Goal: Task Accomplishment & Management: Complete application form

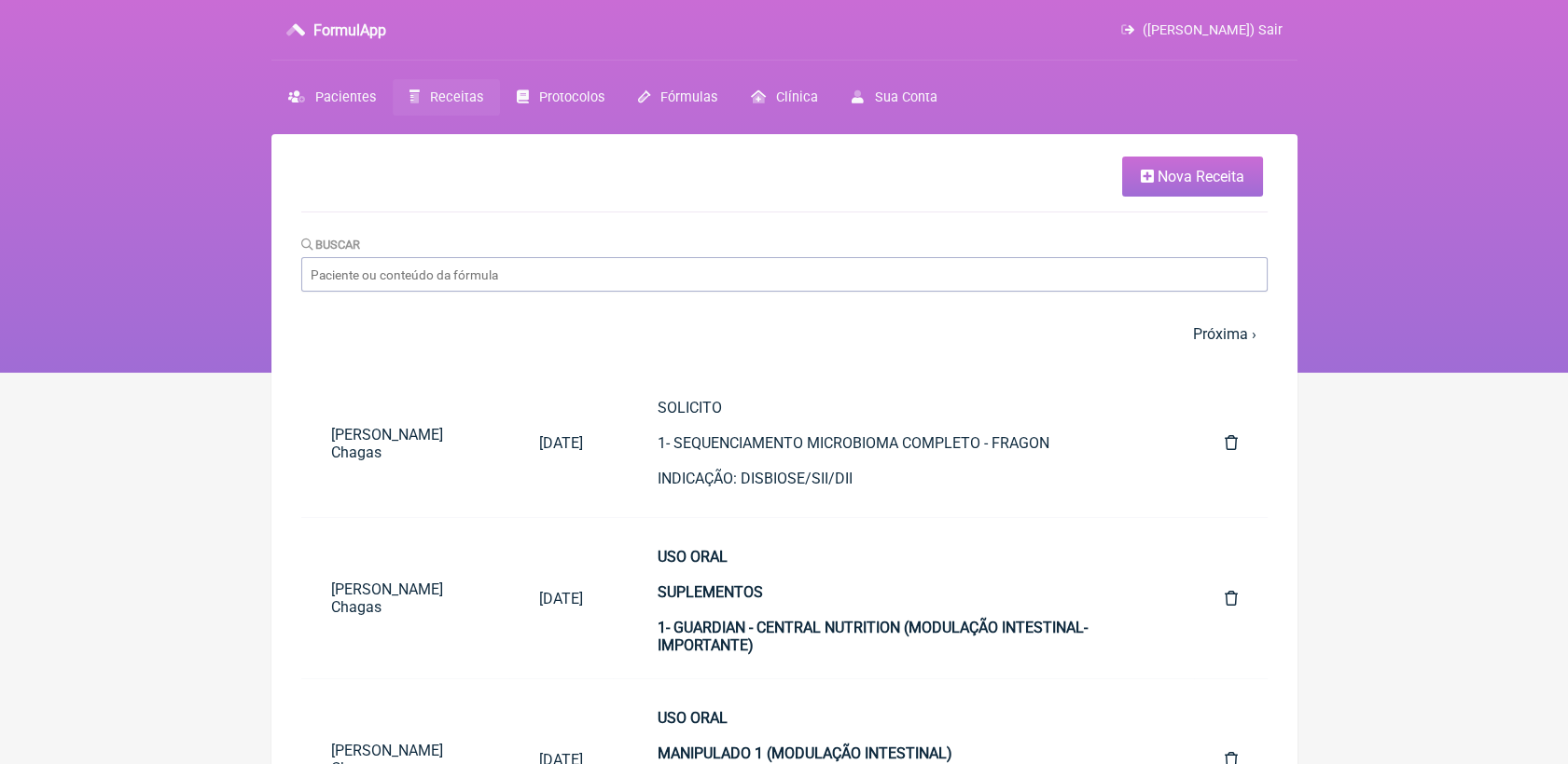
click at [1239, 175] on span "Nova Receita" at bounding box center [1201, 176] width 87 height 18
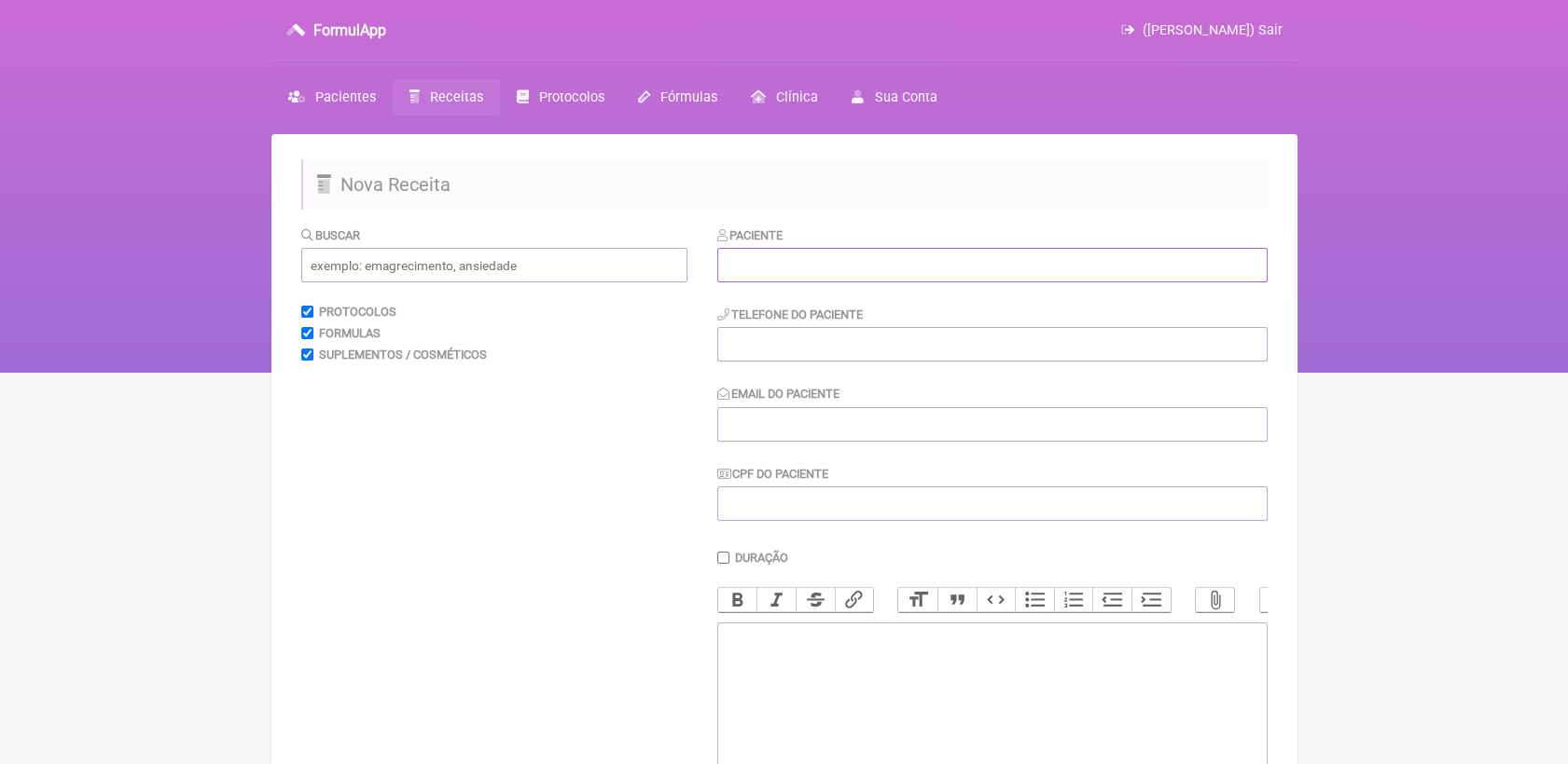
click at [877, 270] on input "text" at bounding box center [992, 265] width 550 height 34
paste input "[PERSON_NAME]"
type input "[PERSON_NAME]"
click at [871, 352] on input "tel" at bounding box center [992, 344] width 550 height 34
type input "212121212121222"
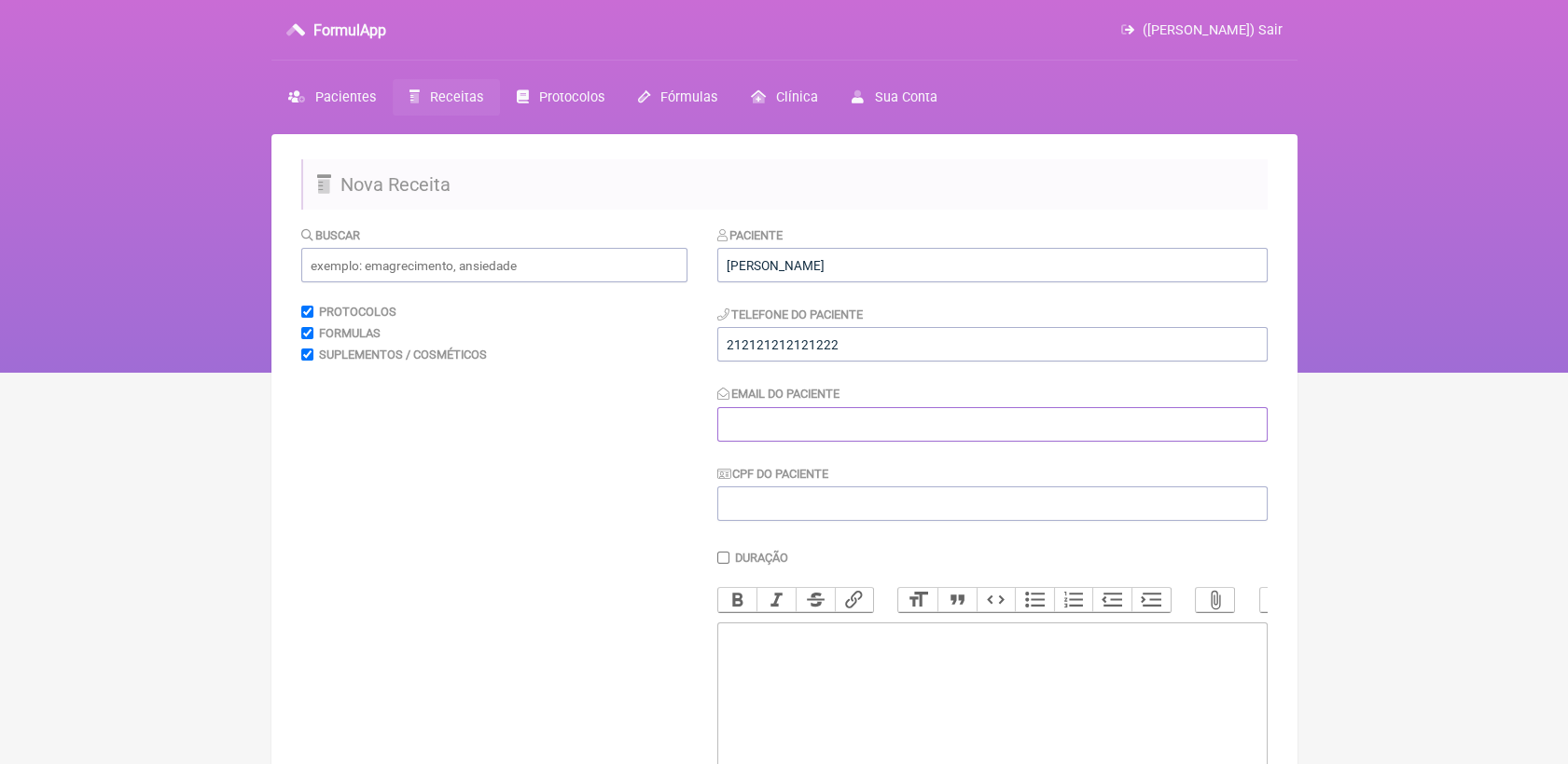
click at [833, 428] on input "Email do Paciente" at bounding box center [992, 425] width 550 height 34
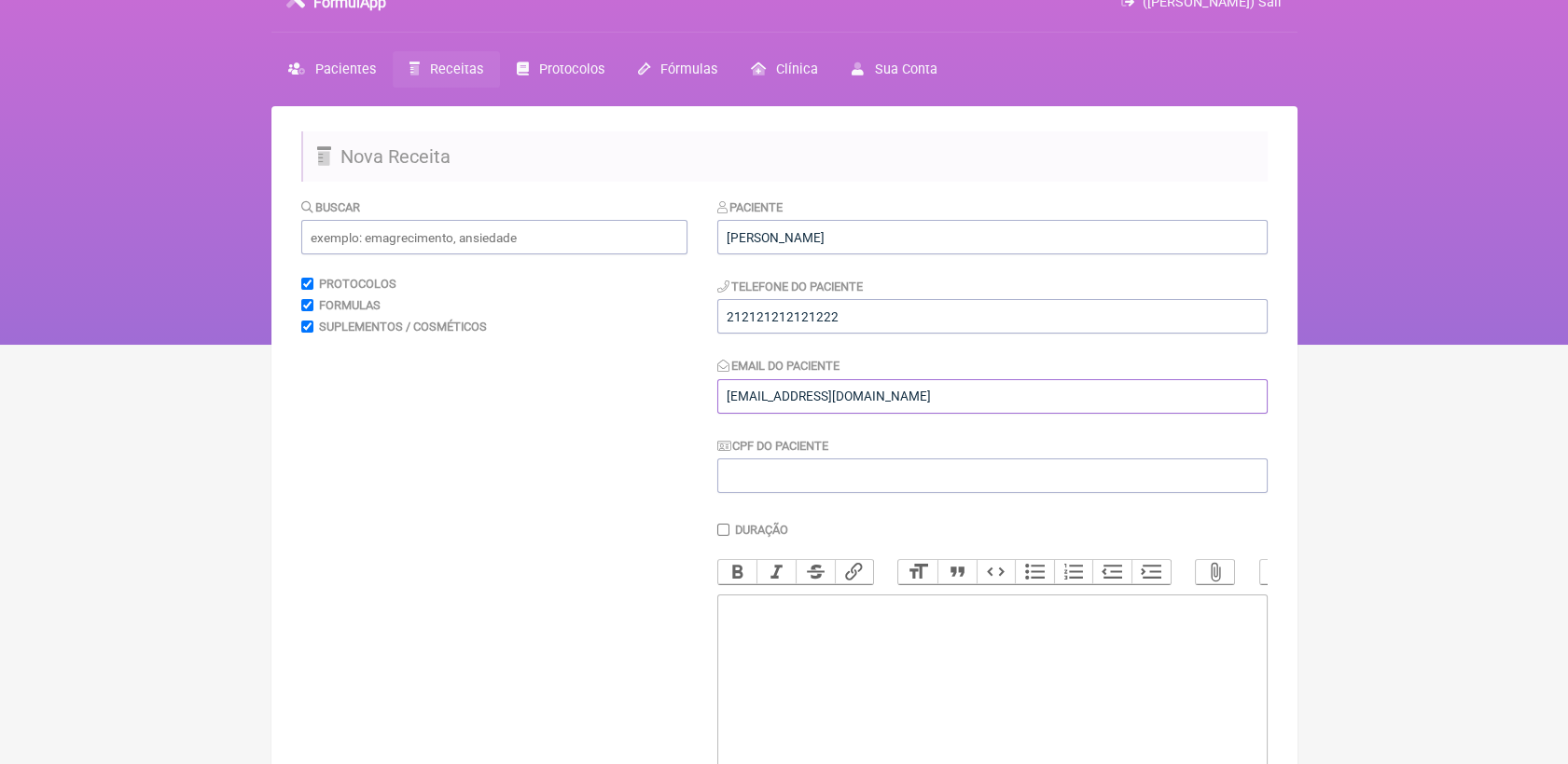
scroll to position [103, 0]
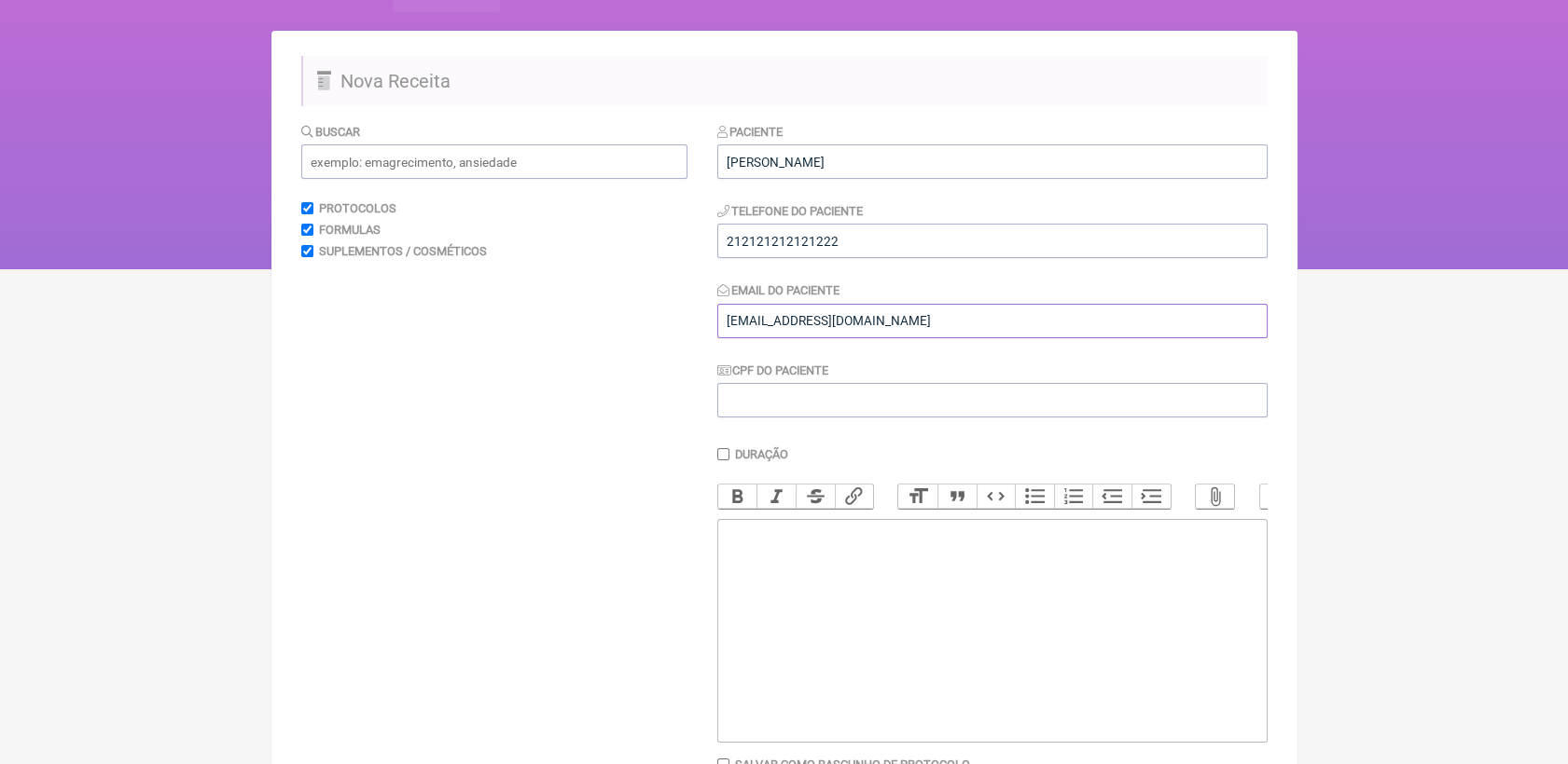
type input "AHAHAH@GMAIL.COM"
click at [842, 577] on trix-editor at bounding box center [992, 631] width 550 height 224
paste trix-editor "<div>Lara Barboza Guimaraes<br><br></div>"
drag, startPoint x: 945, startPoint y: 548, endPoint x: 544, endPoint y: 563, distance: 401.3
click at [542, 563] on form "Buscar Protocolos Formulas Suplementos / Cosméticos Paciente Lara Barboza Guima…" at bounding box center [784, 484] width 966 height 723
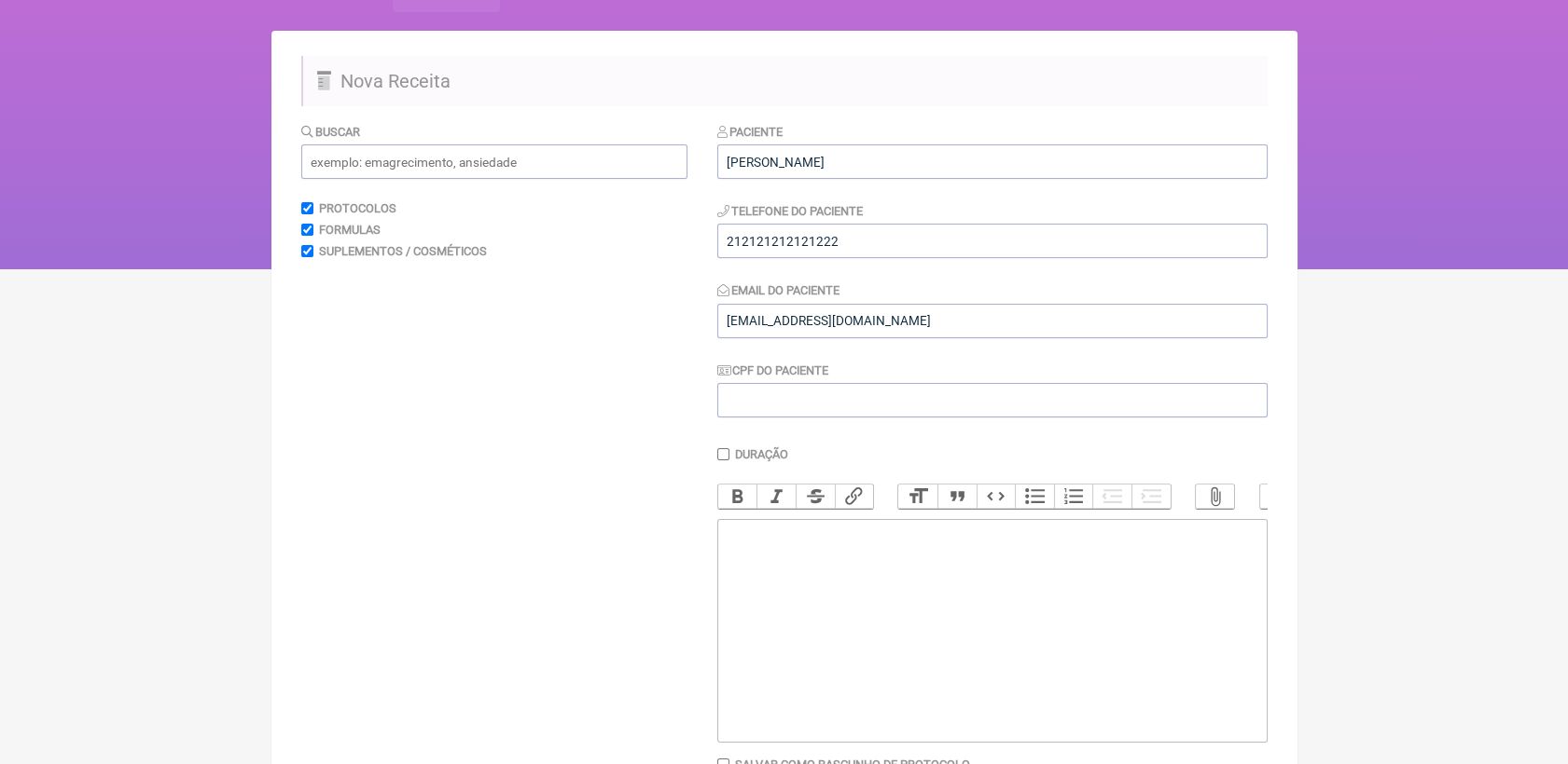
paste trix-editor "<div><strong><br>LAUDO INFORMATIVO – CONDIÇÃO CLÍNICA INFANTIL<br></strong><br>…"
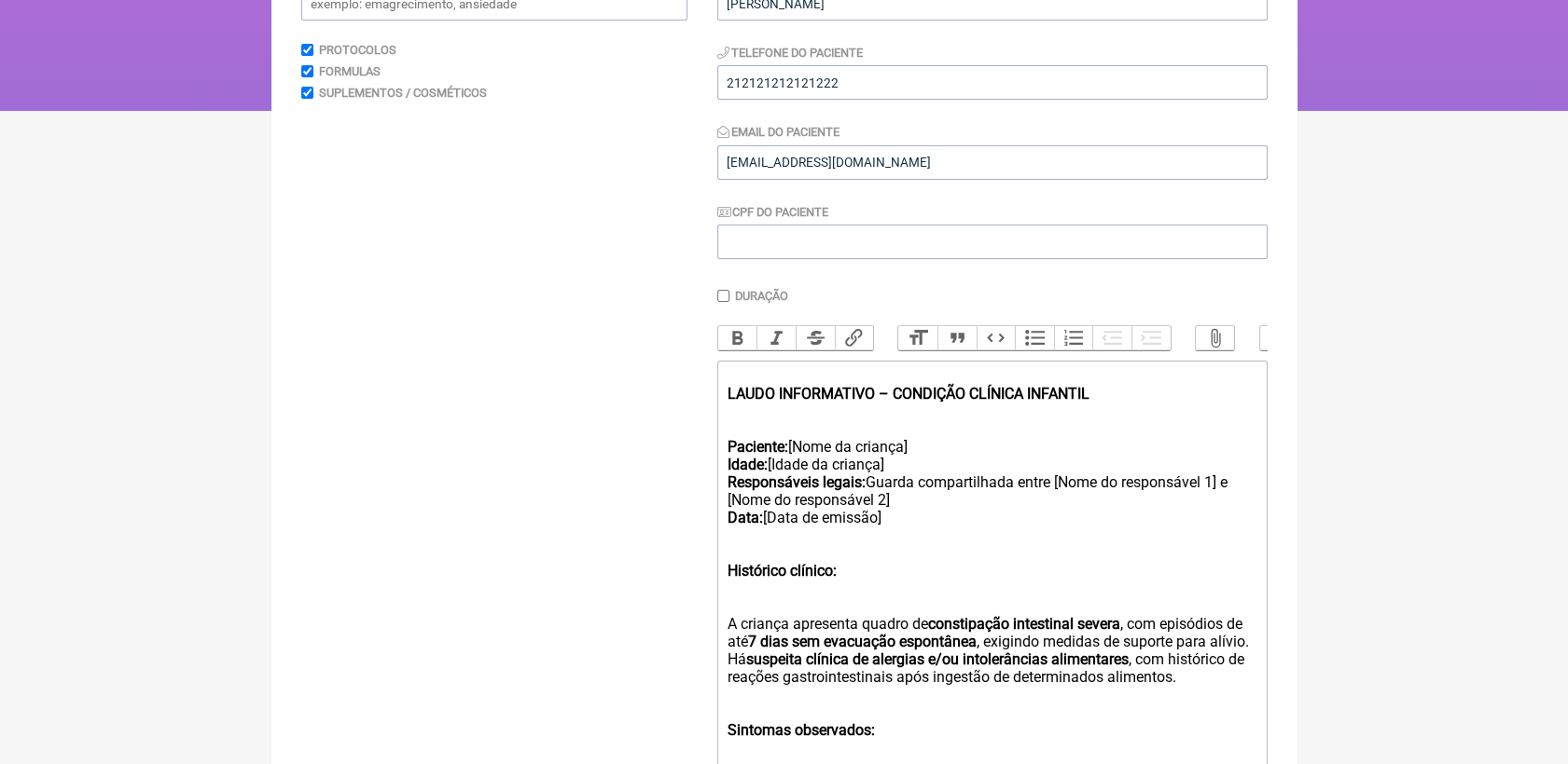
scroll to position [274, 0]
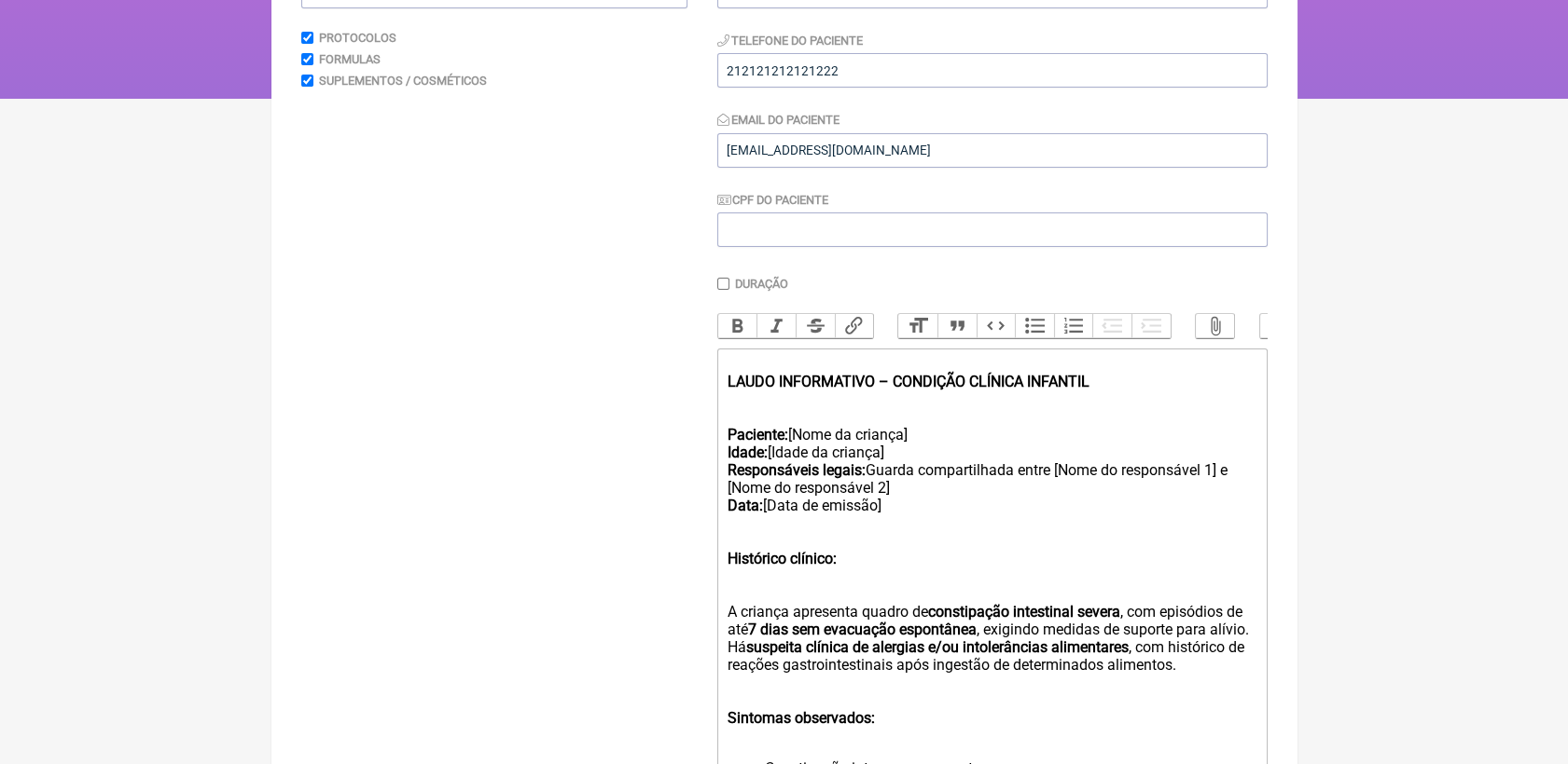
drag, startPoint x: 794, startPoint y: 457, endPoint x: 920, endPoint y: 457, distance: 126.0
click at [920, 457] on div "Paciente: [Nome da criança] Idade: [Idade da criança] Responsáveis legais: Guar…" at bounding box center [991, 470] width 530 height 124
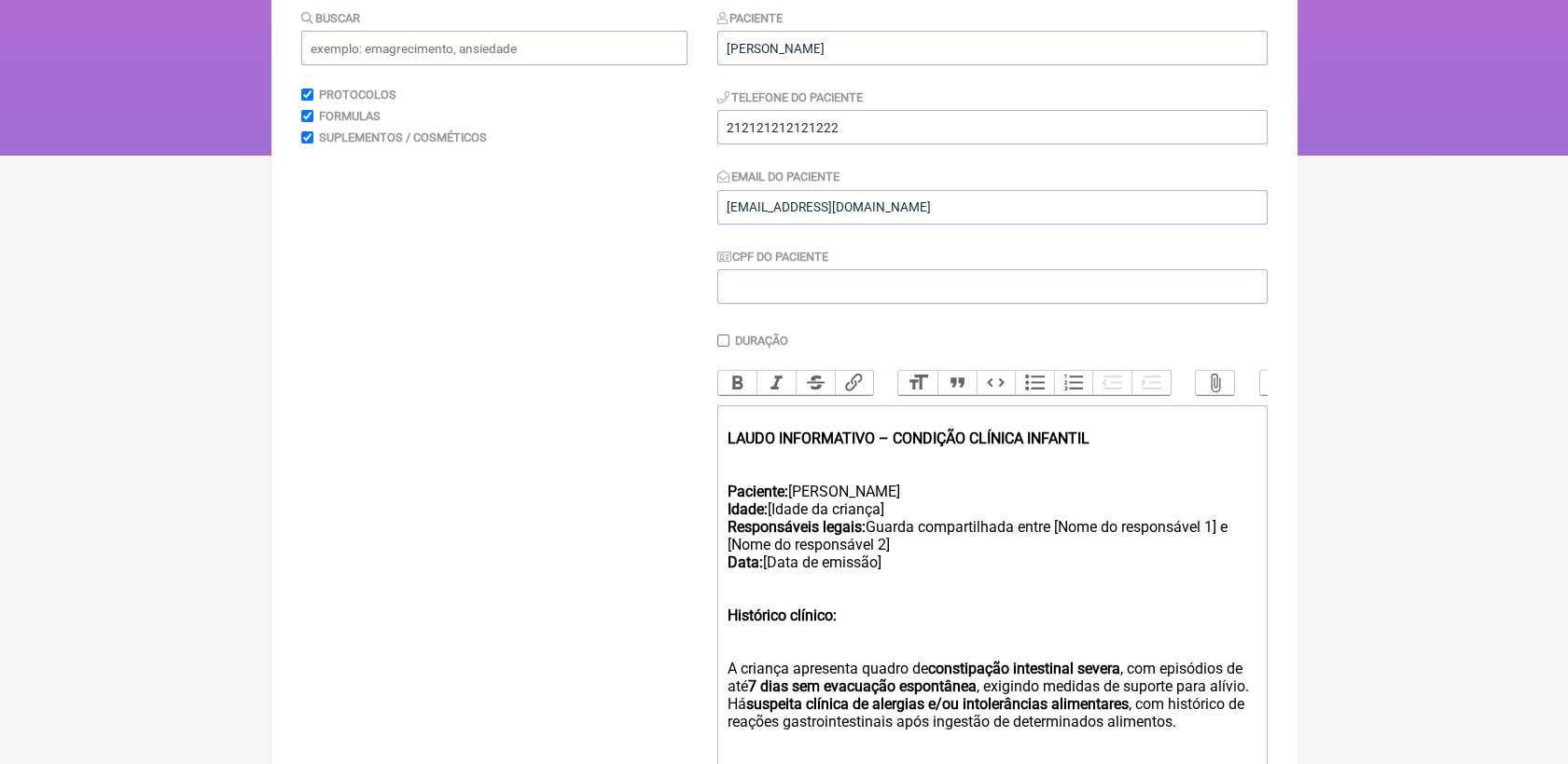
scroll to position [170, 0]
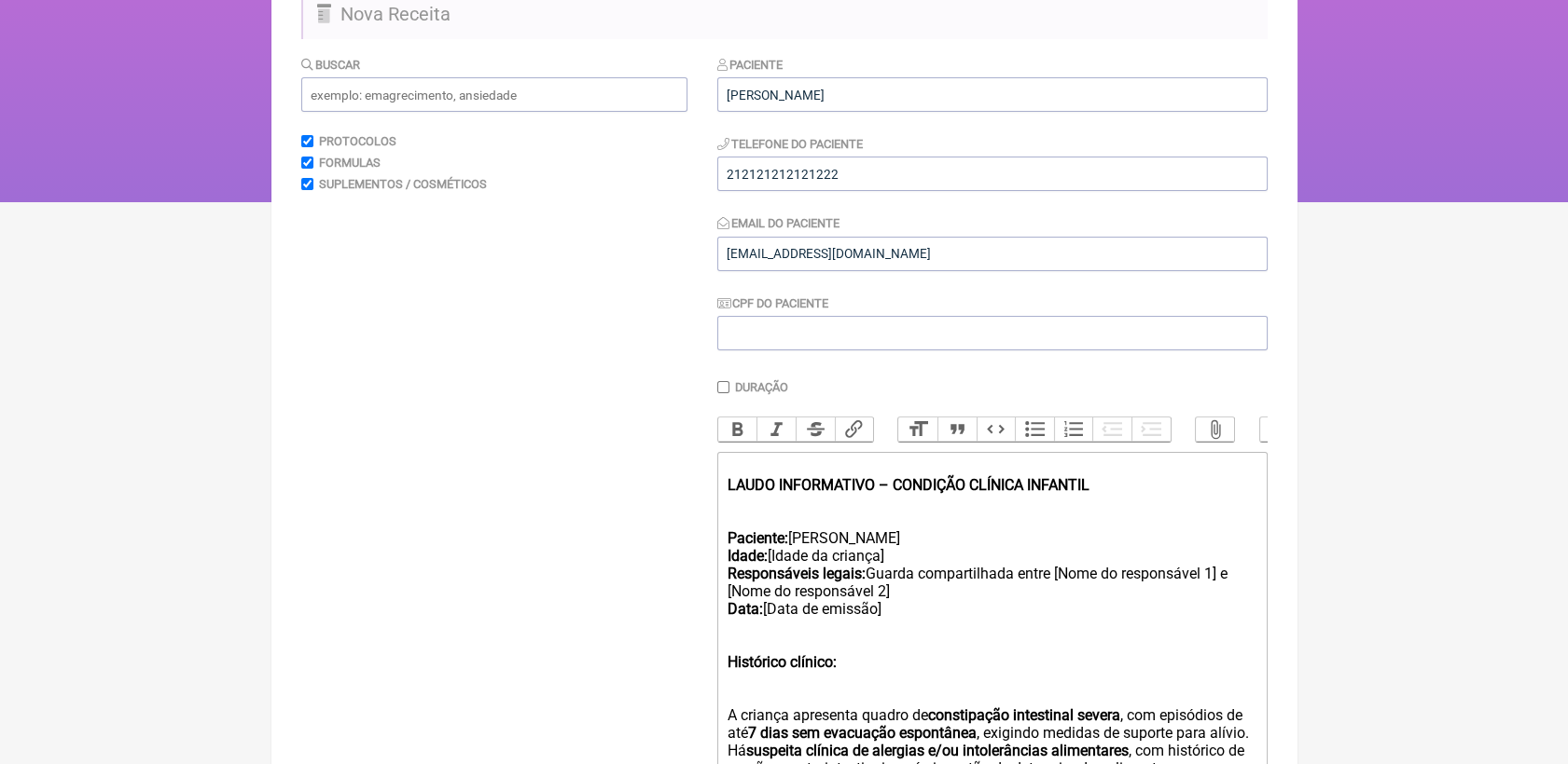
drag, startPoint x: 768, startPoint y: 583, endPoint x: 902, endPoint y: 581, distance: 134.0
click at [902, 581] on div "Paciente: LARA BARBOZA GUIMARÃES Idade: [Idade da criança] Responsáveis legais:…" at bounding box center [991, 574] width 530 height 124
drag, startPoint x: 872, startPoint y: 595, endPoint x: 1252, endPoint y: 596, distance: 380.0
click at [1252, 596] on div "Paciente: LARA BARBOZA GUIMARÃES Idade: 3 ANOS Responsáveis legais: Guarda comp…" at bounding box center [991, 574] width 530 height 124
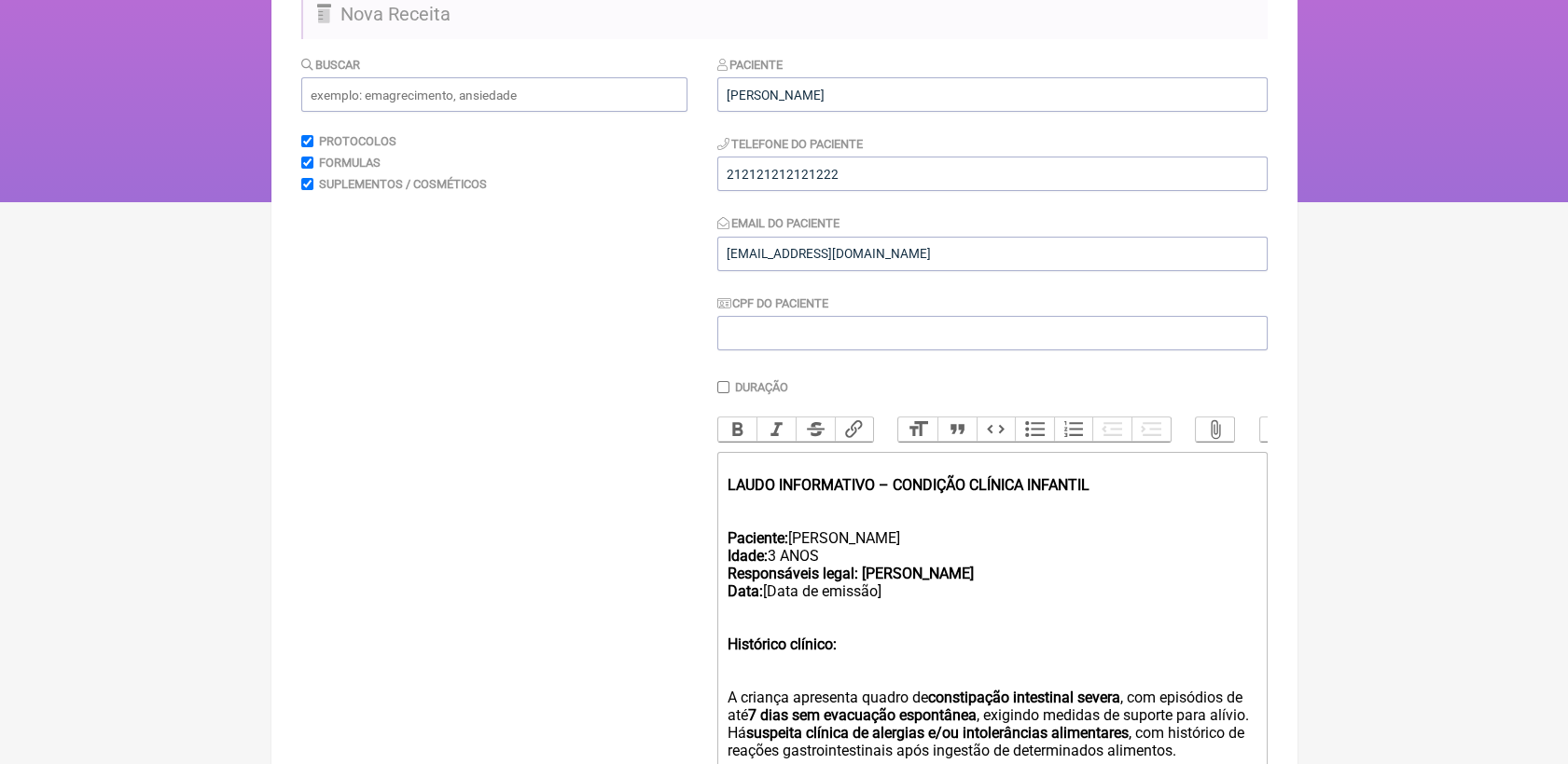
drag, startPoint x: 766, startPoint y: 614, endPoint x: 890, endPoint y: 622, distance: 124.3
click at [890, 618] on div "Paciente: LARA BARBOZA GUIMARÃES Idade: 3 ANOS Responsáveis legal: Raissa Barbo…" at bounding box center [991, 564] width 530 height 106
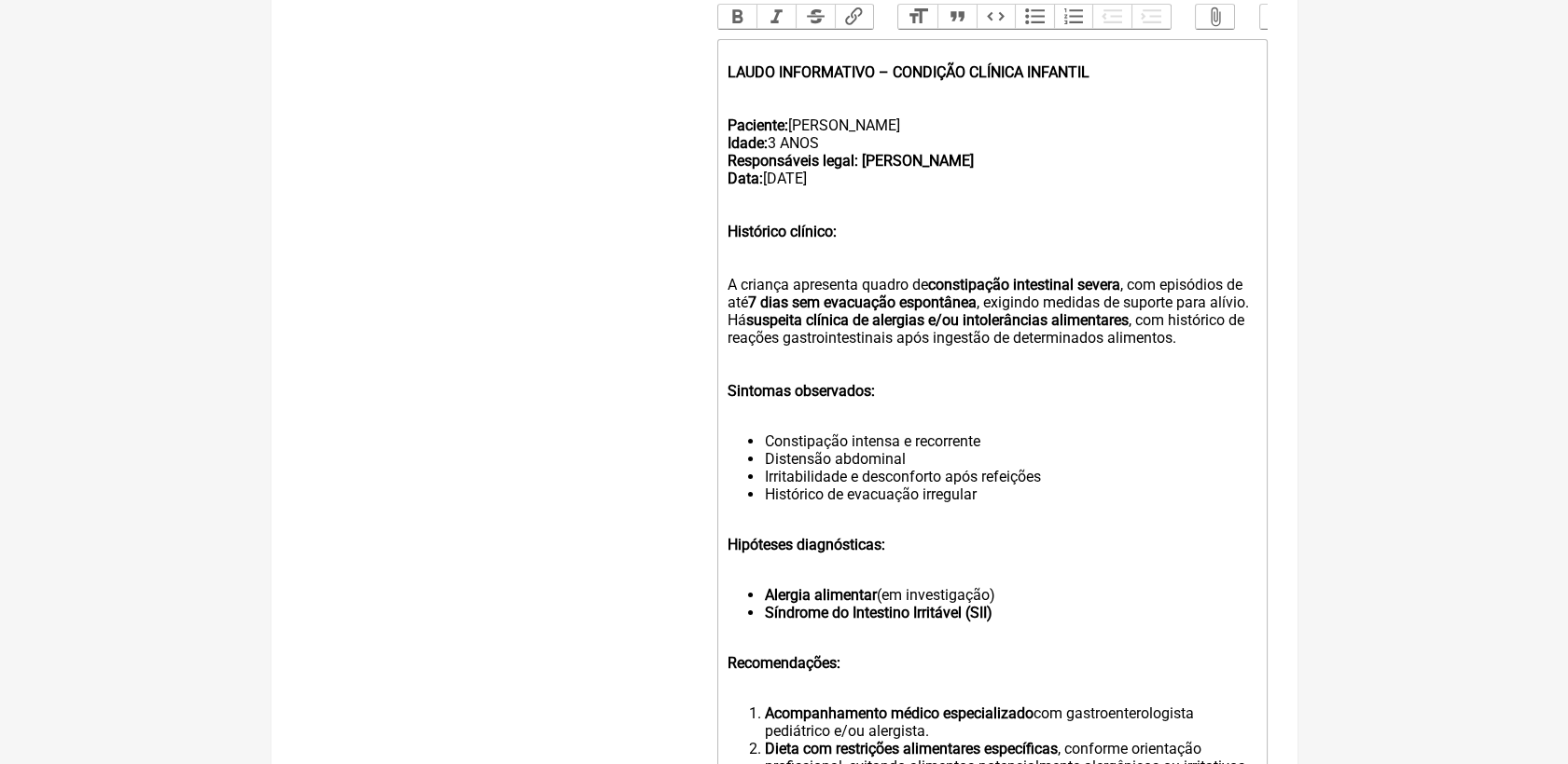
scroll to position [584, 0]
click at [1179, 363] on div "A criança apresenta quadro de constipação intestinal severa , com episódios de …" at bounding box center [991, 310] width 530 height 106
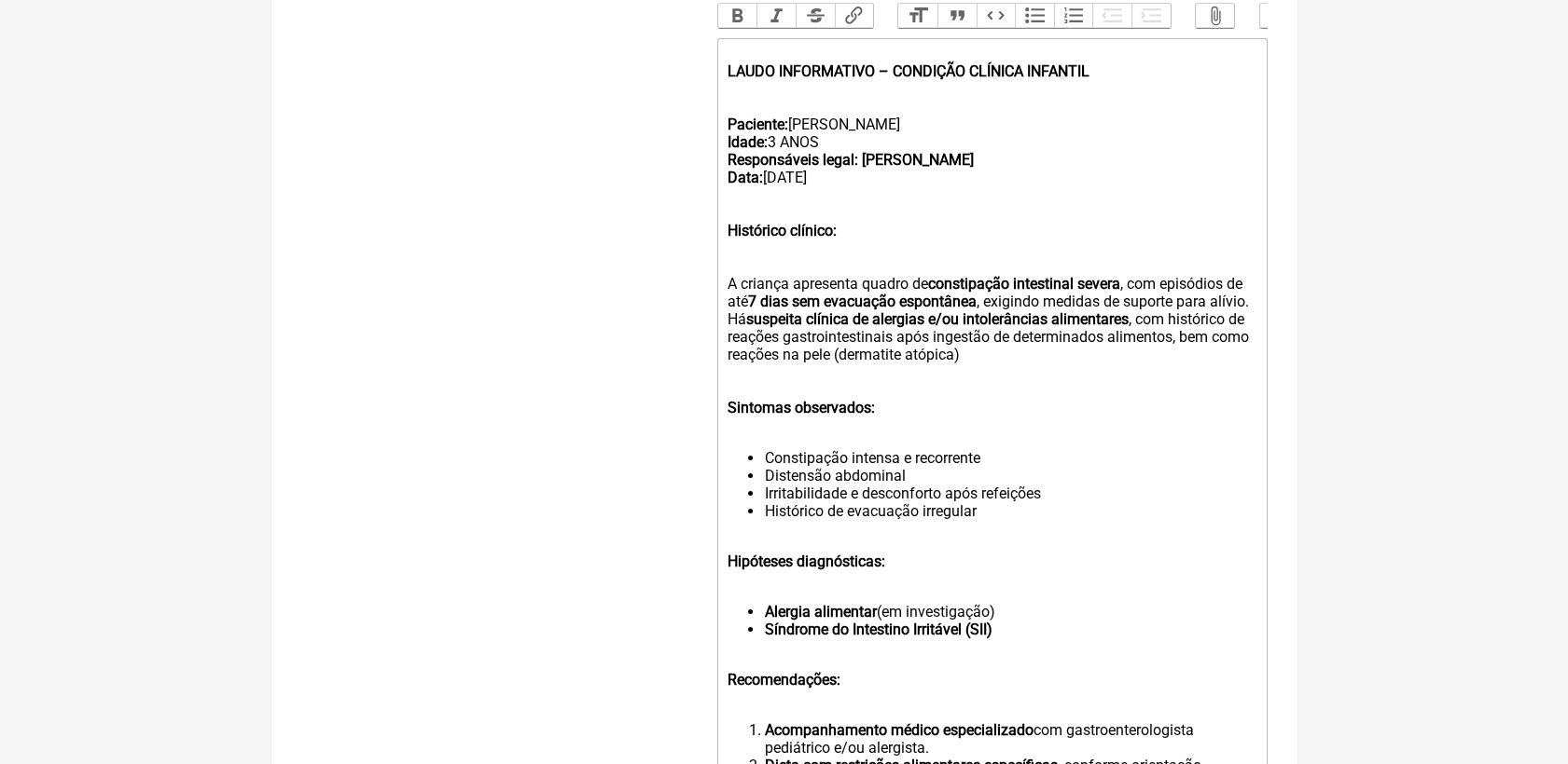
scroll to position [688, 0]
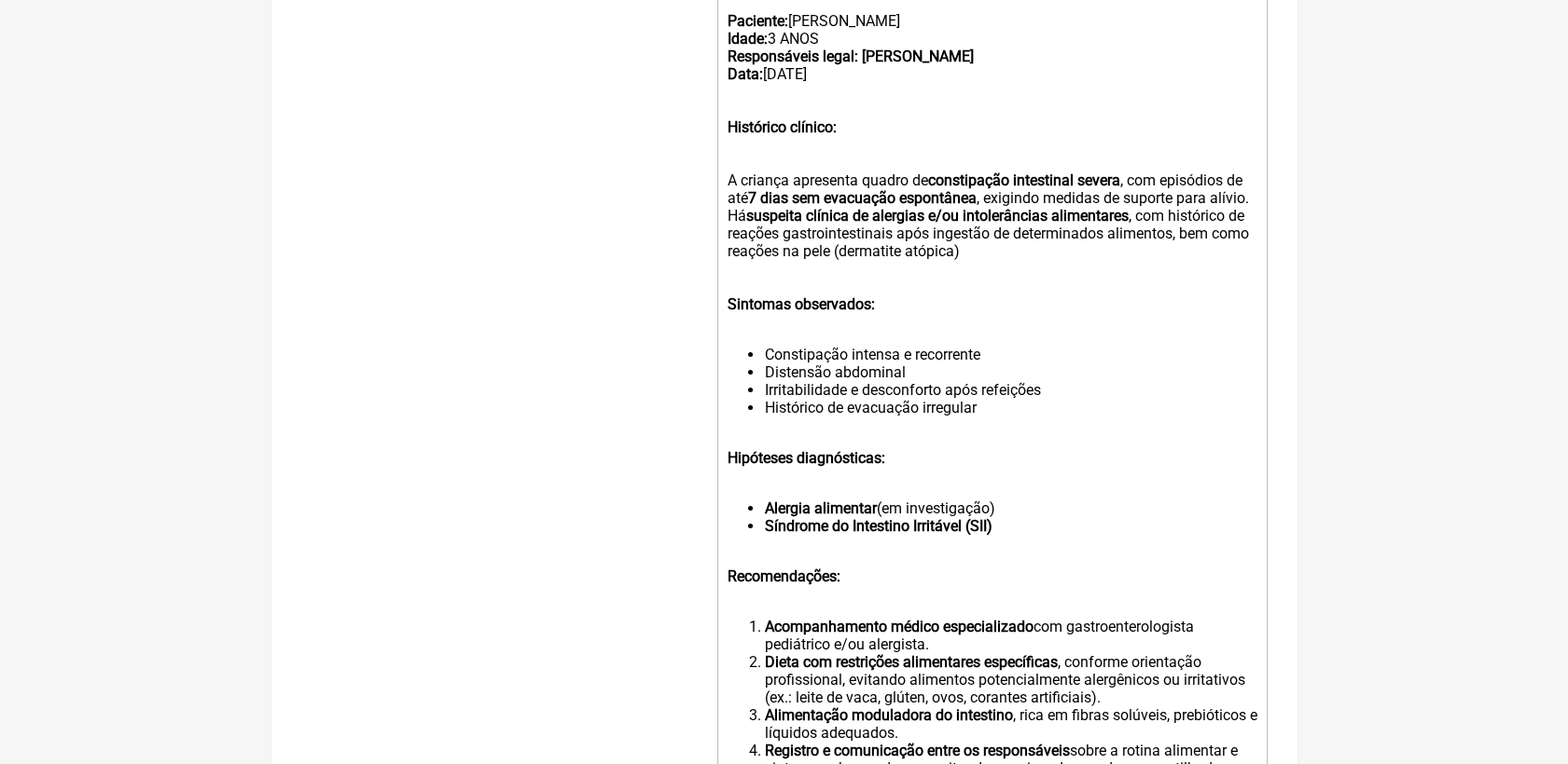
click at [983, 451] on trix-editor "LAUDO INFORMATIVO – CONDIÇÃO CLÍNICA INFANTIL Paciente: LARA BARBOZA GUIMARÃES …" at bounding box center [992, 456] width 550 height 1042
click at [987, 417] on li "Histórico de evacuação irregular" at bounding box center [1009, 407] width 493 height 18
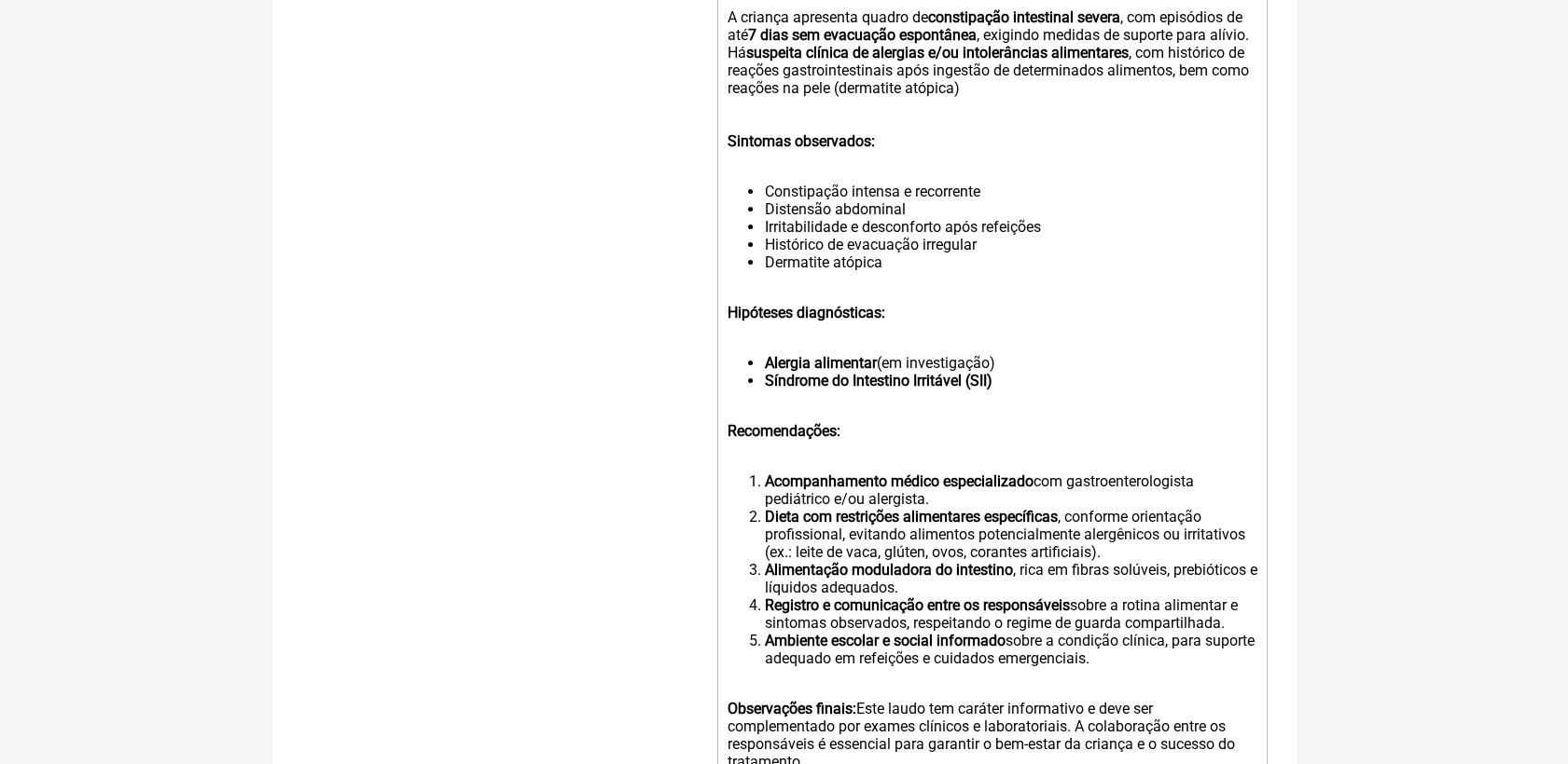
scroll to position [895, 0]
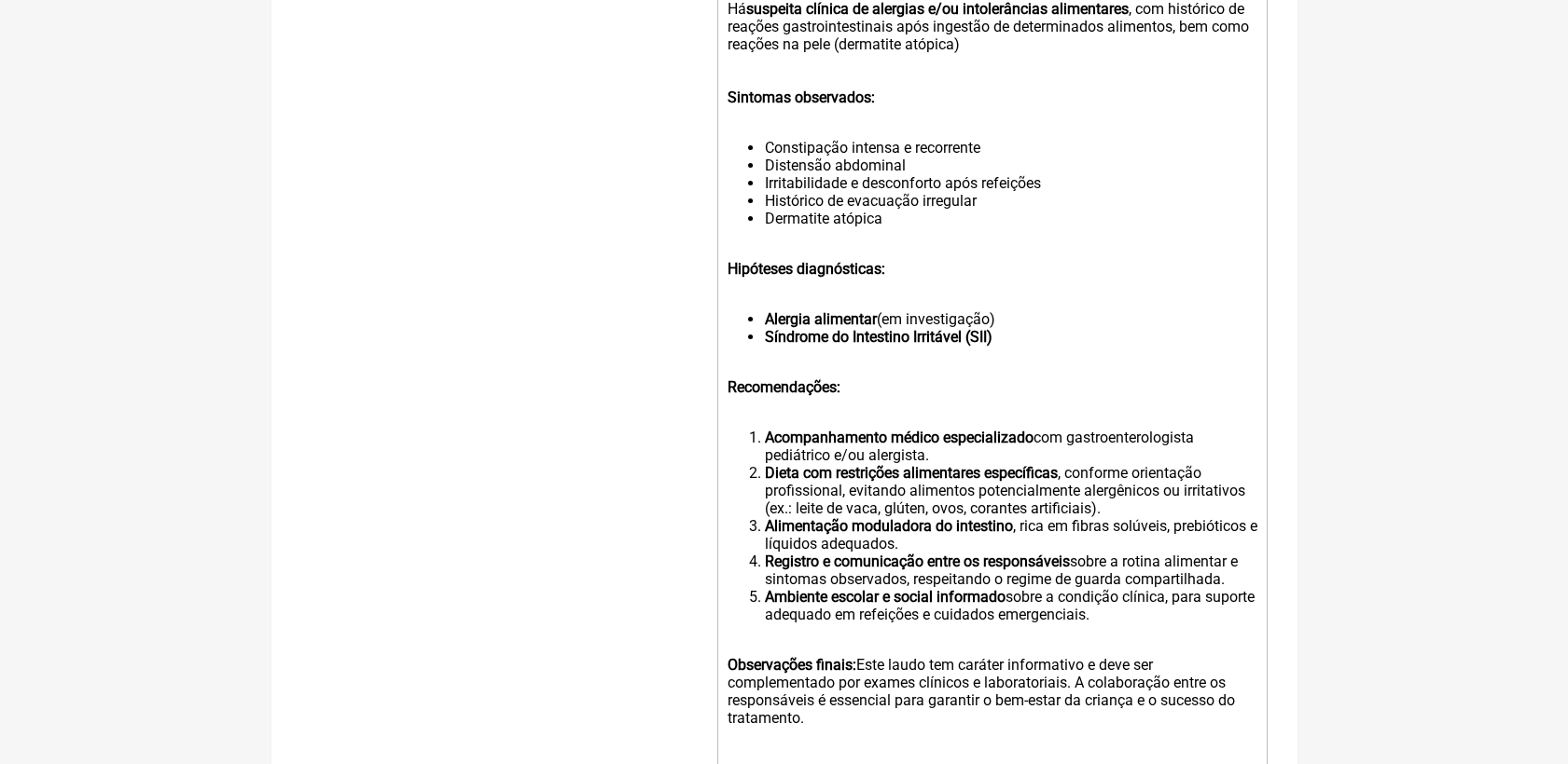
drag, startPoint x: 880, startPoint y: 358, endPoint x: 1015, endPoint y: 358, distance: 135.0
click at [1015, 328] on li "Alergia alimentar (em investigação)" at bounding box center [1009, 319] width 493 height 18
copy li "(em investigação)"
click at [1017, 346] on li "Síndrome do Intestino Irritável (SII)" at bounding box center [1009, 337] width 493 height 18
paste trix-editor "(em investigação)"
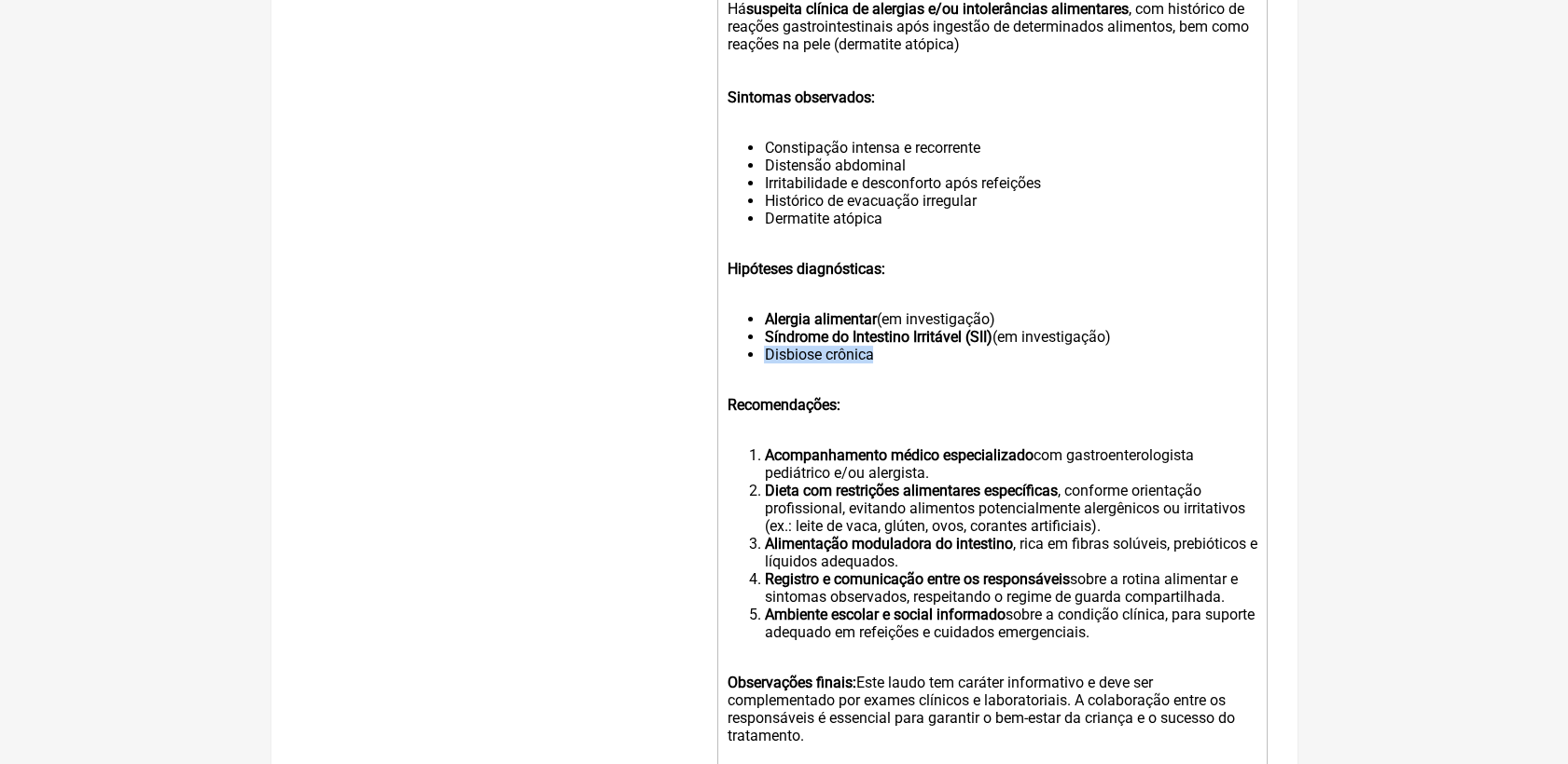
drag, startPoint x: 884, startPoint y: 389, endPoint x: 763, endPoint y: 390, distance: 121.0
click at [763, 363] on li "Disbiose crônica" at bounding box center [1009, 355] width 493 height 18
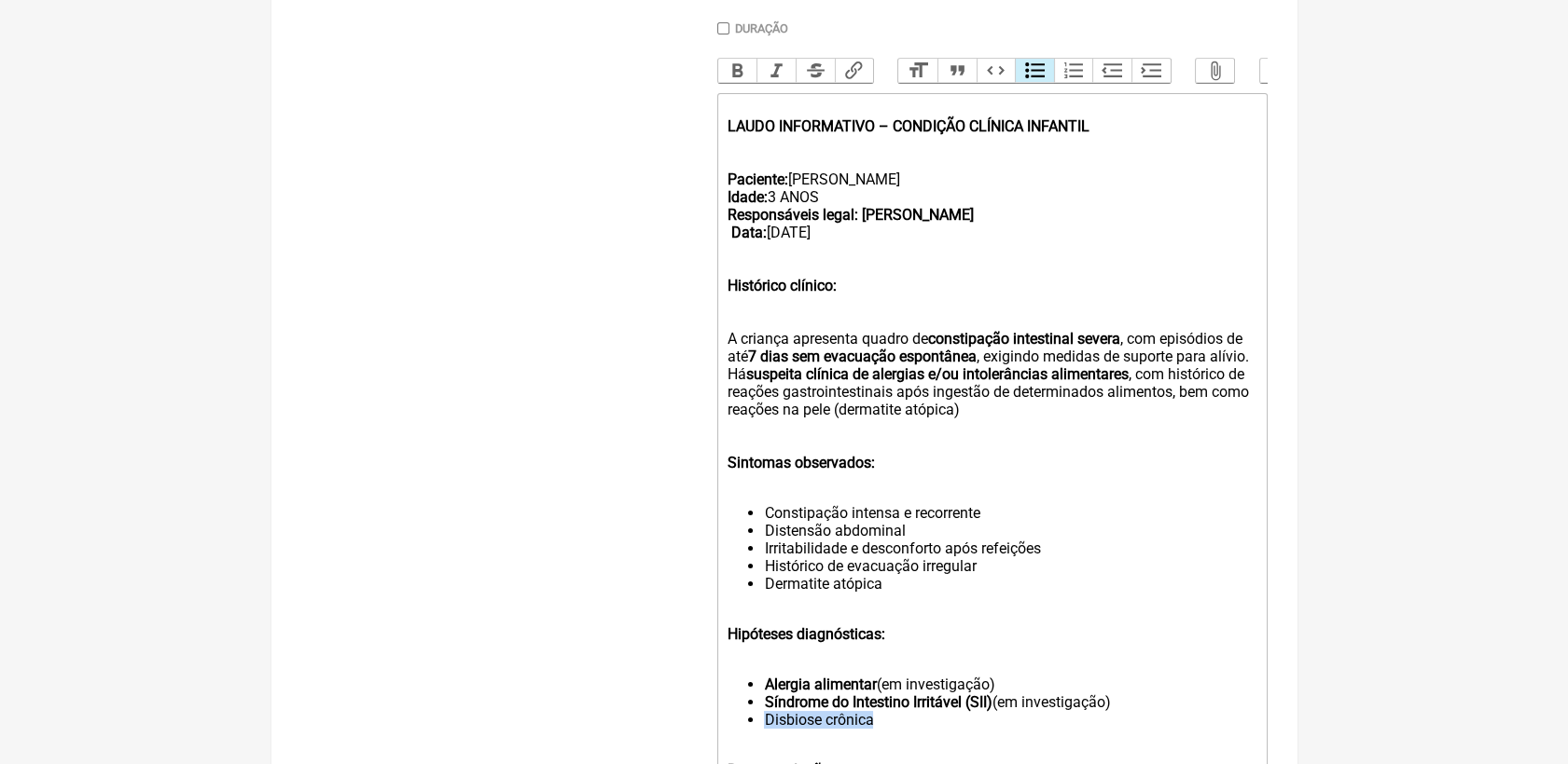
scroll to position [481, 0]
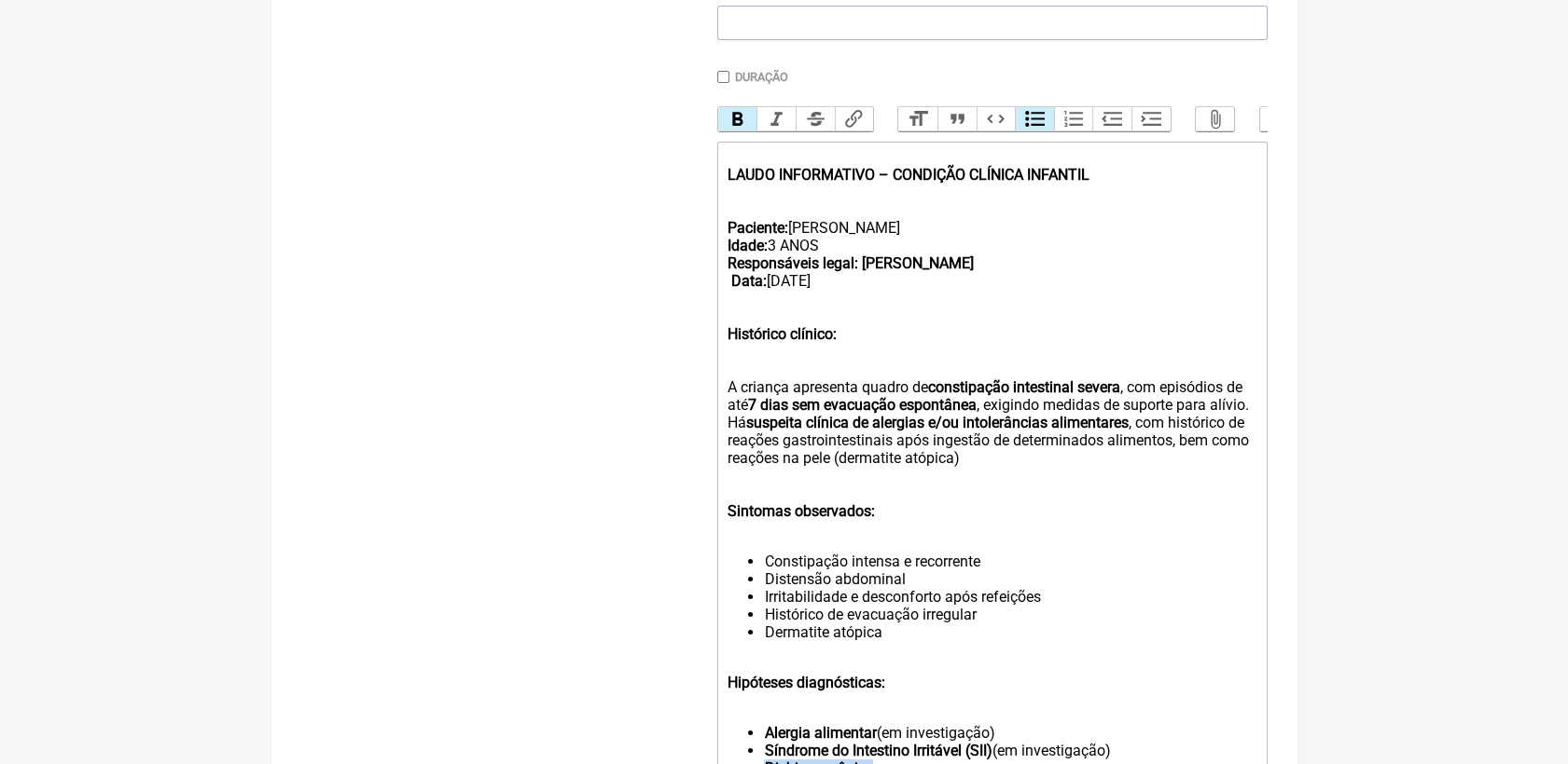
click at [750, 126] on button "Bold" at bounding box center [738, 119] width 39 height 24
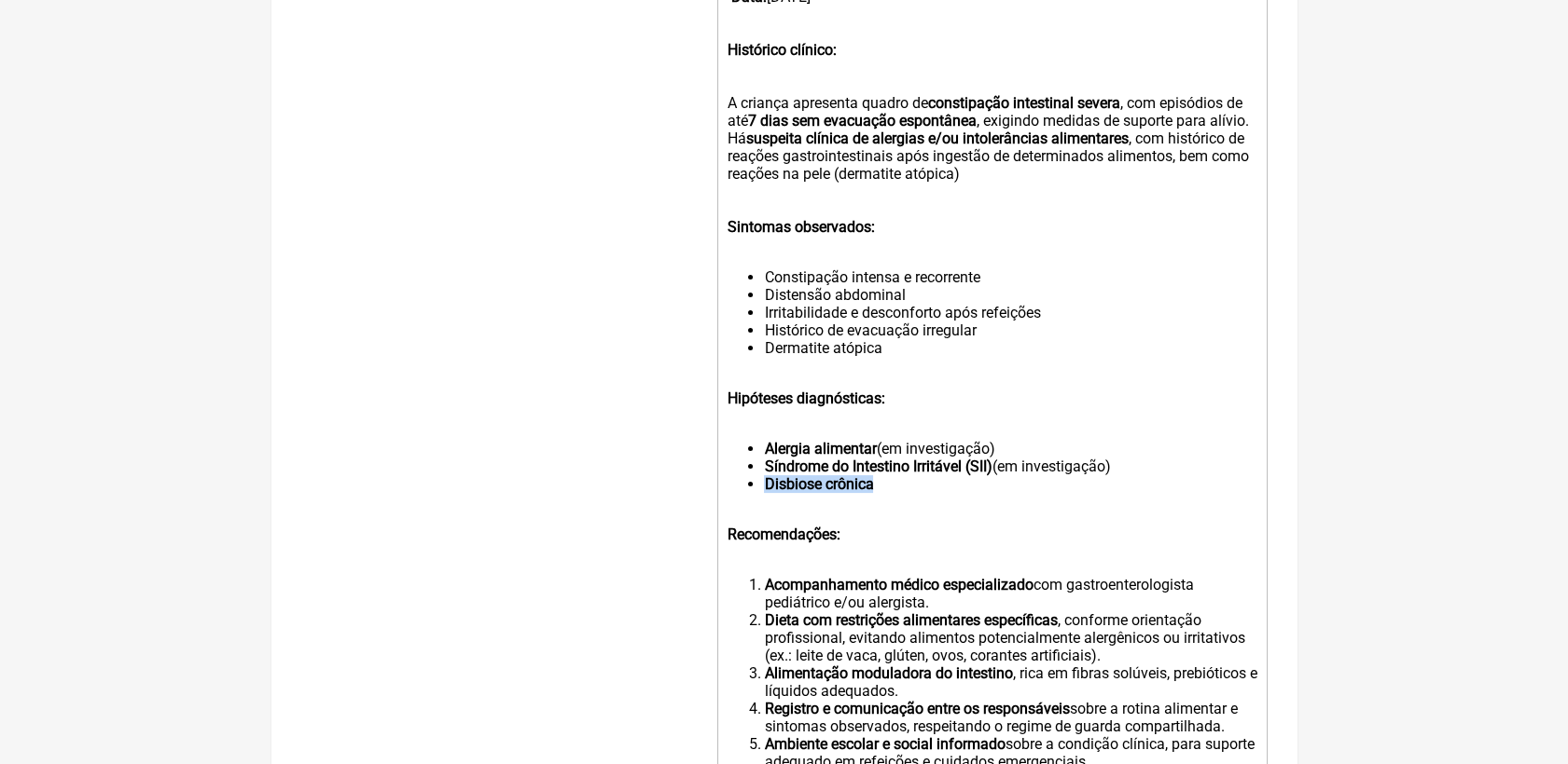
scroll to position [792, 0]
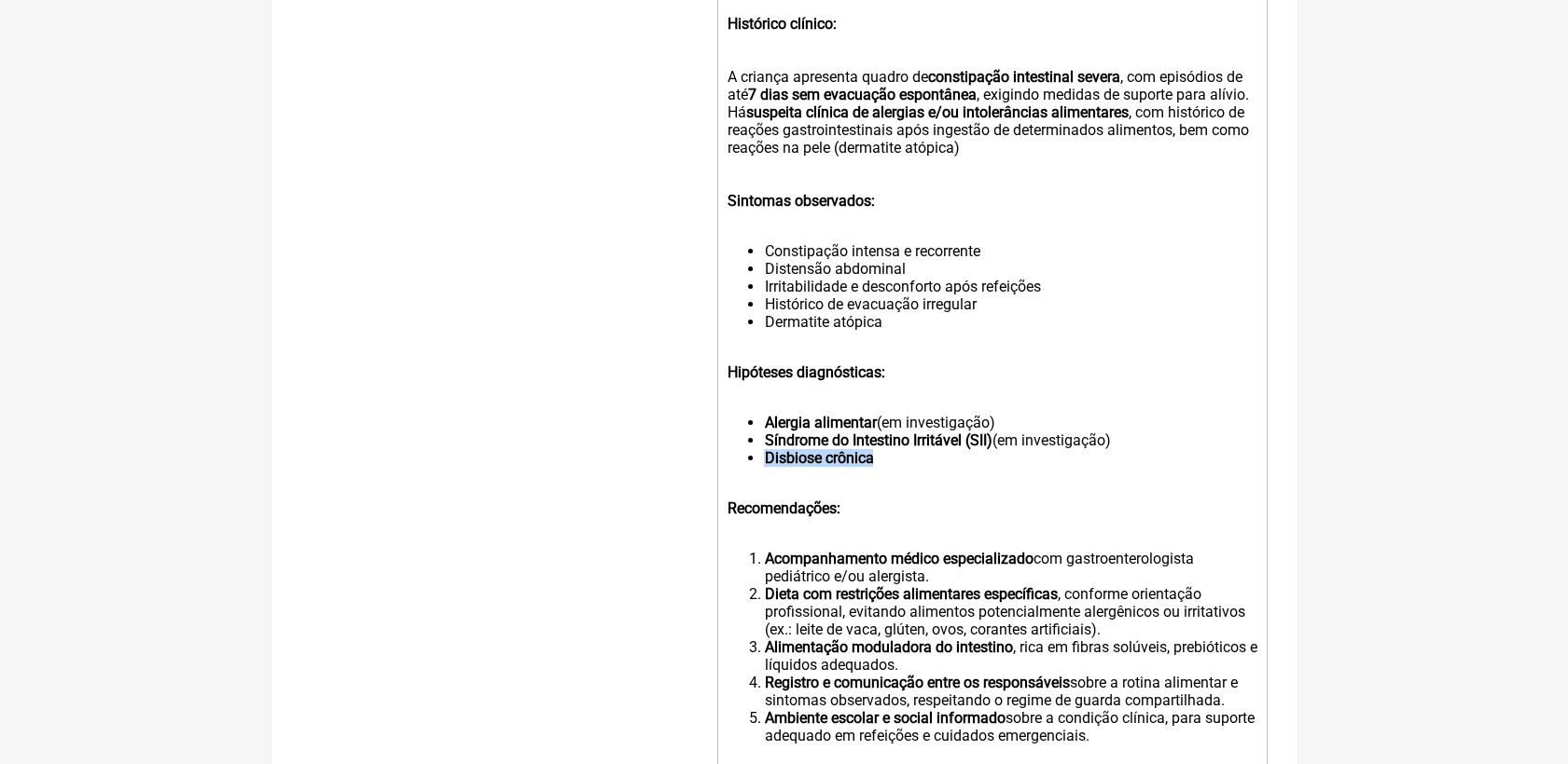
click at [894, 467] on li "Disbiose crônica" at bounding box center [1009, 458] width 493 height 18
drag, startPoint x: 999, startPoint y: 473, endPoint x: 1120, endPoint y: 476, distance: 121.0
click at [1120, 449] on li "Síndrome do Intestino Irritável (SII) (em investigação)" at bounding box center [1009, 440] width 493 height 18
copy li "(em investigação)"
click at [894, 467] on li "Disbiose crônica" at bounding box center [1009, 458] width 493 height 18
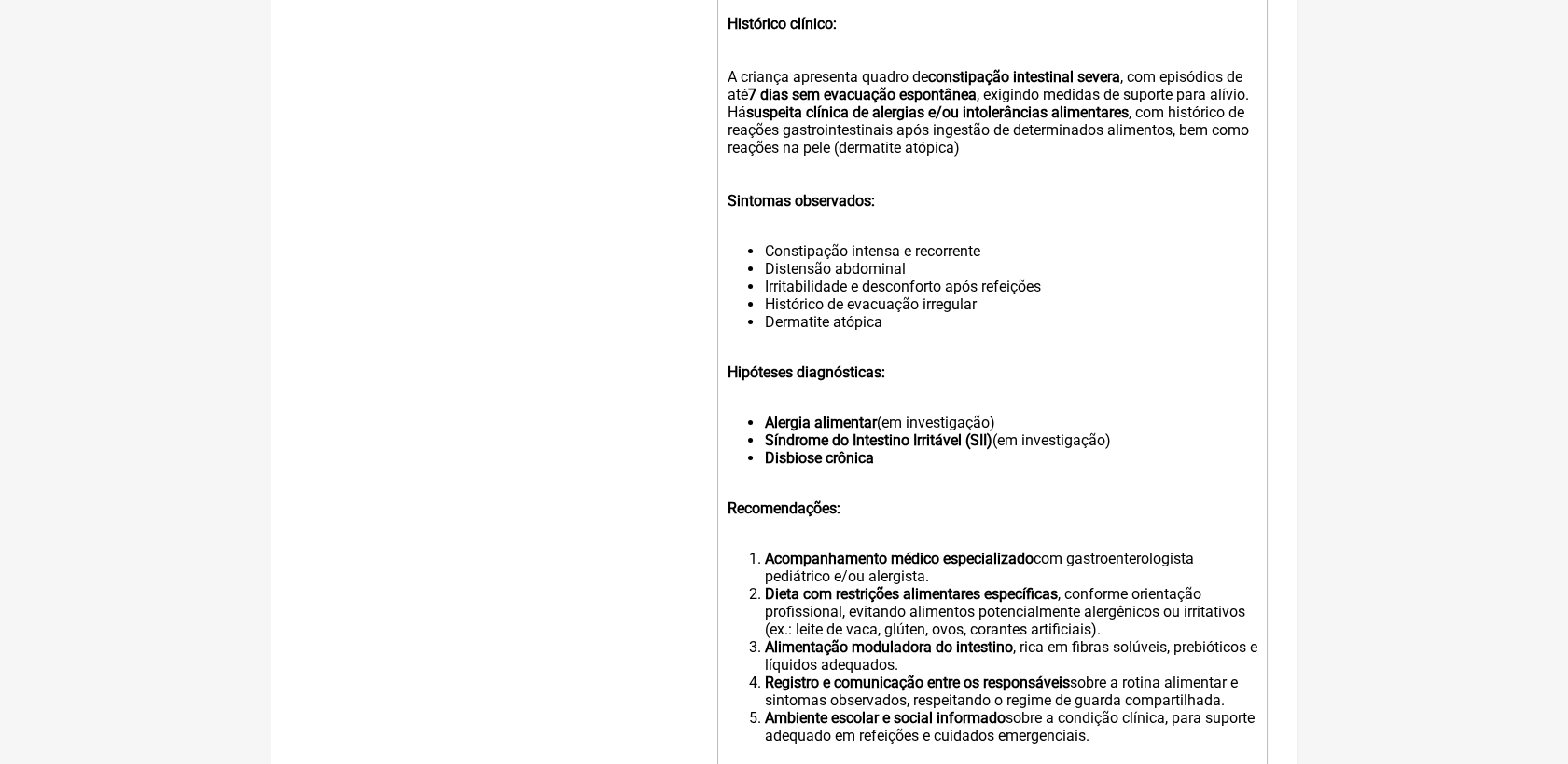
paste trix-editor "(em investigação)"
click at [903, 514] on trix-editor "LAUDO INFORMATIVO – CONDIÇÃO CLÍNICA INFANTIL Paciente: LARA BARBOZA GUIMARÃES …" at bounding box center [992, 370] width 550 height 1078
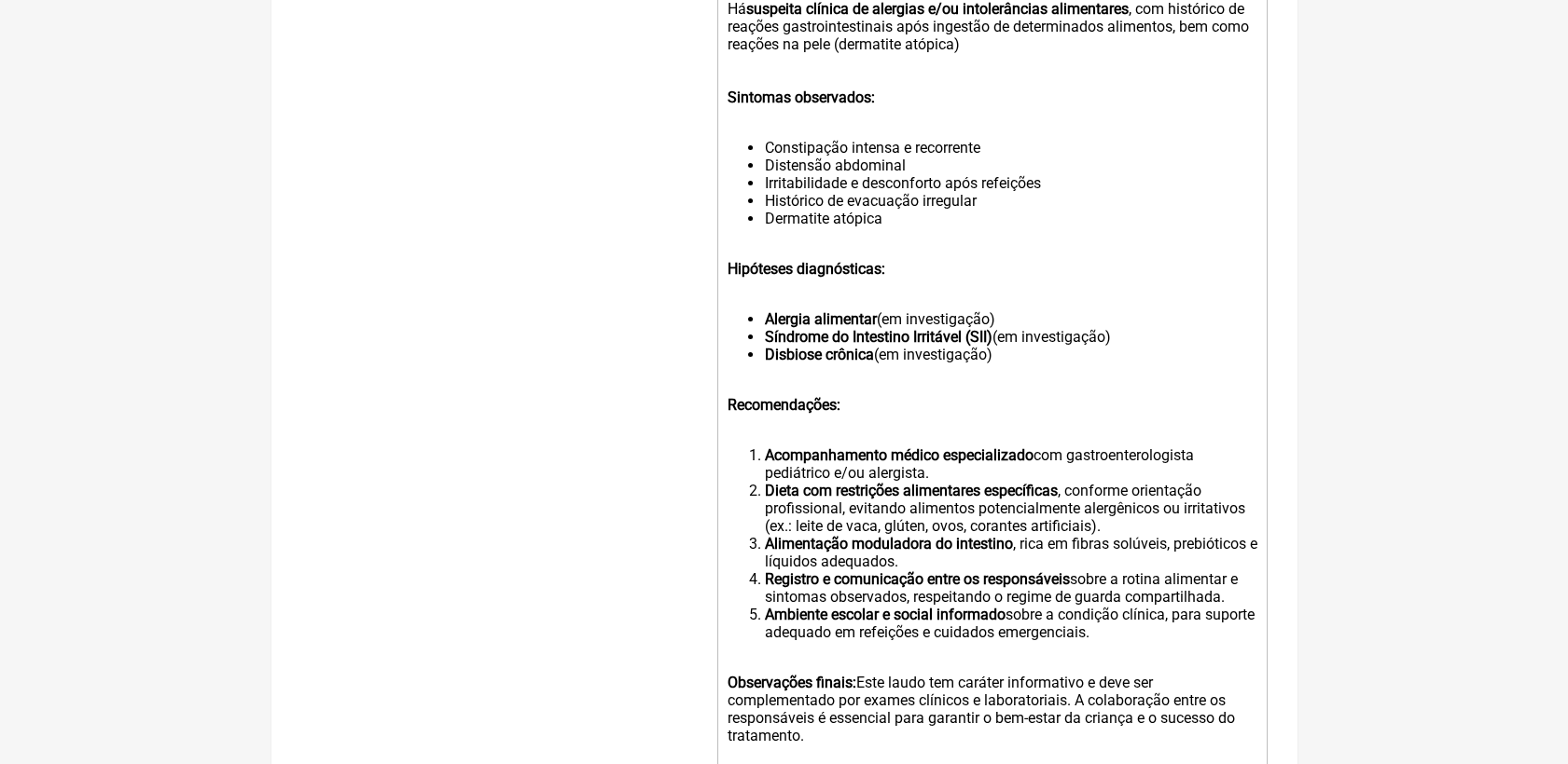
scroll to position [999, 0]
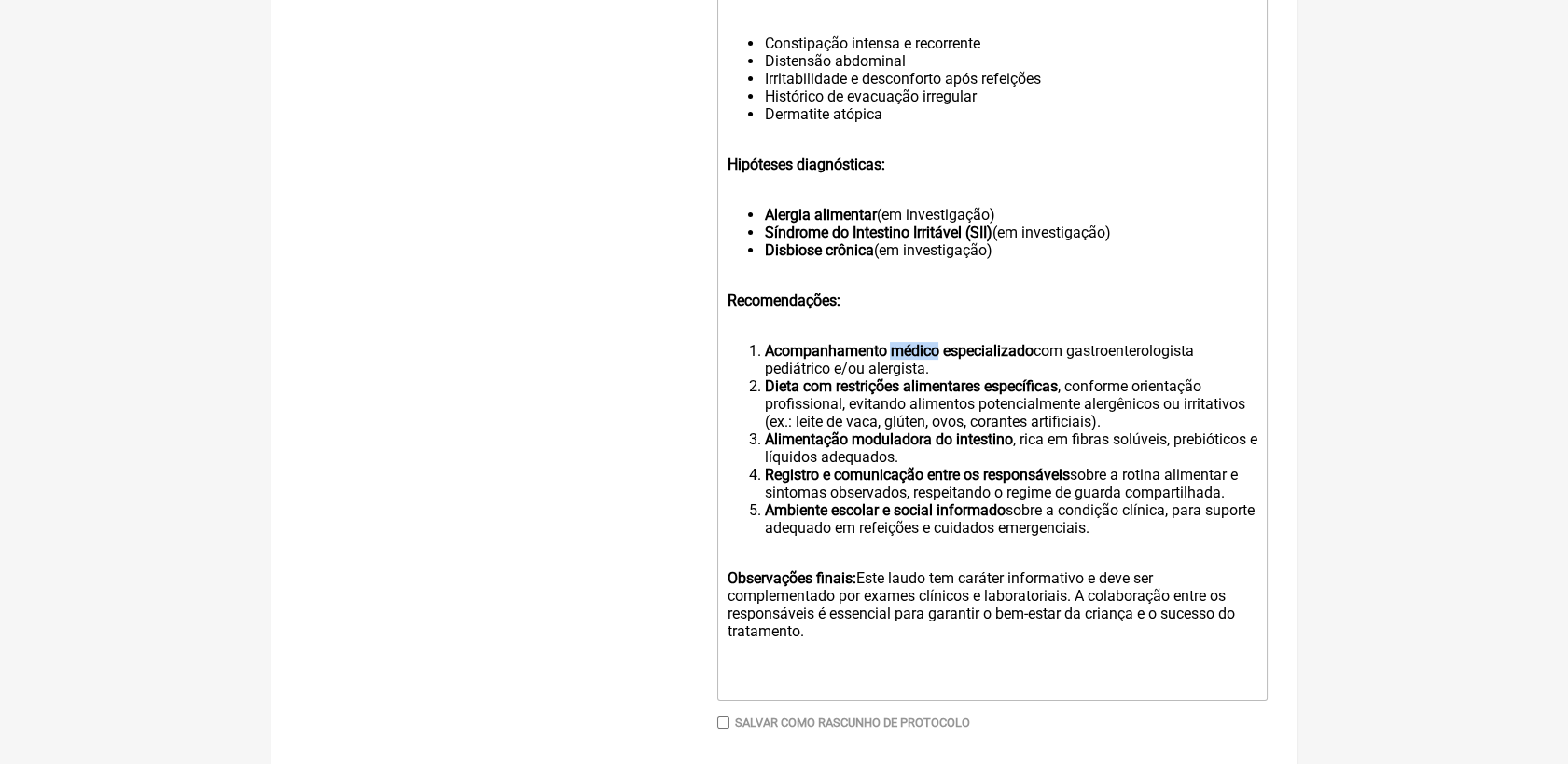
drag, startPoint x: 891, startPoint y: 390, endPoint x: 939, endPoint y: 397, distance: 48.5
click at [939, 360] on strong "Acompanhamento médico especializado" at bounding box center [897, 351] width 269 height 18
drag, startPoint x: 1127, startPoint y: 391, endPoint x: 1145, endPoint y: 406, distance: 23.4
click at [1145, 378] on li "Acompanhamento nutricional e médico especializado com gastroenterologista pediá…" at bounding box center [1009, 360] width 493 height 35
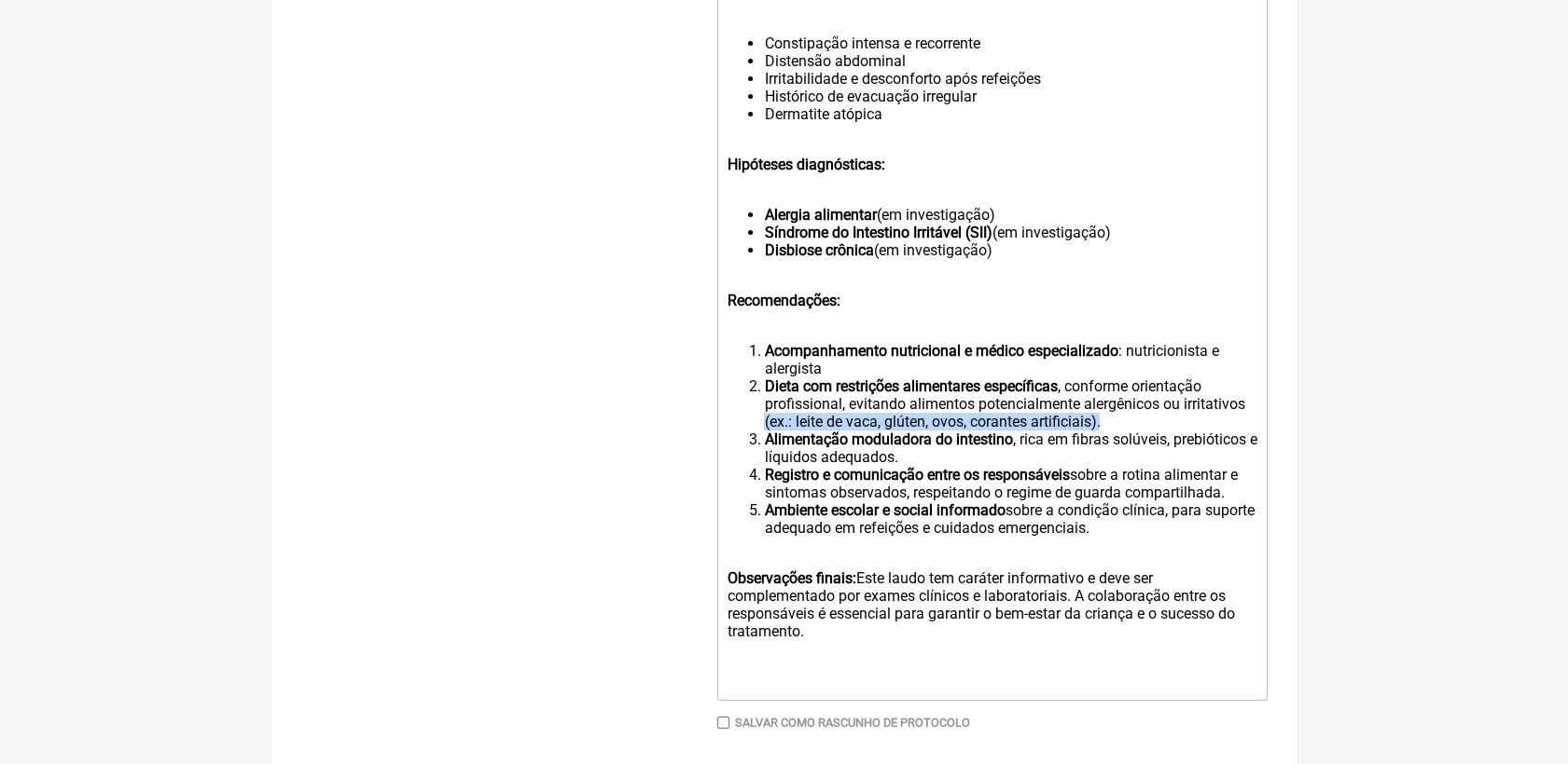
drag, startPoint x: 1111, startPoint y: 467, endPoint x: 762, endPoint y: 466, distance: 349.0
click at [762, 466] on ol "Acompanhamento nutricional e médico especializado : nutricionista e alergista D…" at bounding box center [991, 440] width 530 height 195
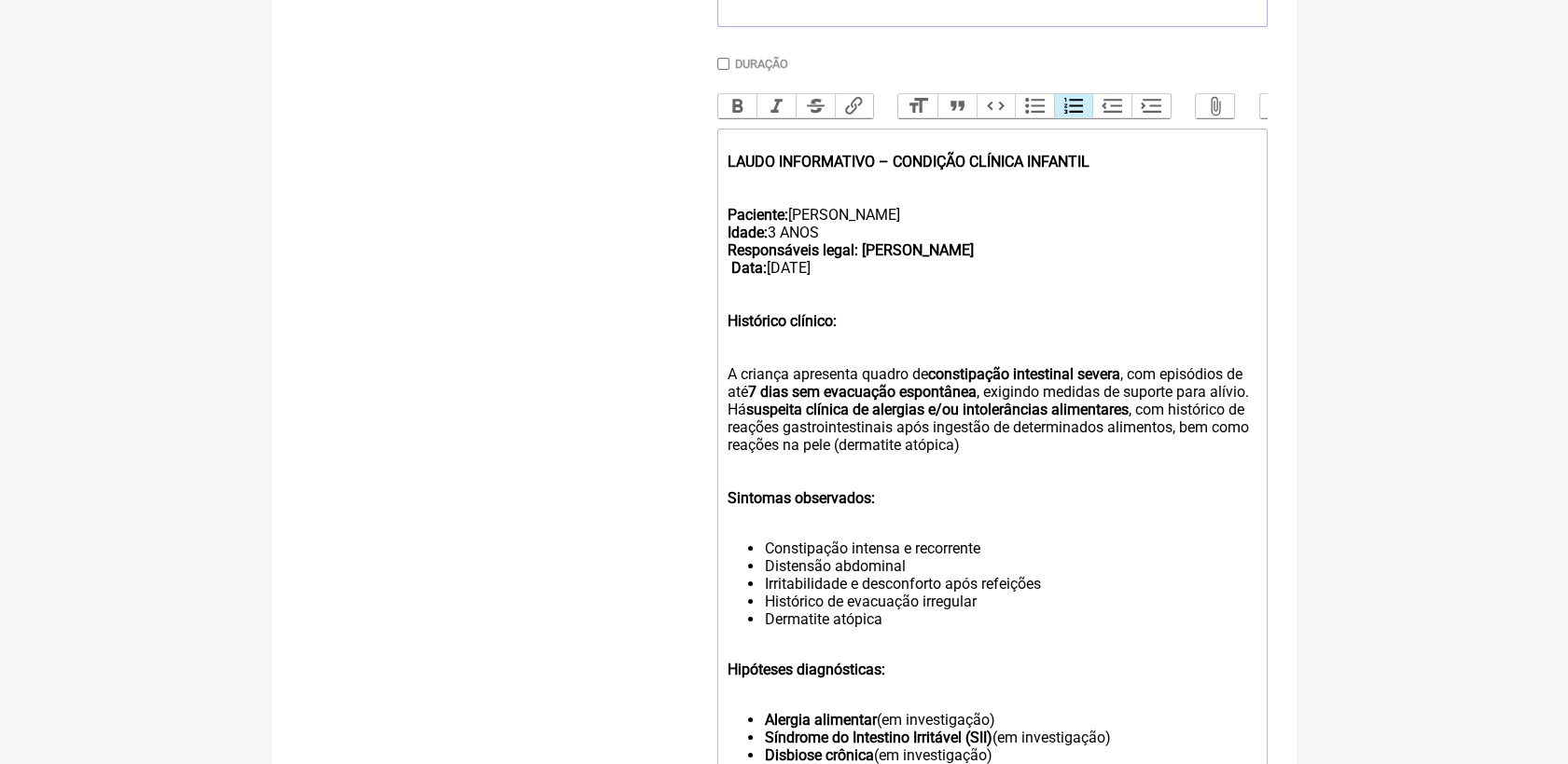
scroll to position [481, 0]
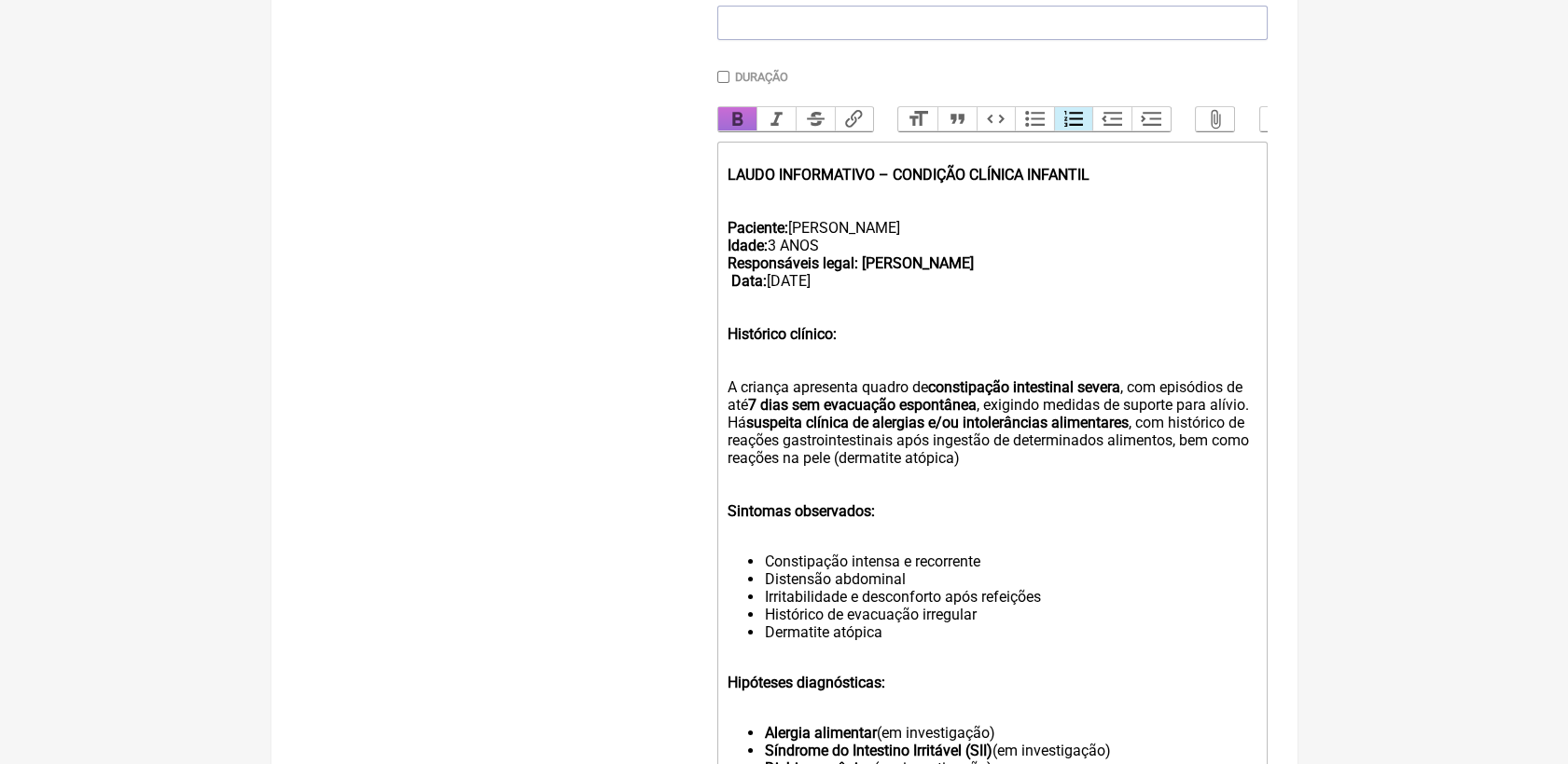
click at [747, 129] on button "Bold" at bounding box center [738, 119] width 39 height 24
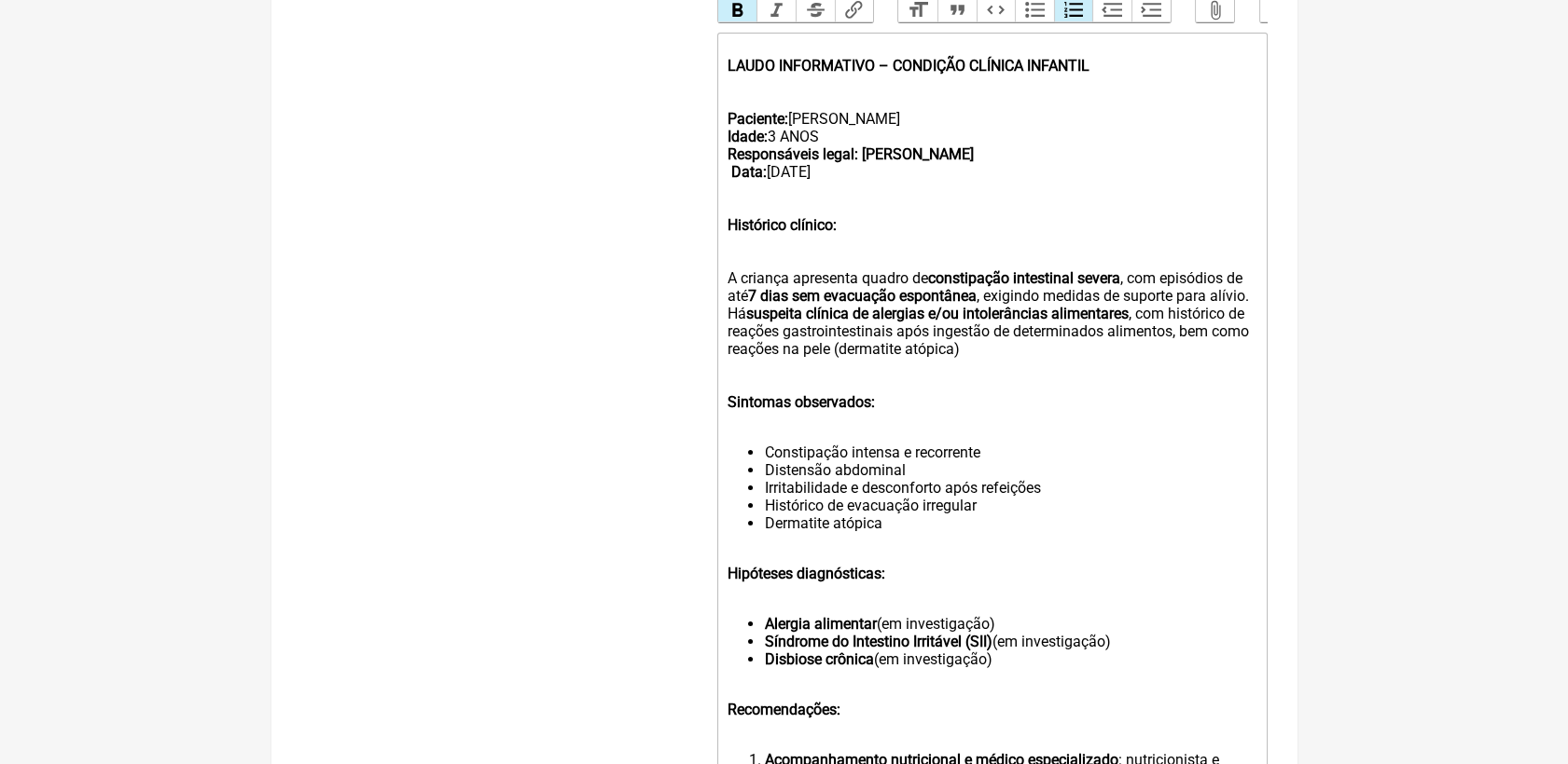
scroll to position [895, 0]
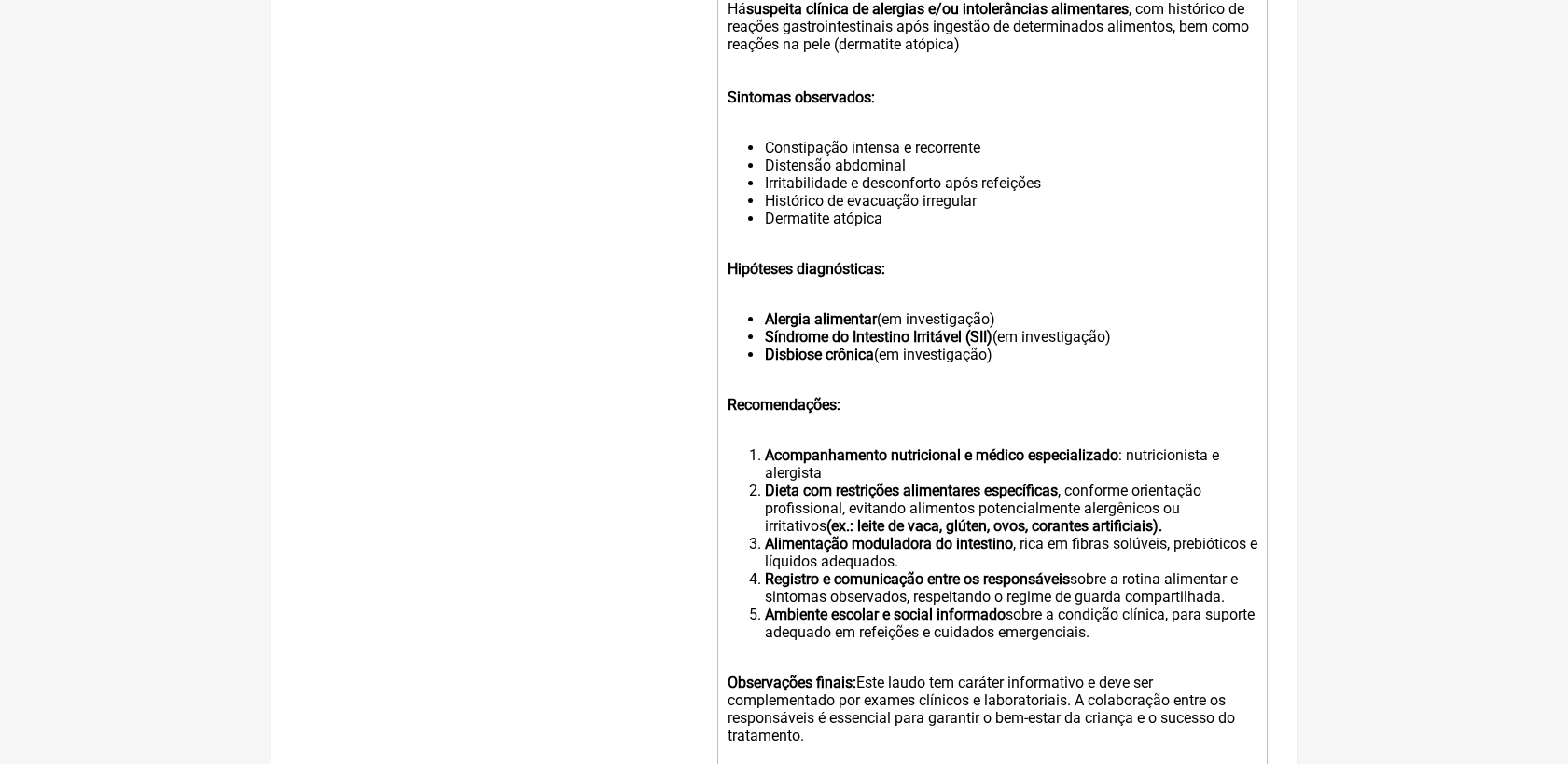
click at [1101, 571] on li "Alimentação moduladora do intestino , rica em fibras solúveis, prebióticos e lí…" at bounding box center [1009, 553] width 493 height 35
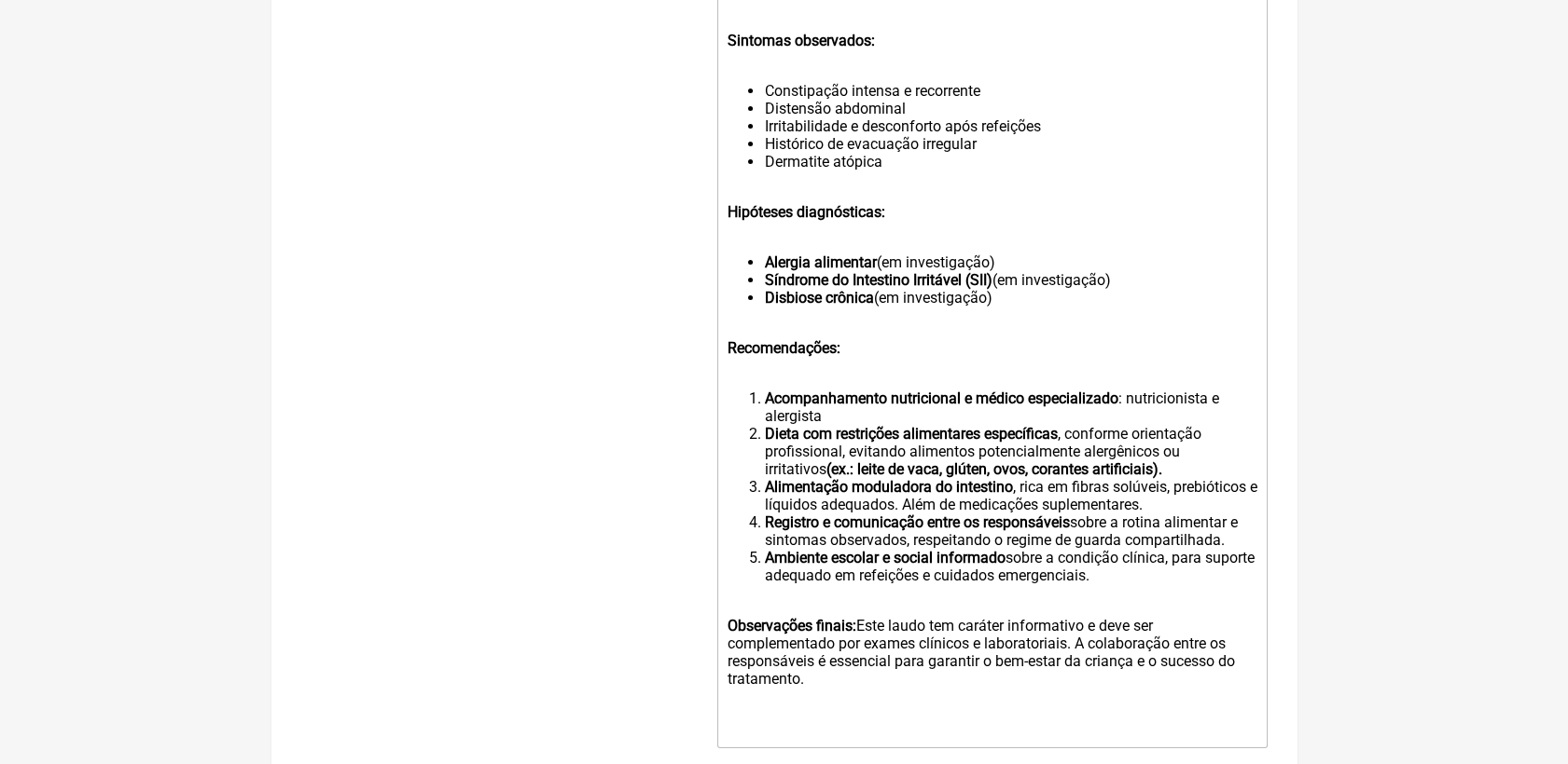
scroll to position [999, 0]
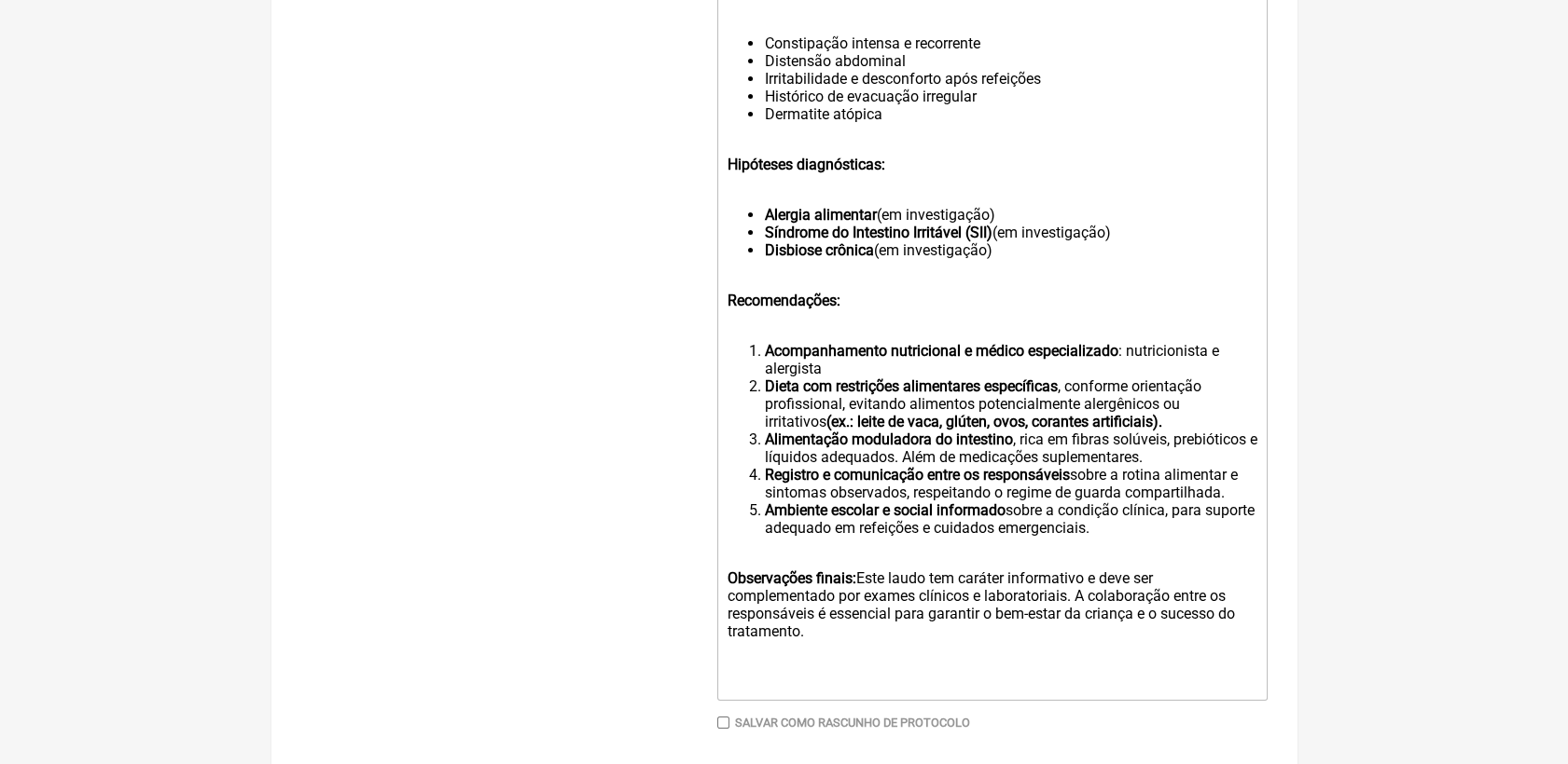
drag, startPoint x: 1007, startPoint y: 537, endPoint x: 1226, endPoint y: 535, distance: 219.0
click at [1226, 502] on li "Registro e comunicação entre os responsáveis sobre a rotina alimentar e sintoma…" at bounding box center [1009, 483] width 493 height 35
click at [1157, 537] on li "Ambiente escolar e social informado sobre a condição clínica, para suporte adeq…" at bounding box center [1009, 519] width 493 height 35
drag, startPoint x: 860, startPoint y: 622, endPoint x: 1117, endPoint y: 682, distance: 263.9
click at [1117, 658] on div "Observações finais: Este laudo tem caráter informativo e deve ser complementado…" at bounding box center [991, 604] width 530 height 106
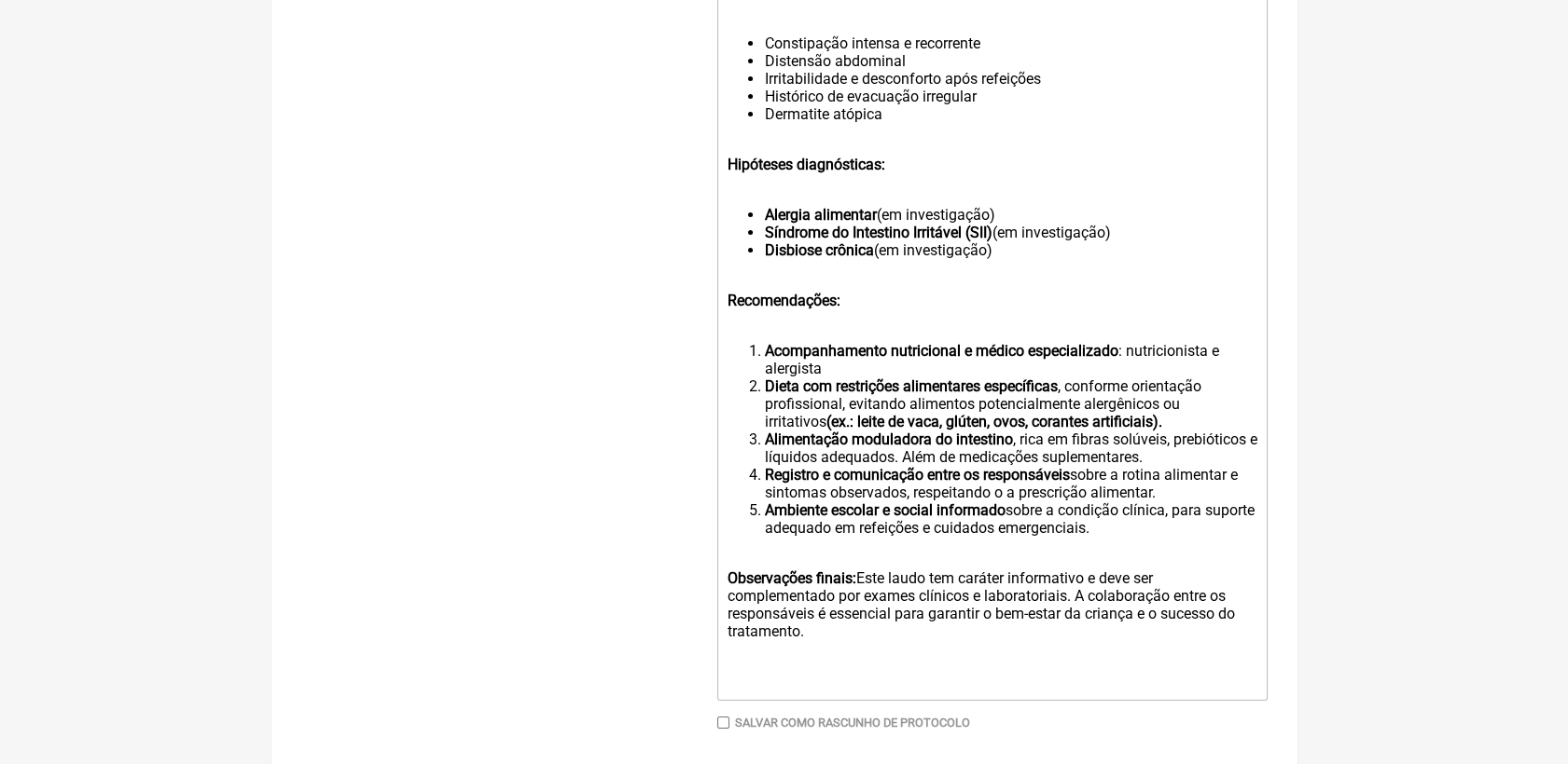
click at [1117, 658] on div "Observações finais: Este laudo tem caráter informativo e deve ser complementado…" at bounding box center [991, 604] width 530 height 106
drag, startPoint x: 1075, startPoint y: 639, endPoint x: 1125, endPoint y: 678, distance: 63.4
click at [1125, 658] on div "Observações finais: Este laudo tem caráter informativo e deve ser complementado…" at bounding box center [991, 604] width 530 height 106
click at [850, 658] on div "Observações finais: Este laudo tem caráter informativo e deve ser complementado…" at bounding box center [991, 604] width 530 height 106
click at [818, 658] on div "Observações finais: Este laudo tem caráter informativo e deve ser complementado…" at bounding box center [991, 604] width 530 height 106
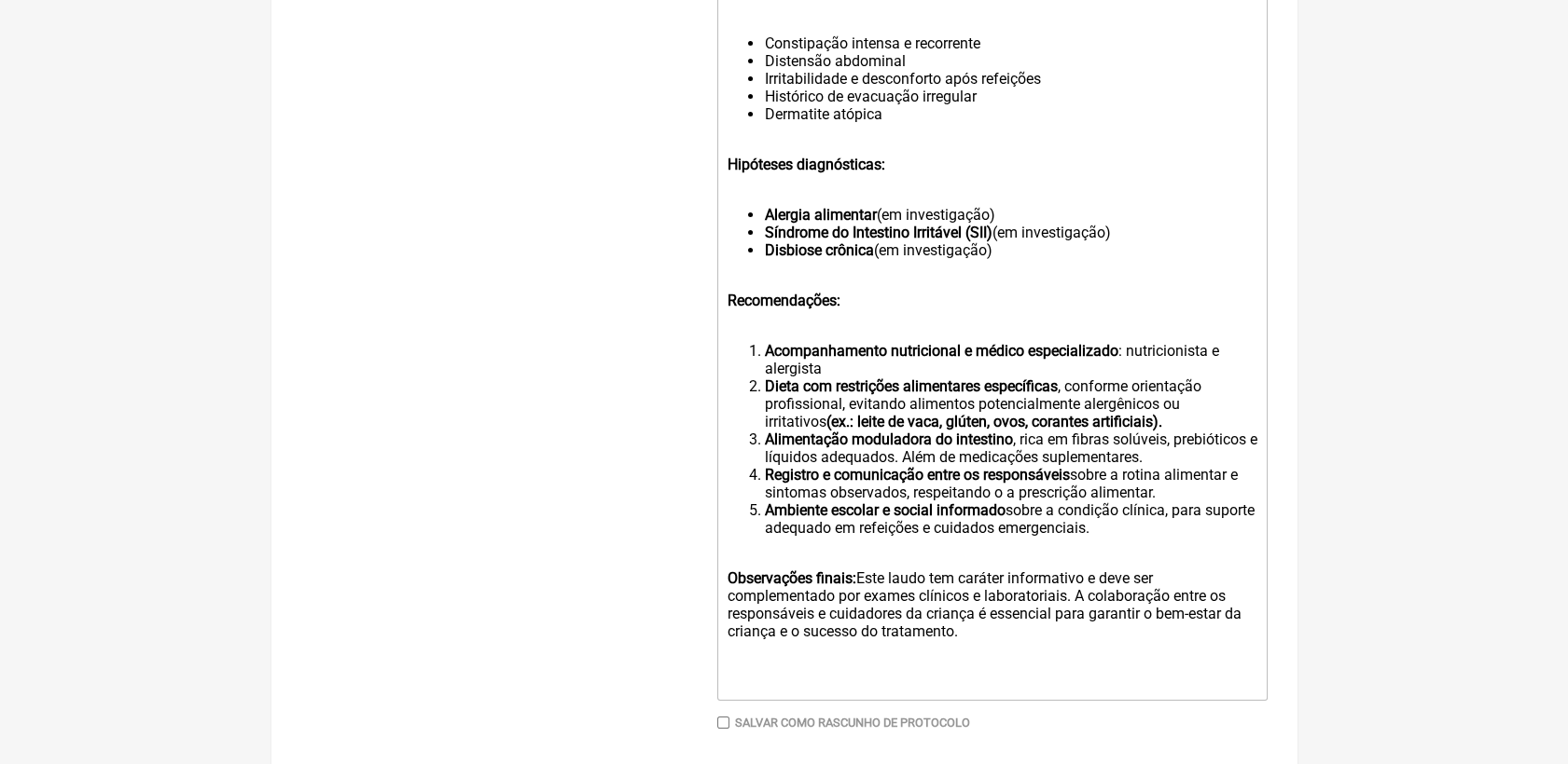
drag, startPoint x: 1080, startPoint y: 643, endPoint x: 1110, endPoint y: 688, distance: 54.1
click at [1110, 658] on div "Observações finais: Este laudo tem caráter informativo e deve ser complementado…" at bounding box center [991, 604] width 530 height 106
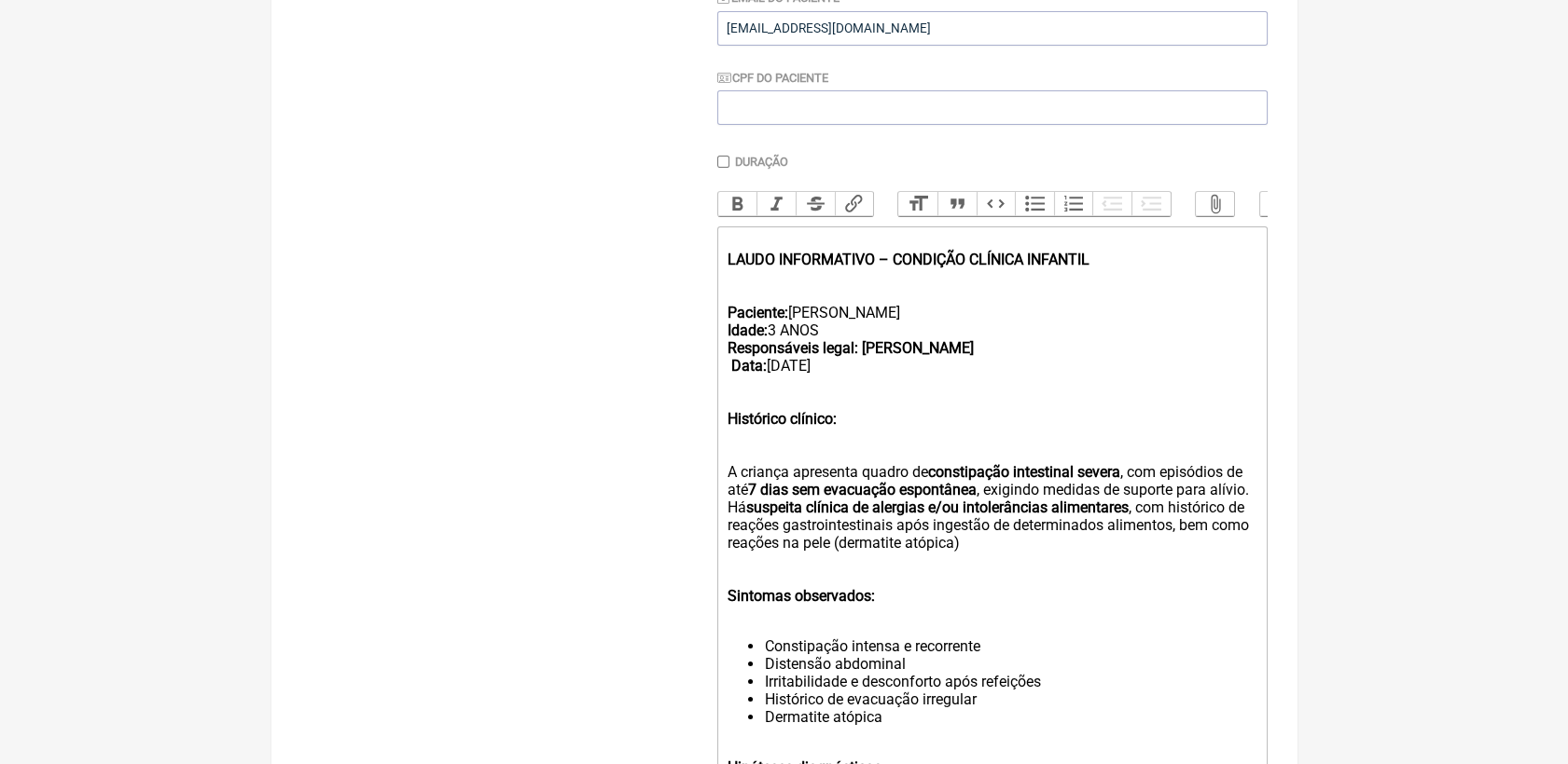
scroll to position [378, 0]
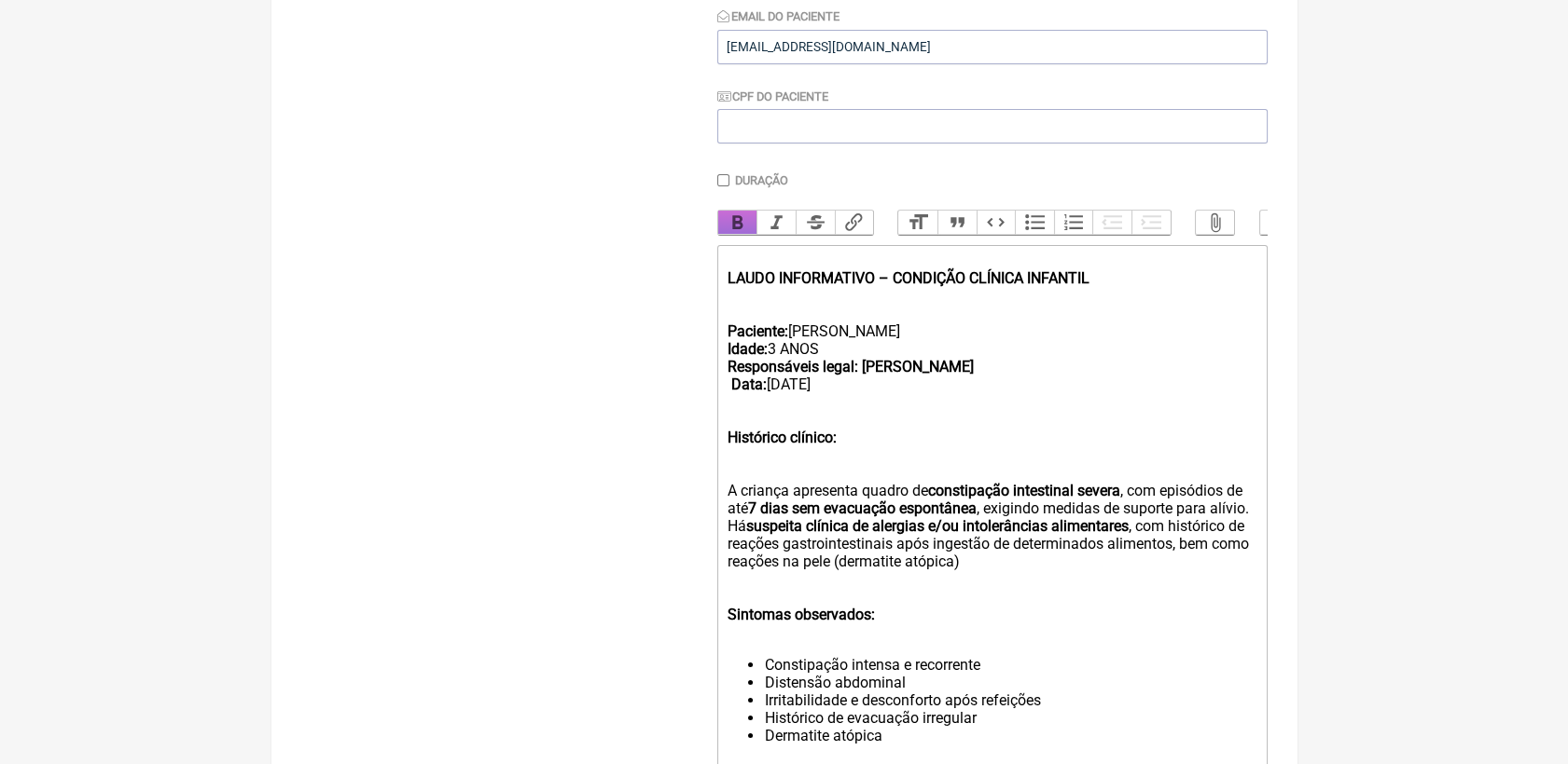
click at [746, 219] on button "Bold" at bounding box center [738, 222] width 39 height 24
click at [781, 279] on div "LAUDO INFORMATIVO – CONDIÇÃO CLÍNICA INFANTIL" at bounding box center [991, 278] width 530 height 54
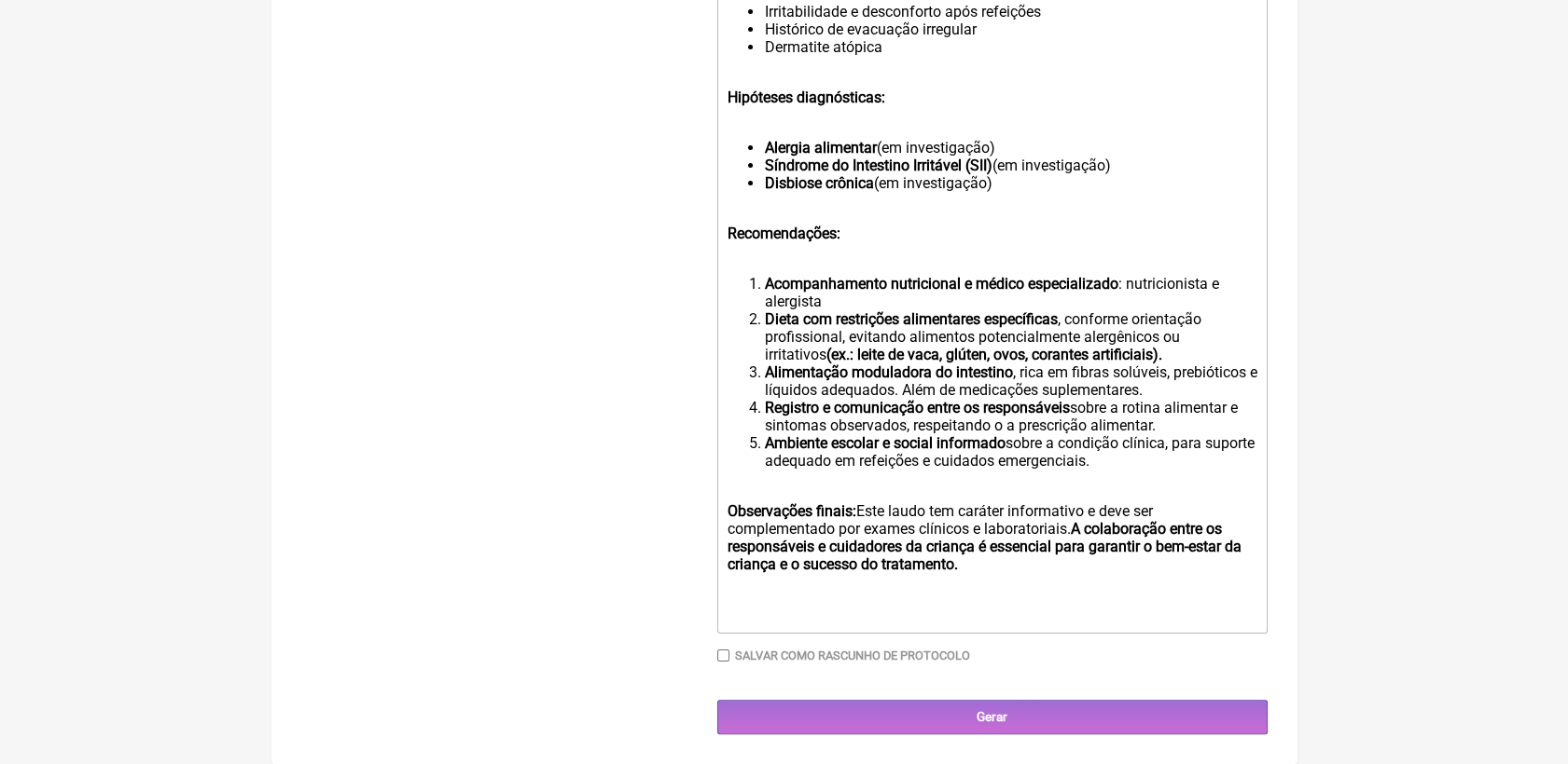
scroll to position [1116, 0]
click at [997, 593] on div at bounding box center [991, 608] width 530 height 35
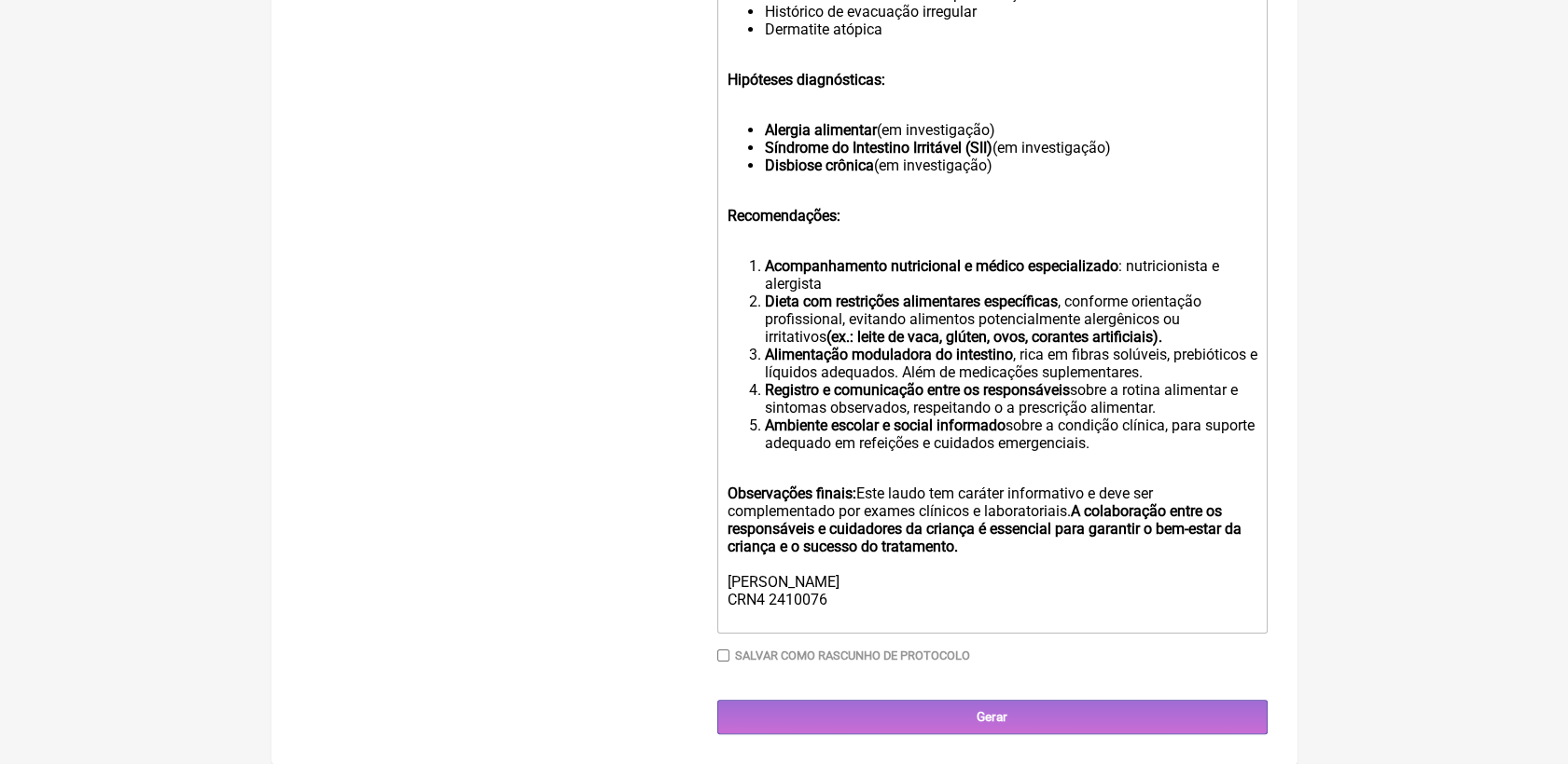
type trix-editor "<div><strong><br>LAUDO INFORMATIVO – CONDIÇÃO CLÍNICA INFANTIL<br></strong><br>…"
click at [985, 734] on input "Gerar" at bounding box center [992, 717] width 550 height 34
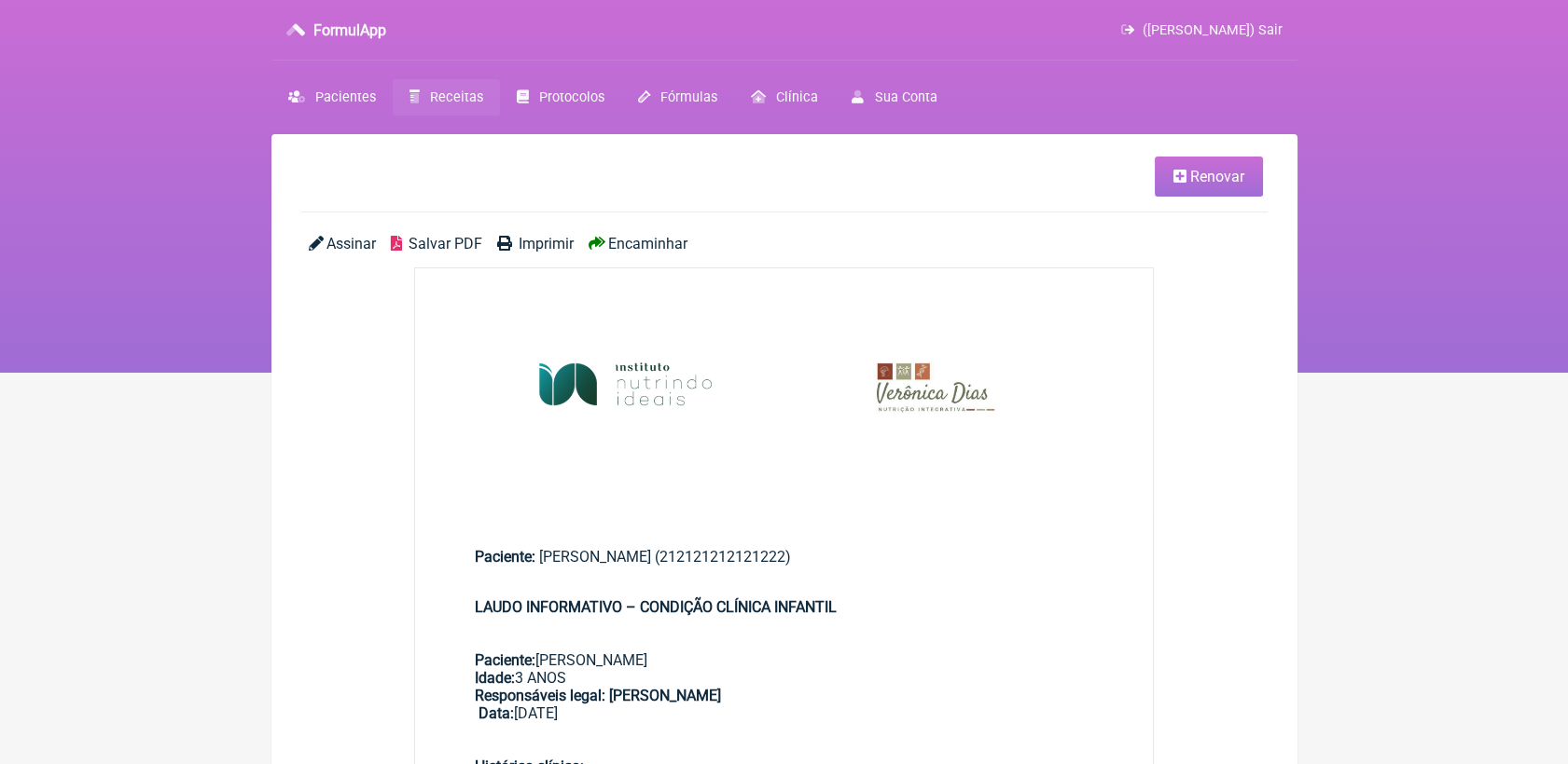
click at [449, 238] on span "Salvar PDF" at bounding box center [445, 244] width 74 height 18
click at [1070, 378] on img at bounding box center [784, 391] width 739 height 246
click at [1199, 173] on span "Renovar" at bounding box center [1217, 176] width 55 height 18
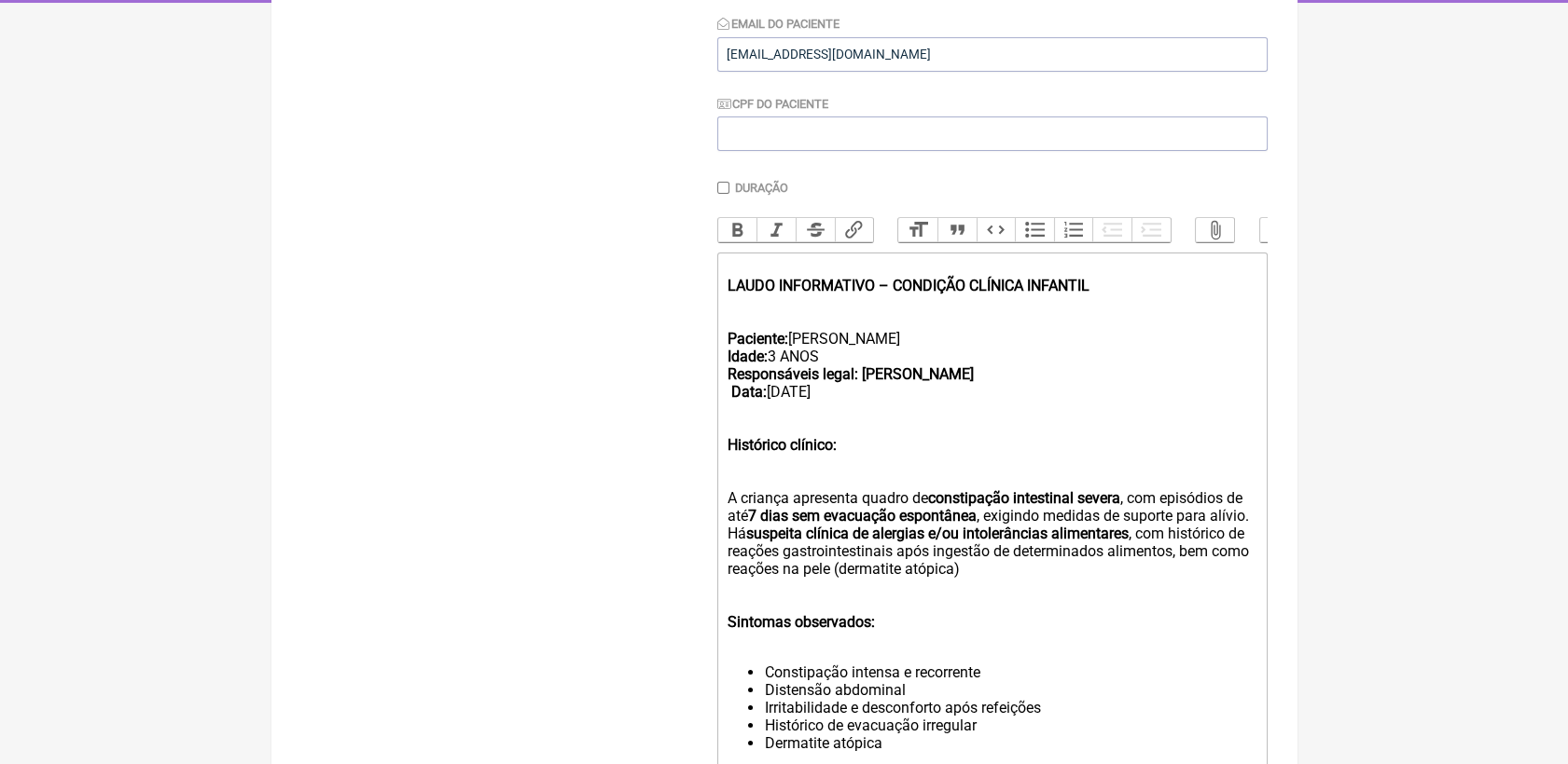
scroll to position [414, 0]
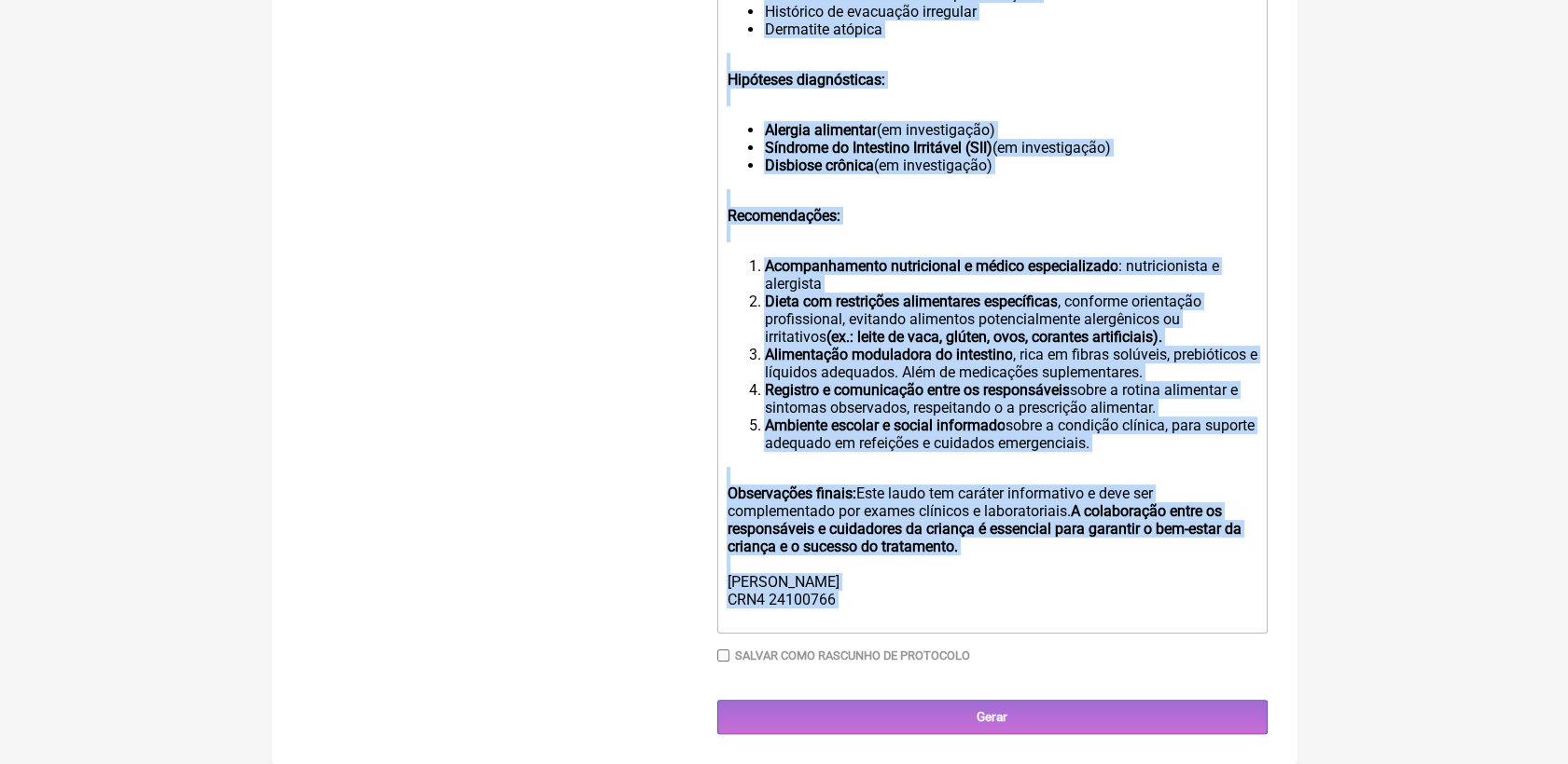
drag, startPoint x: 724, startPoint y: 263, endPoint x: 991, endPoint y: 817, distance: 615.0
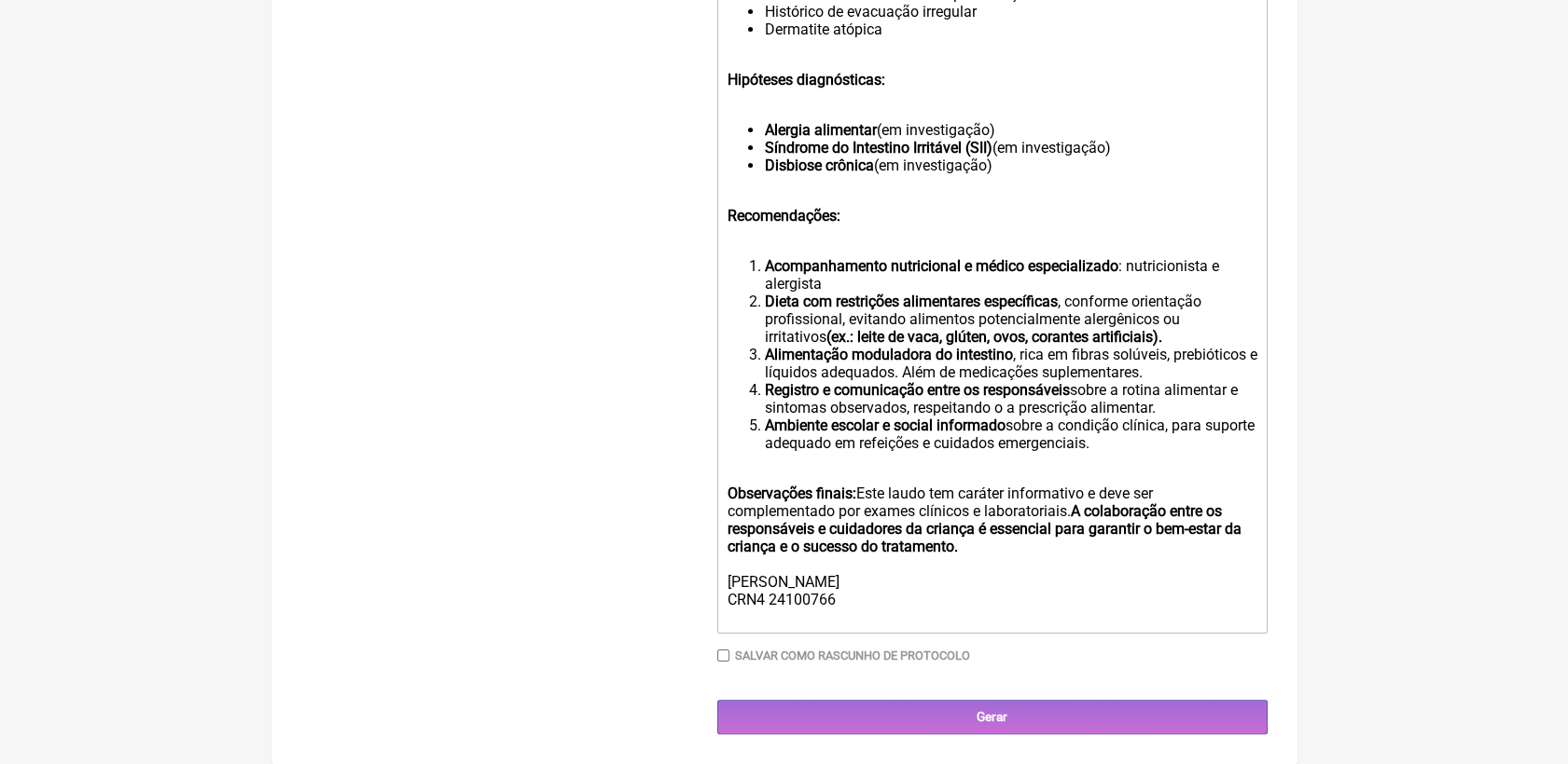
scroll to position [234, 0]
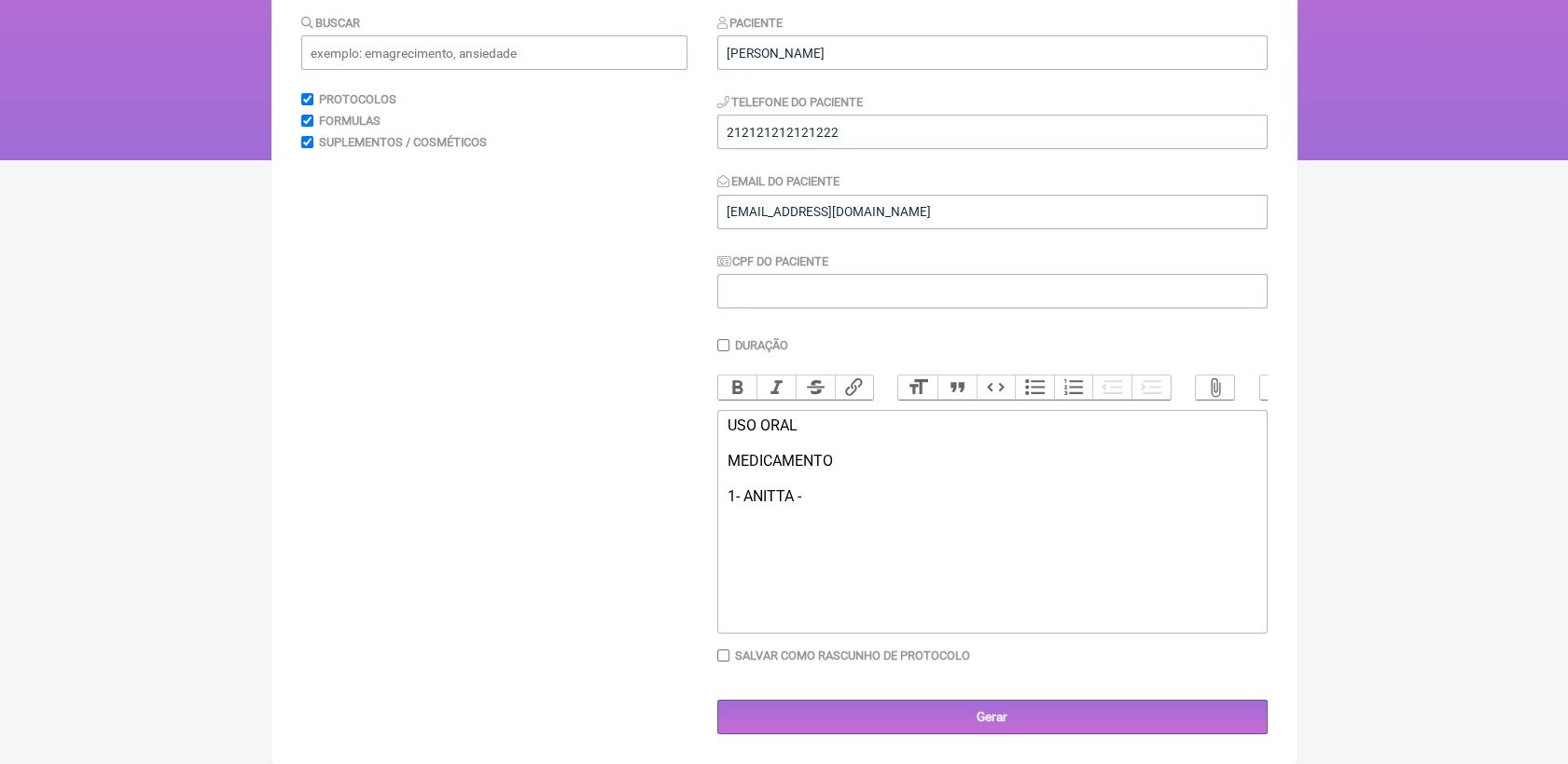
type trix-editor "<div>USO ORAL<br><br>MEDICAMENTO<br><br>1- ANITTA -&nbsp;<strong><br></strong><…"
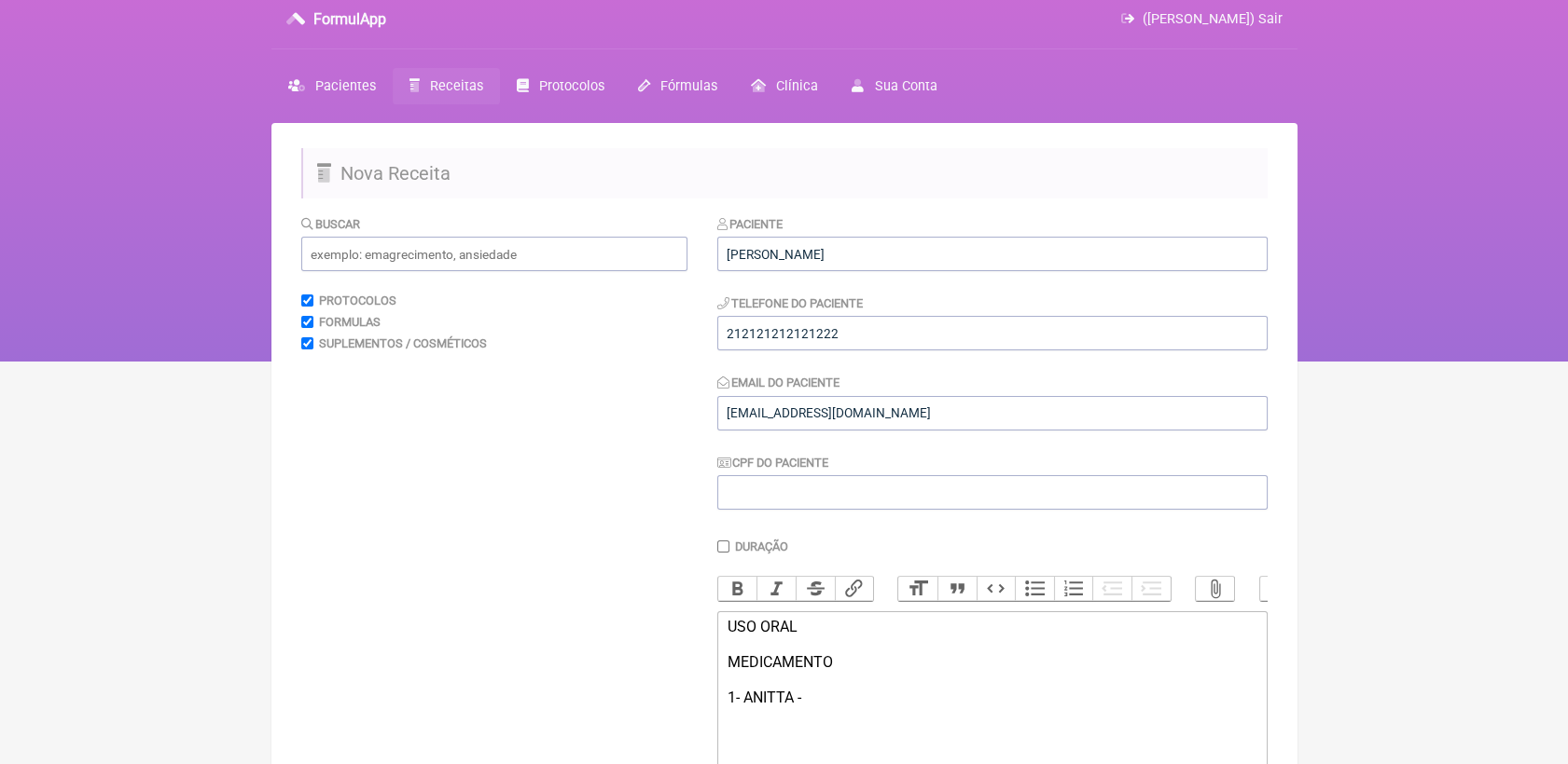
scroll to position [0, 0]
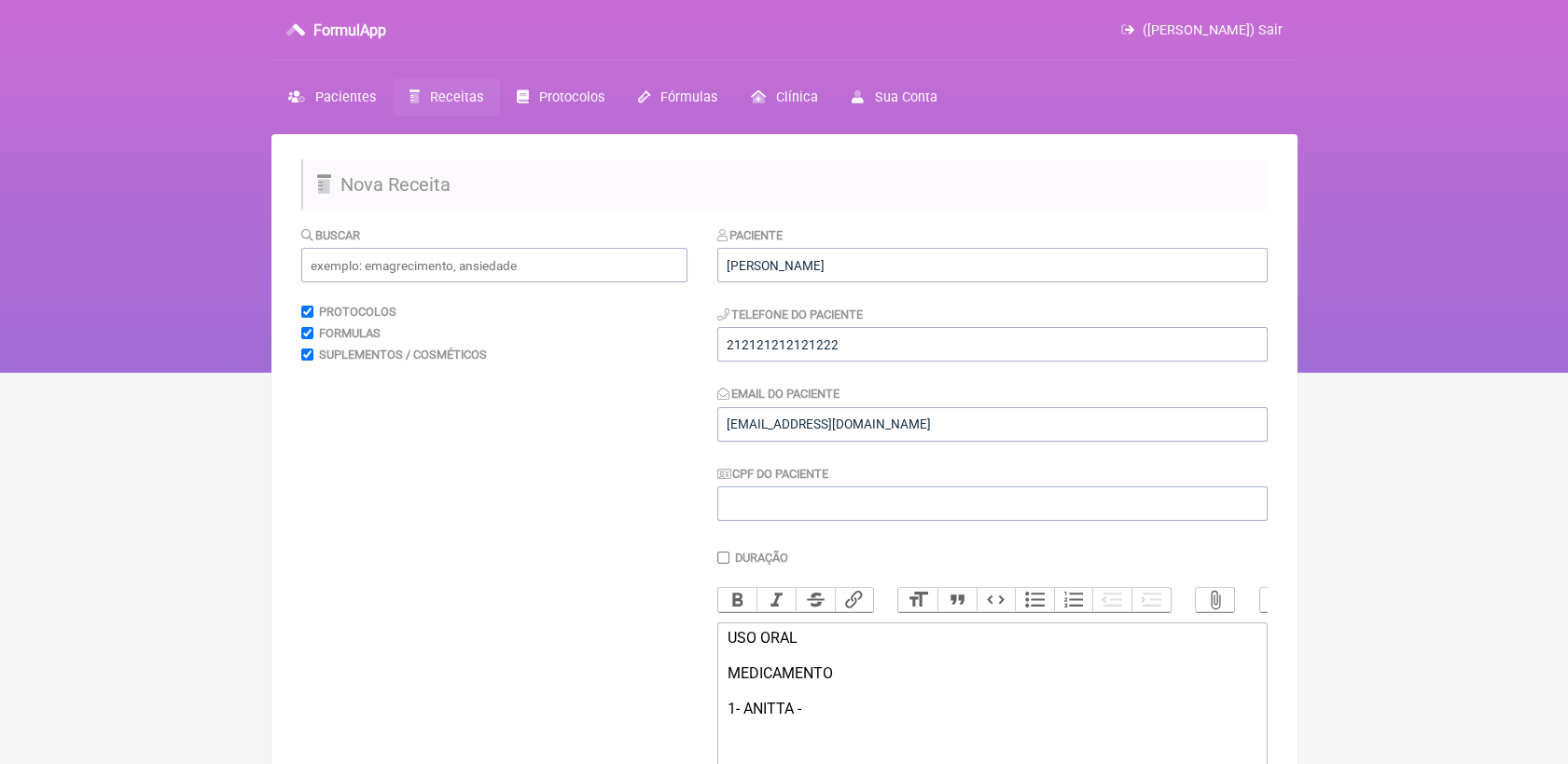
click at [450, 90] on span "Receitas" at bounding box center [456, 98] width 54 height 16
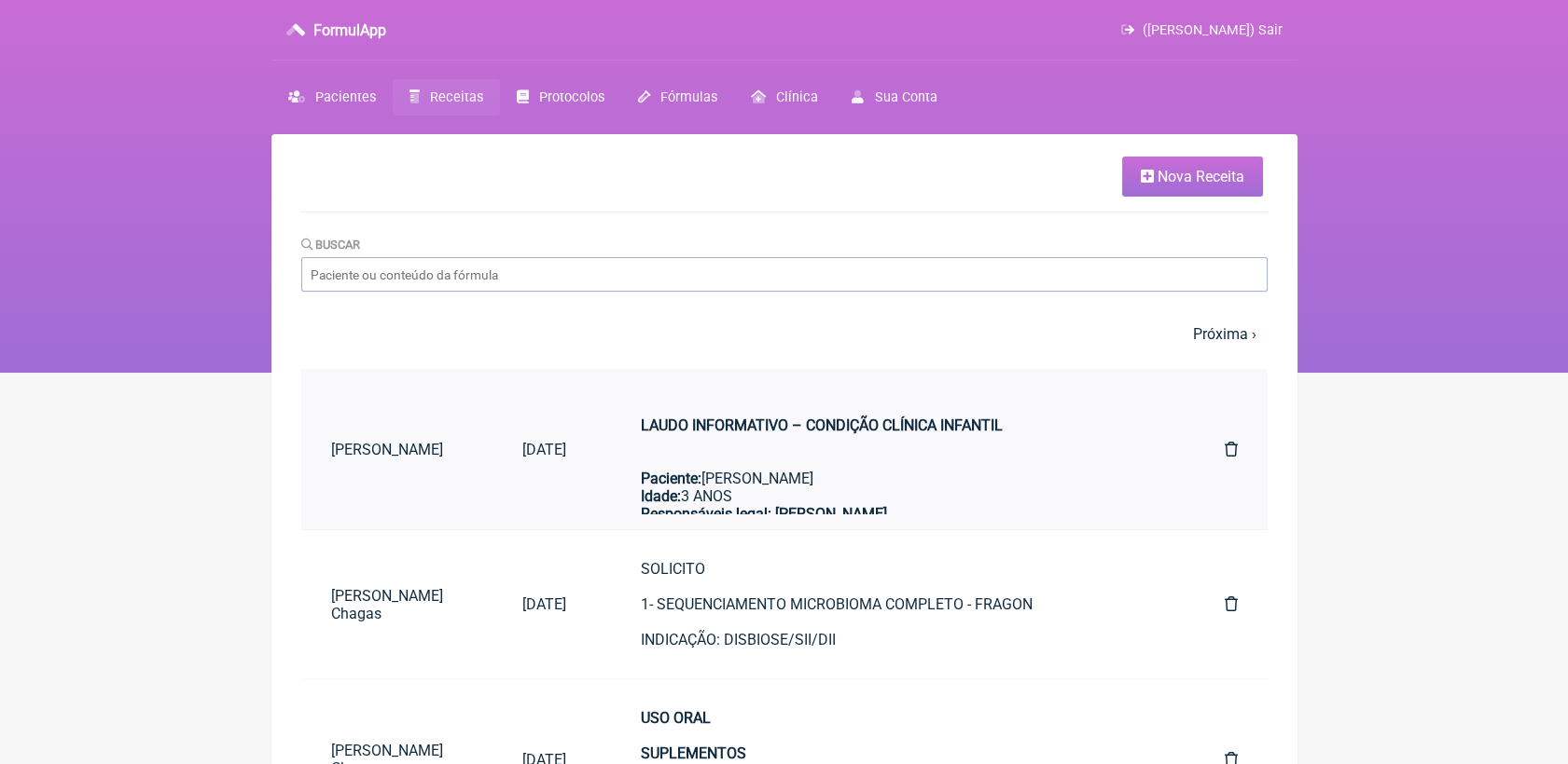
click at [706, 432] on strong "LAUDO INFORMATIVO – CONDIÇÃO CLÍNICA INFANTIL" at bounding box center [822, 426] width 362 height 18
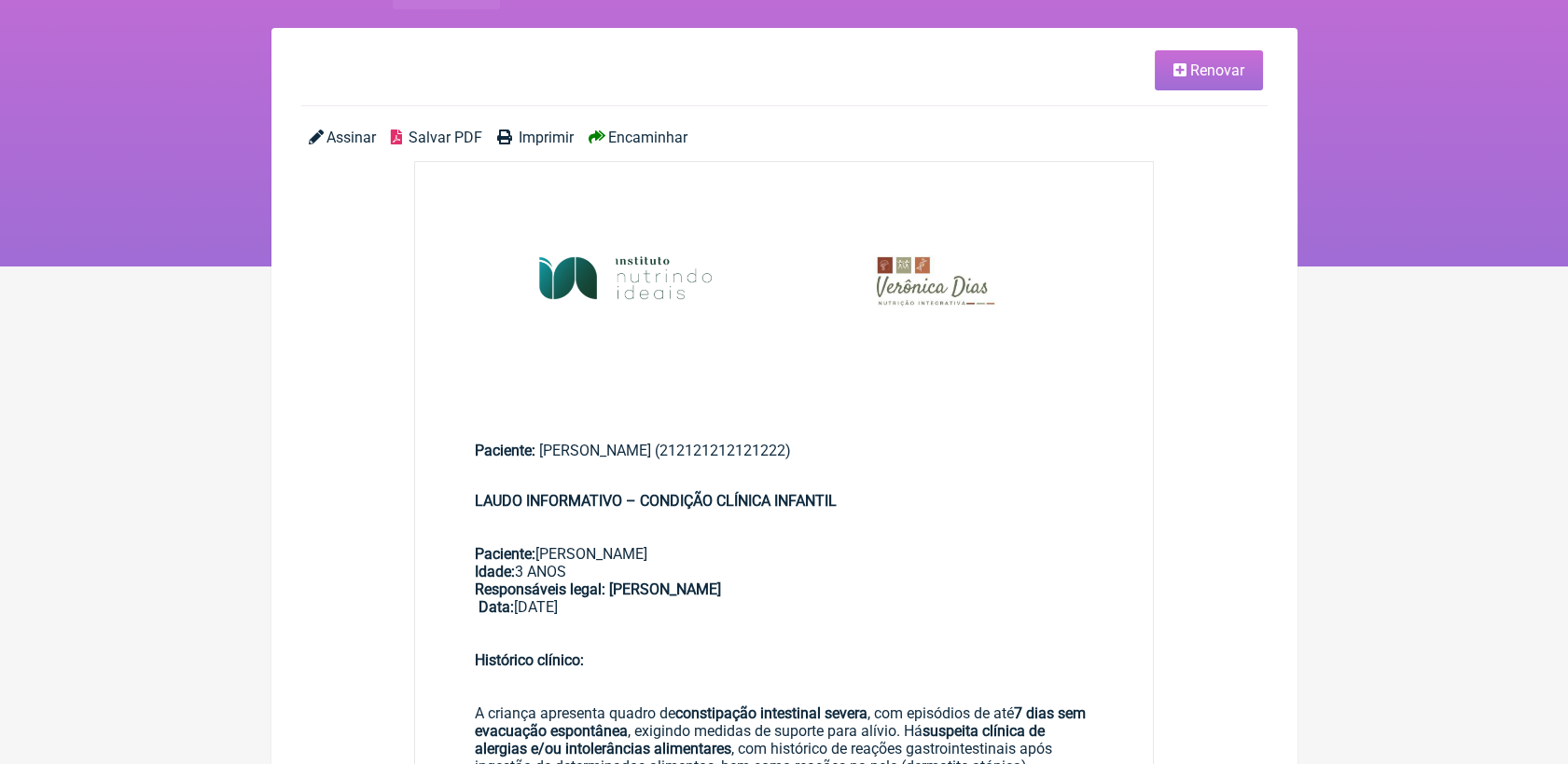
scroll to position [103, 0]
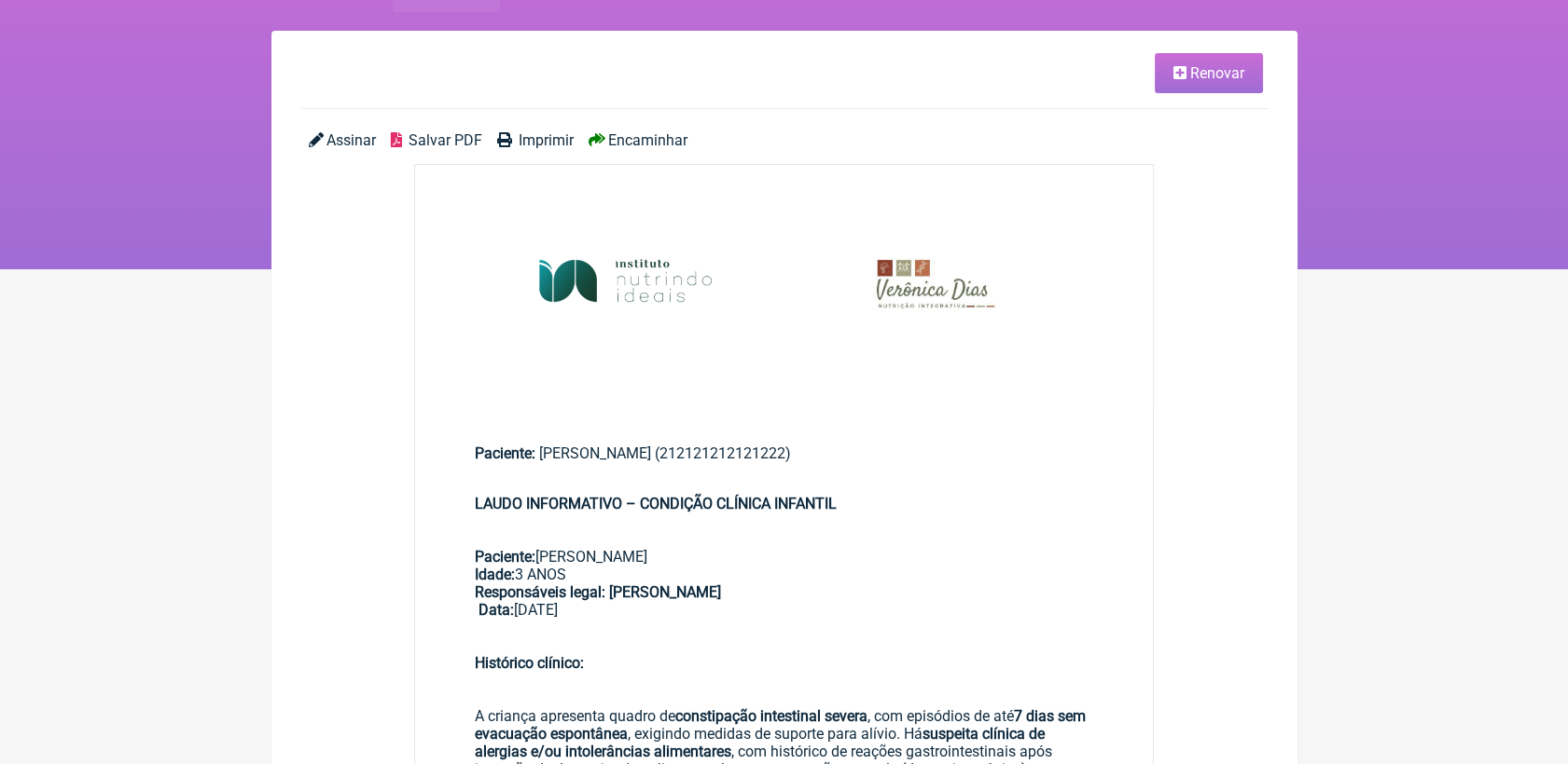
click at [1185, 78] on link "Renovar" at bounding box center [1208, 74] width 108 height 40
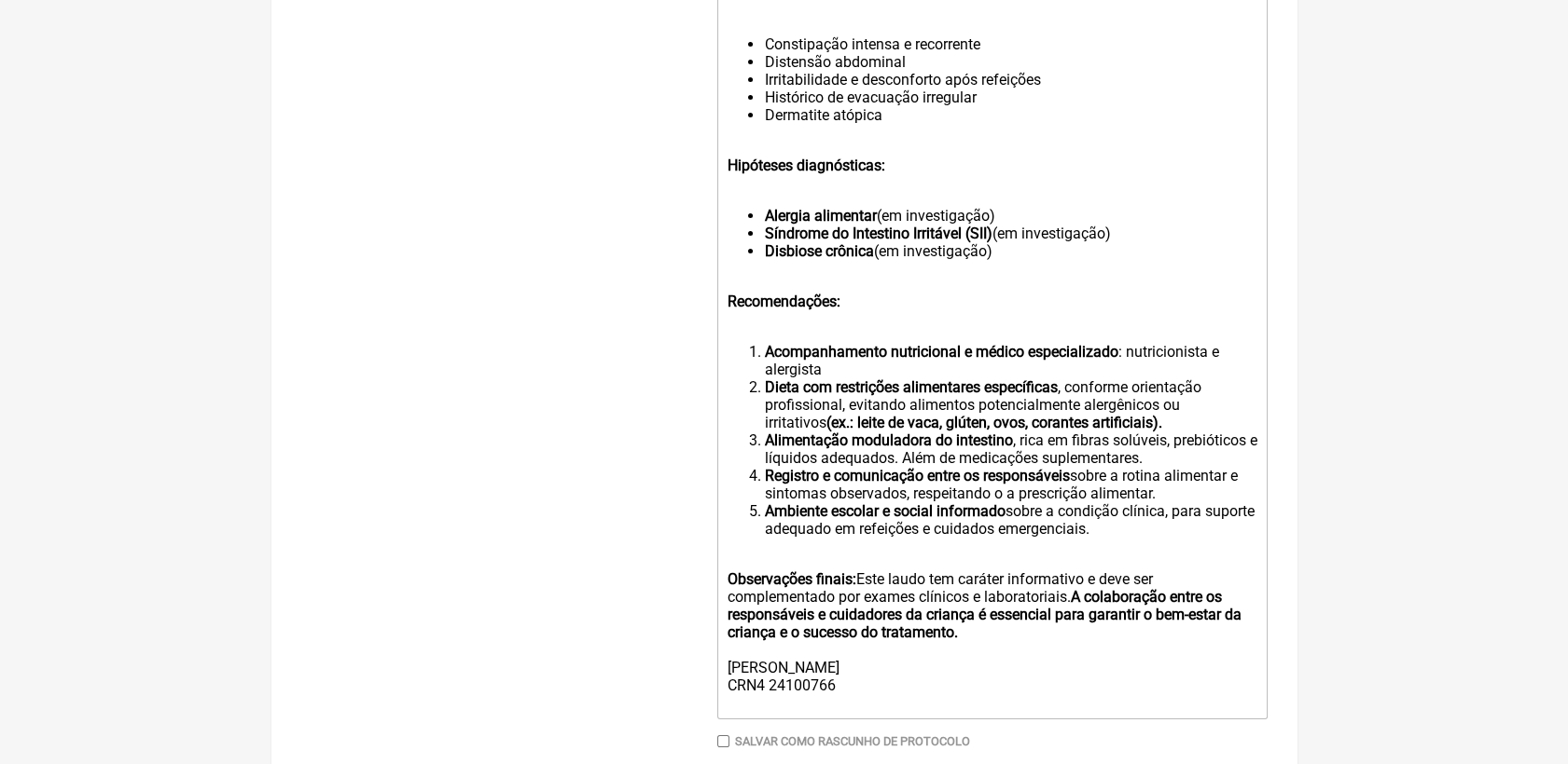
scroll to position [1036, 0]
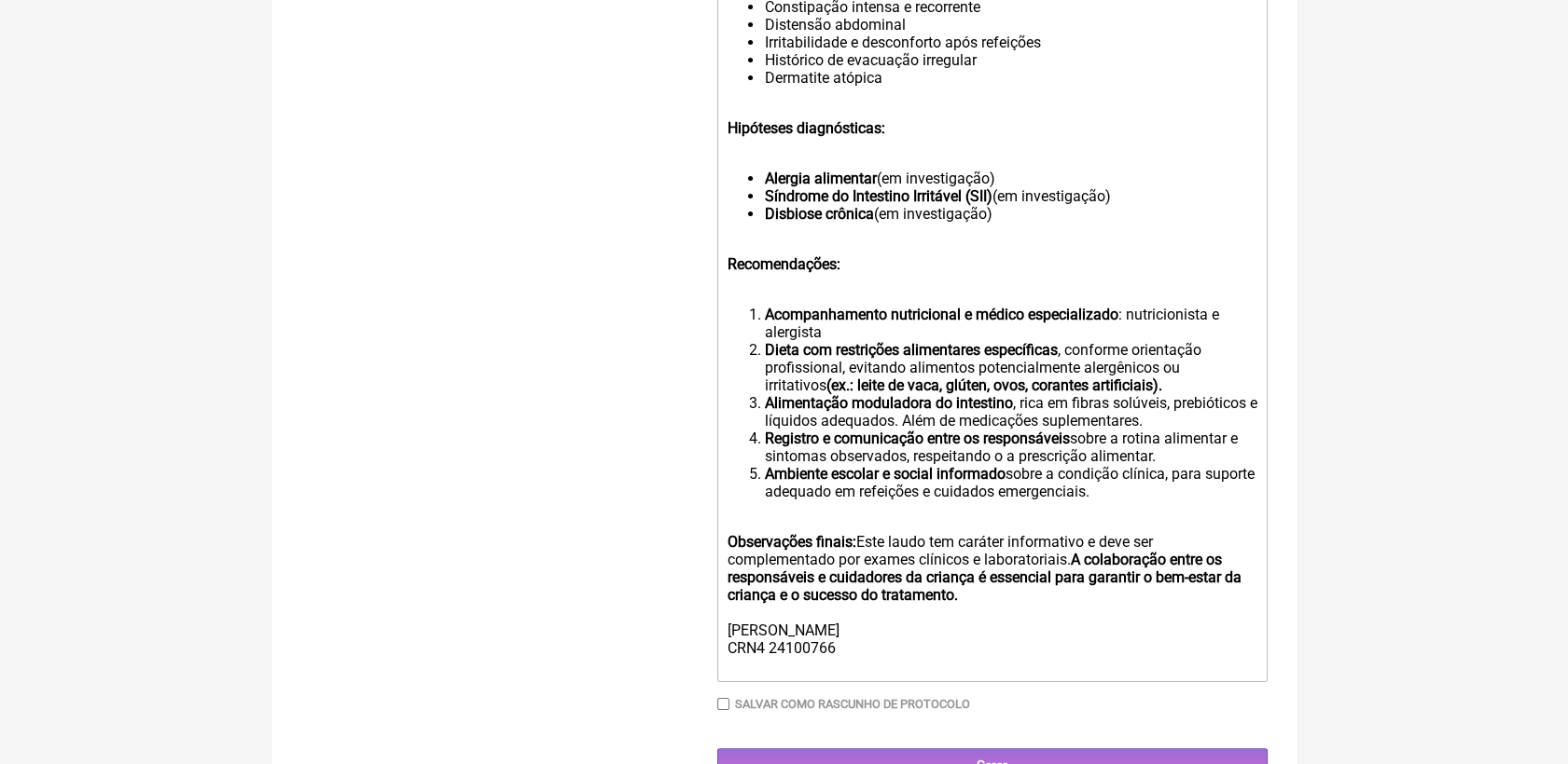
click at [846, 279] on div "Recomendações:" at bounding box center [991, 265] width 530 height 54
paste trix-editor "Principais alérgenos suspeitos:<br></strong><br></div><ul><li><strong>Leite de …"
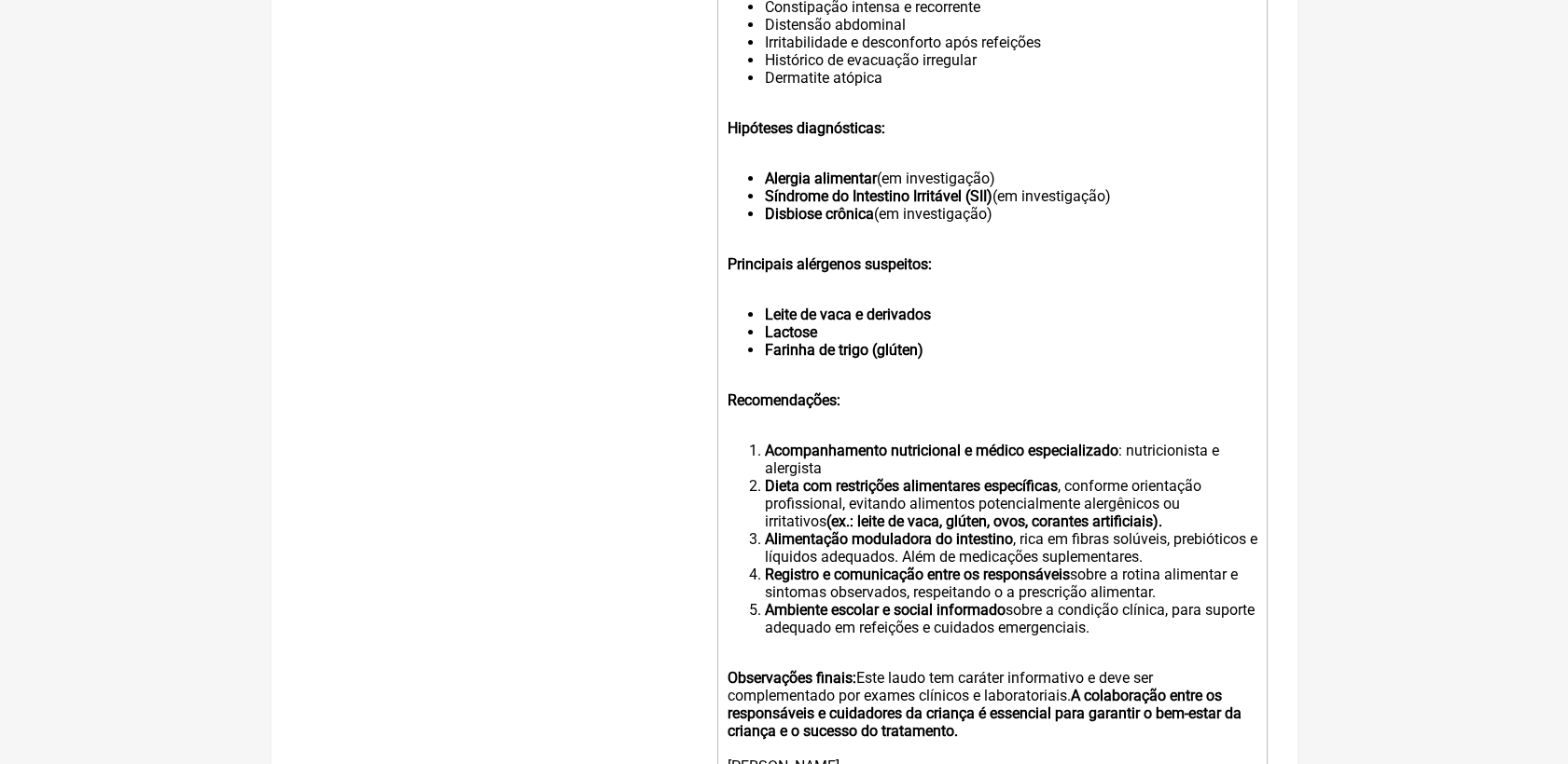
click at [824, 341] on li "Lactose" at bounding box center [1009, 332] width 493 height 18
click at [948, 323] on li "Leite de vaca e derivados" at bounding box center [1009, 315] width 493 height 18
click at [953, 359] on li "Farinha de trigo (glúten)" at bounding box center [1009, 350] width 493 height 18
click at [945, 323] on li "Leite de vaca e derivados" at bounding box center [1009, 315] width 493 height 18
drag, startPoint x: 816, startPoint y: 372, endPoint x: 765, endPoint y: 377, distance: 51.2
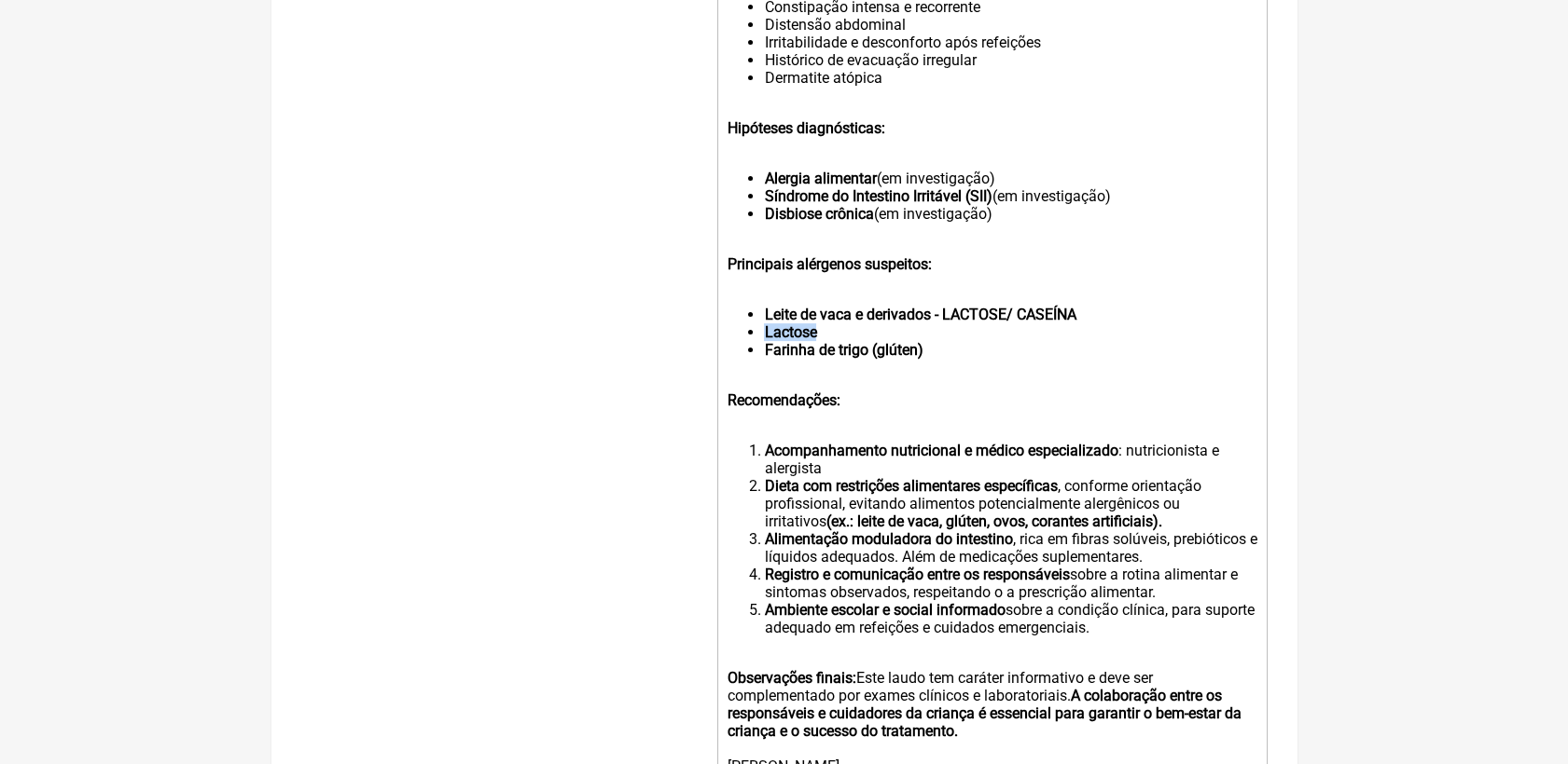
click at [765, 341] on strong "Lactose" at bounding box center [789, 332] width 53 height 18
click at [961, 359] on li "Farinha de trigo (glúten)" at bounding box center [1009, 350] width 493 height 18
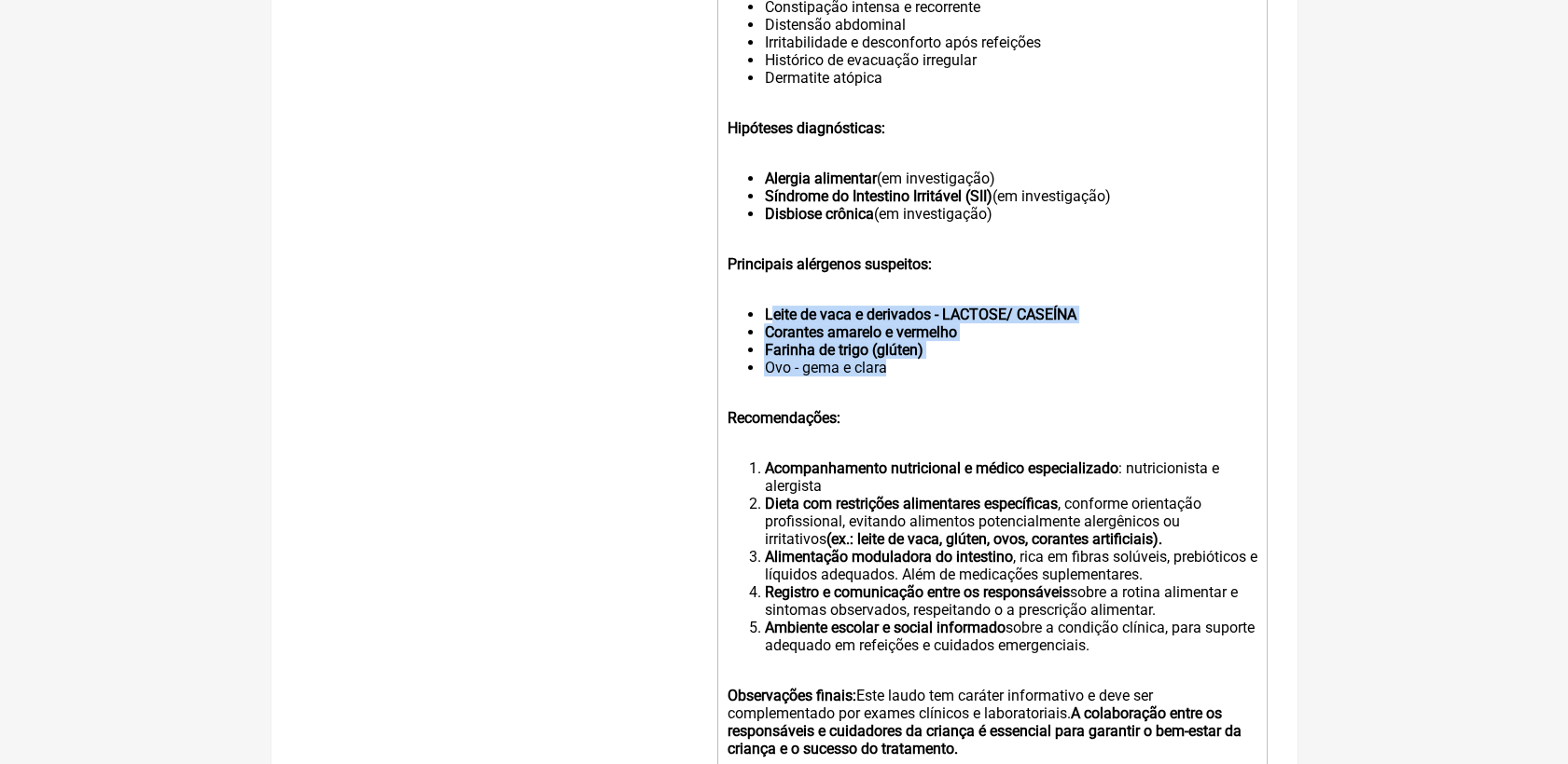
drag, startPoint x: 894, startPoint y: 417, endPoint x: 766, endPoint y: 350, distance: 144.5
click at [766, 350] on ul "Leite de vaca e derivados - LACTOSE/ CASEÍNA Corantes amarelo e vermelho Farinh…" at bounding box center [991, 341] width 530 height 71
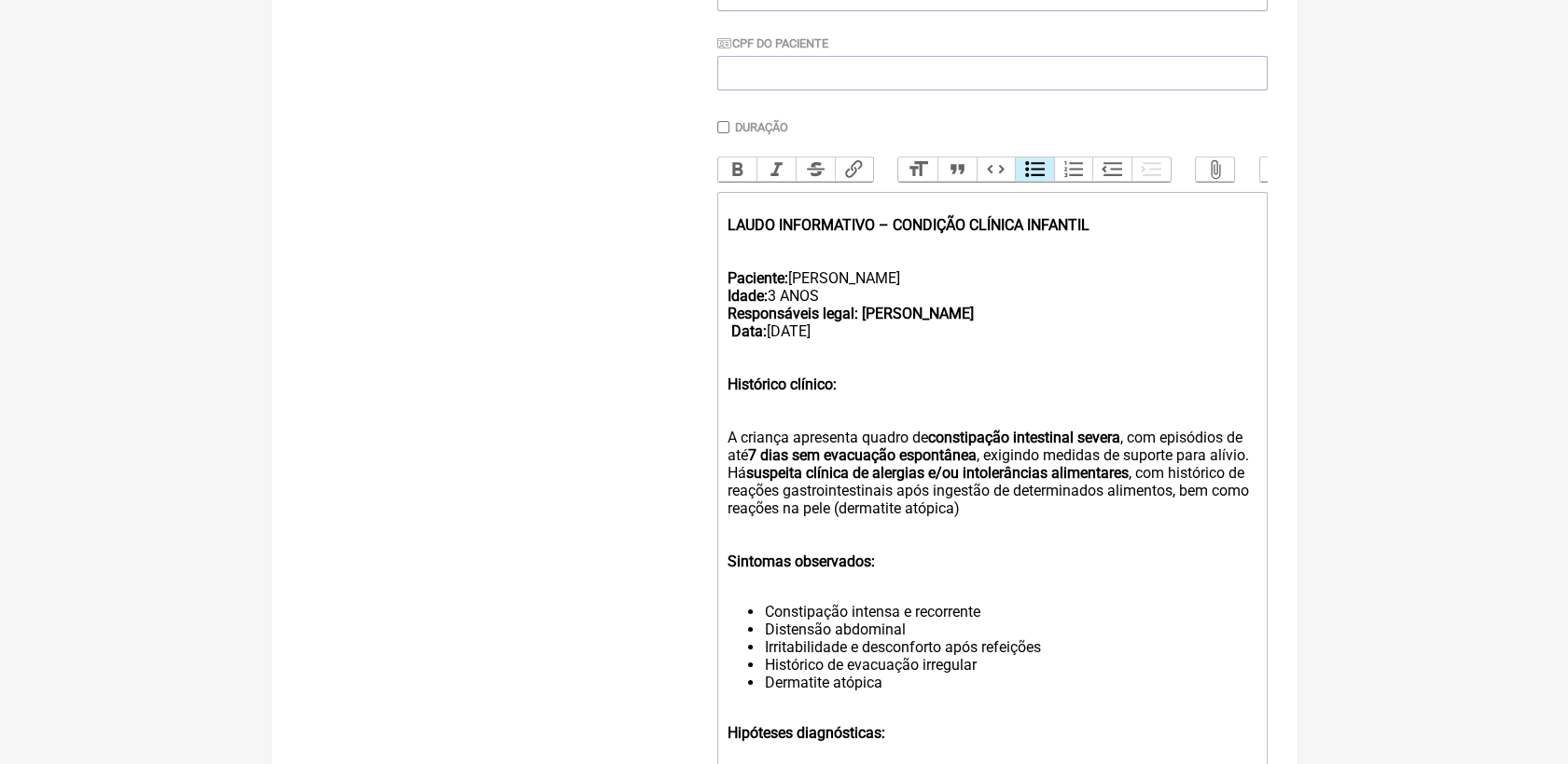
scroll to position [414, 0]
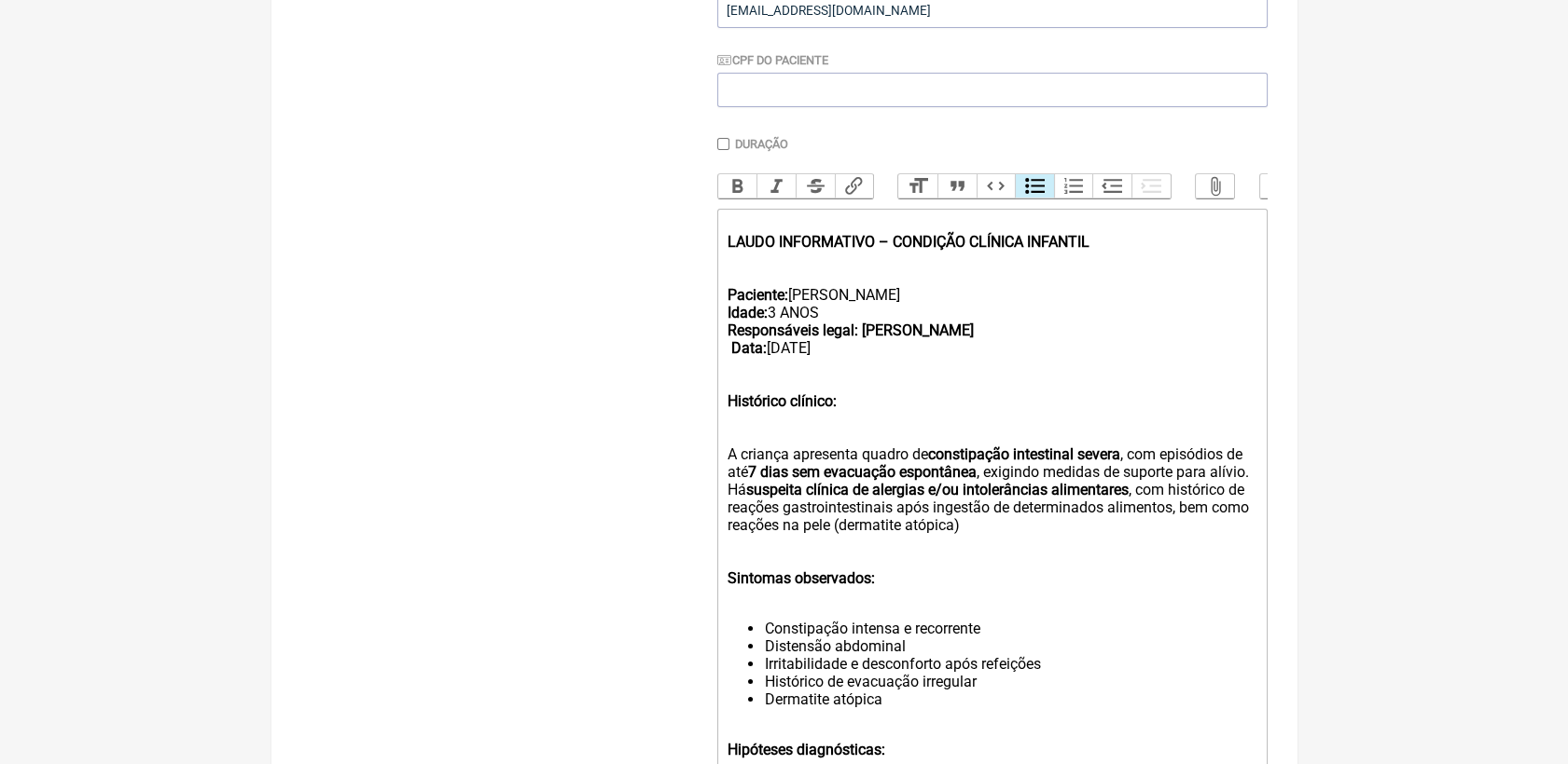
click at [742, 186] on button "Bold" at bounding box center [738, 186] width 39 height 24
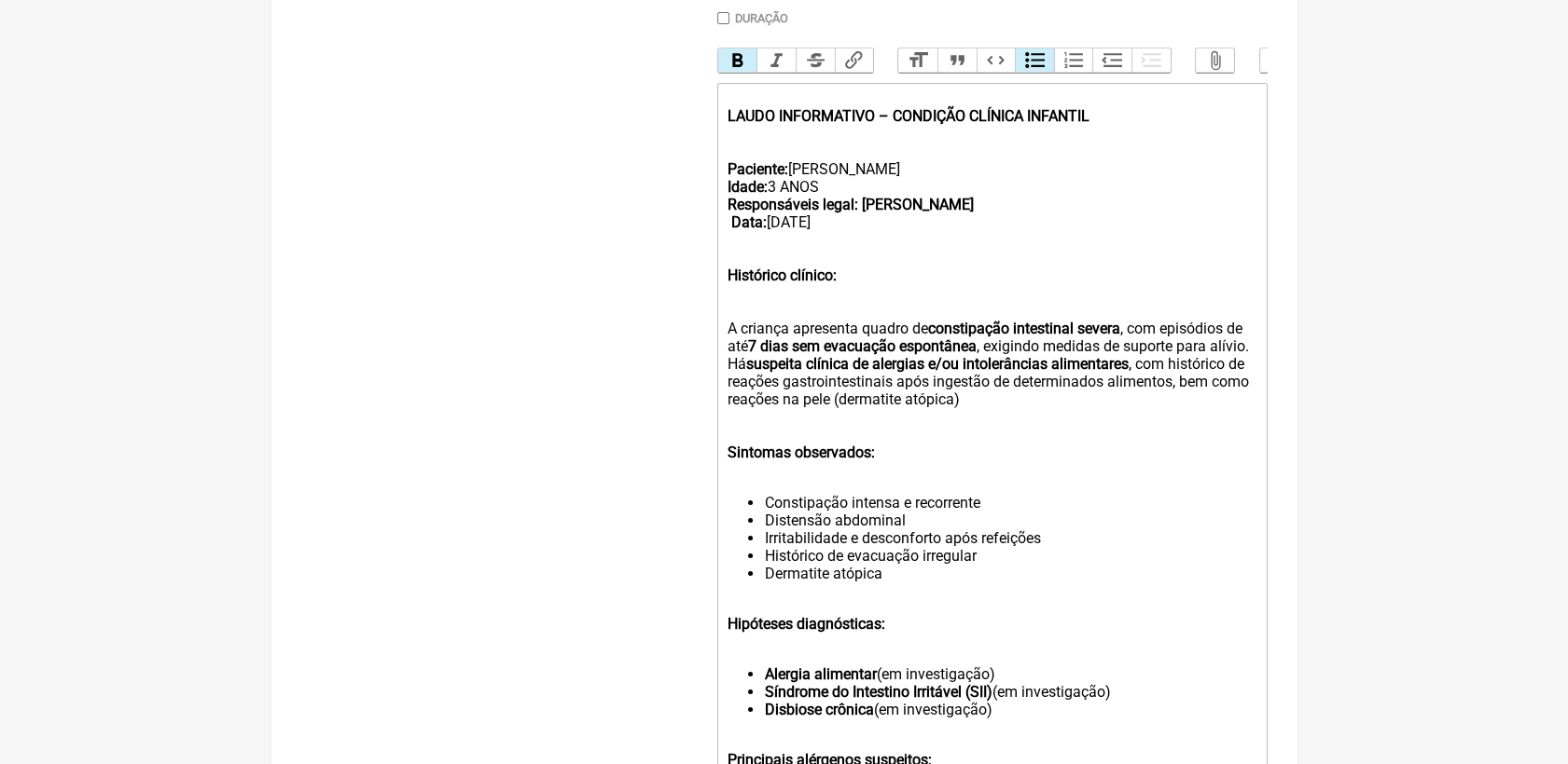
scroll to position [828, 0]
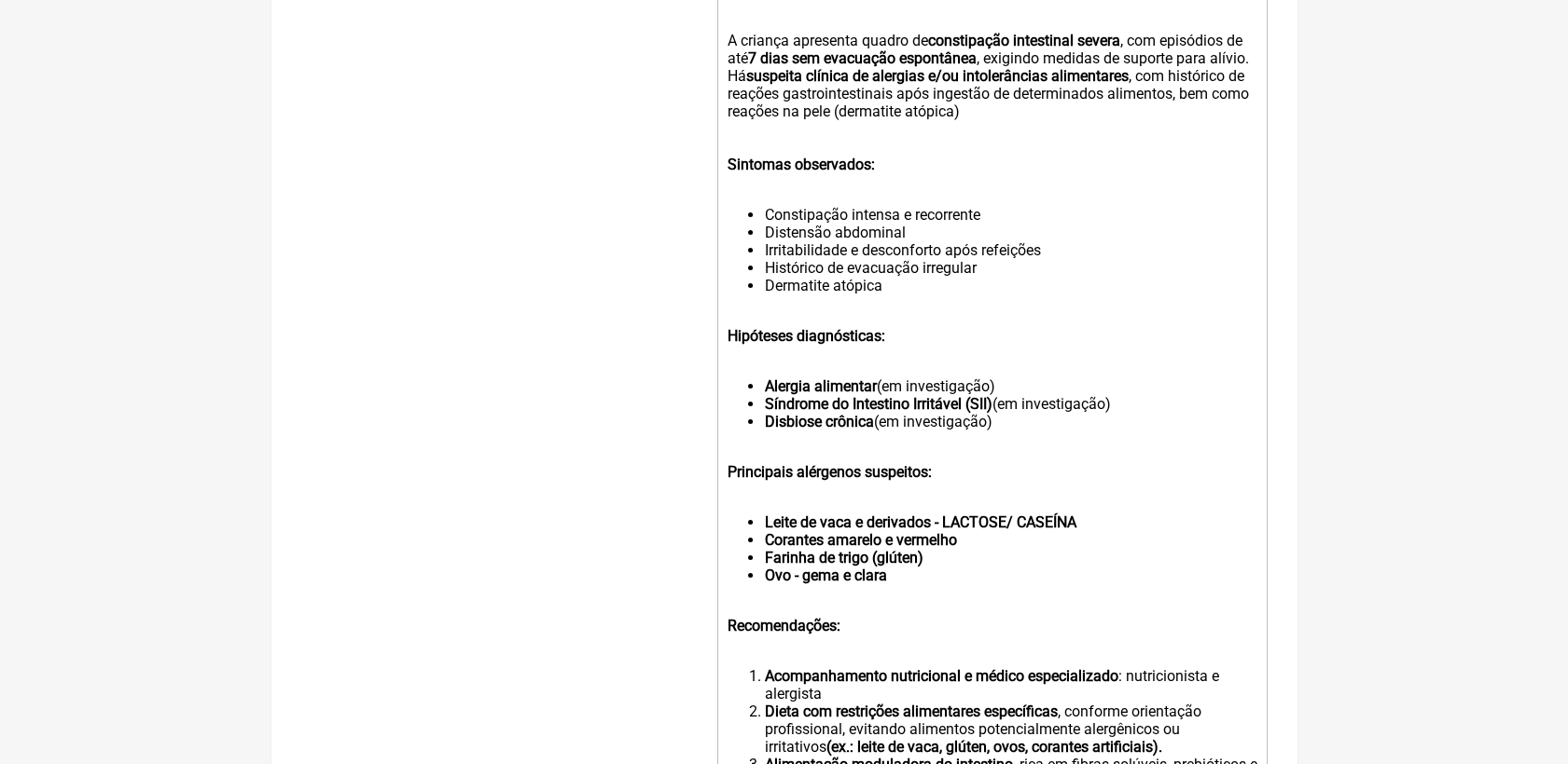
click at [960, 584] on li "Ovo - gema e clara" at bounding box center [1009, 576] width 493 height 18
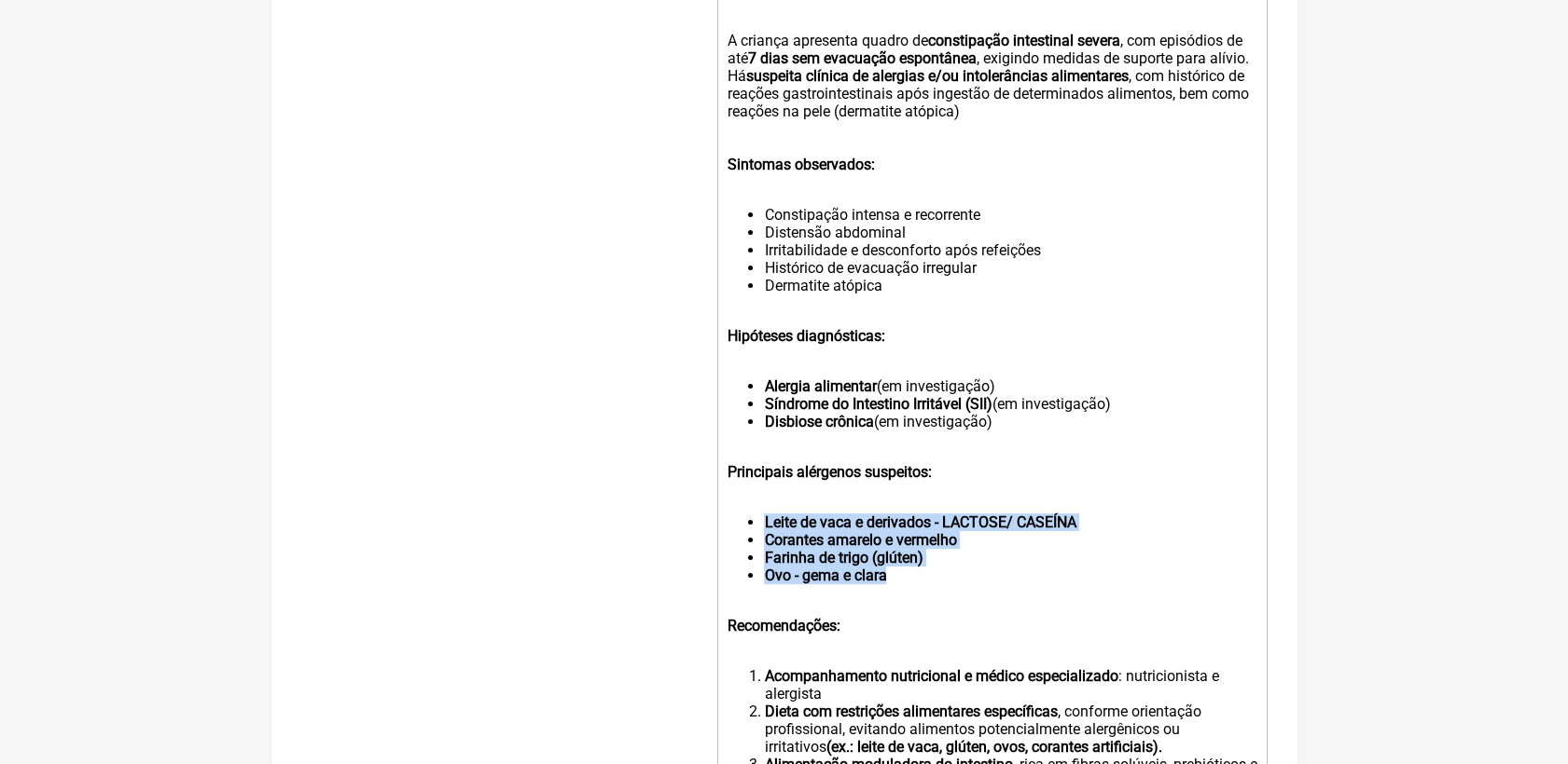
drag, startPoint x: 892, startPoint y: 618, endPoint x: 762, endPoint y: 556, distance: 144.0
click at [762, 556] on ul "Leite de vaca e derivados - LACTOSE/ CASEÍNA Corantes amarelo e vermelho Farinh…" at bounding box center [991, 549] width 530 height 71
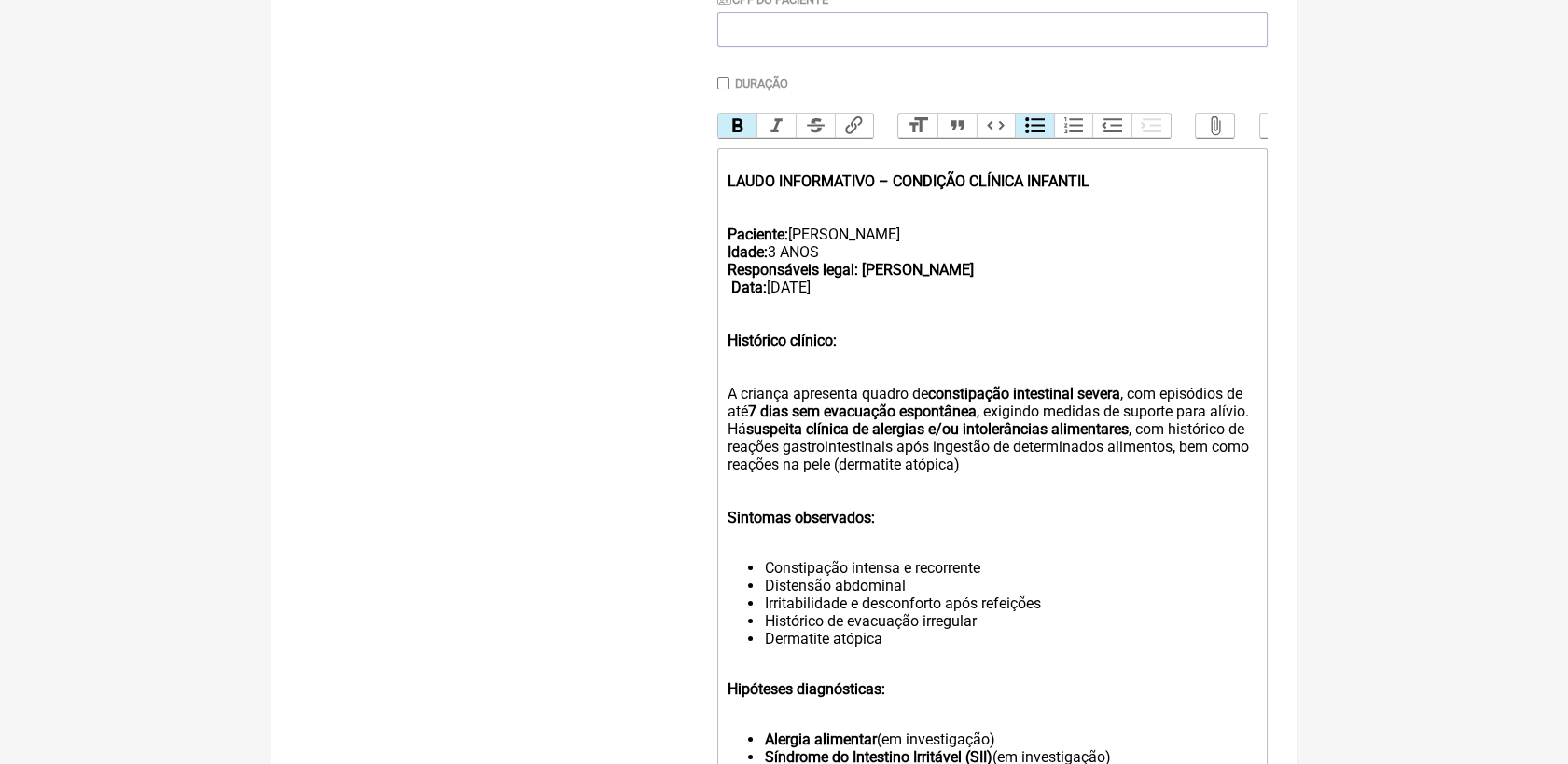
scroll to position [414, 0]
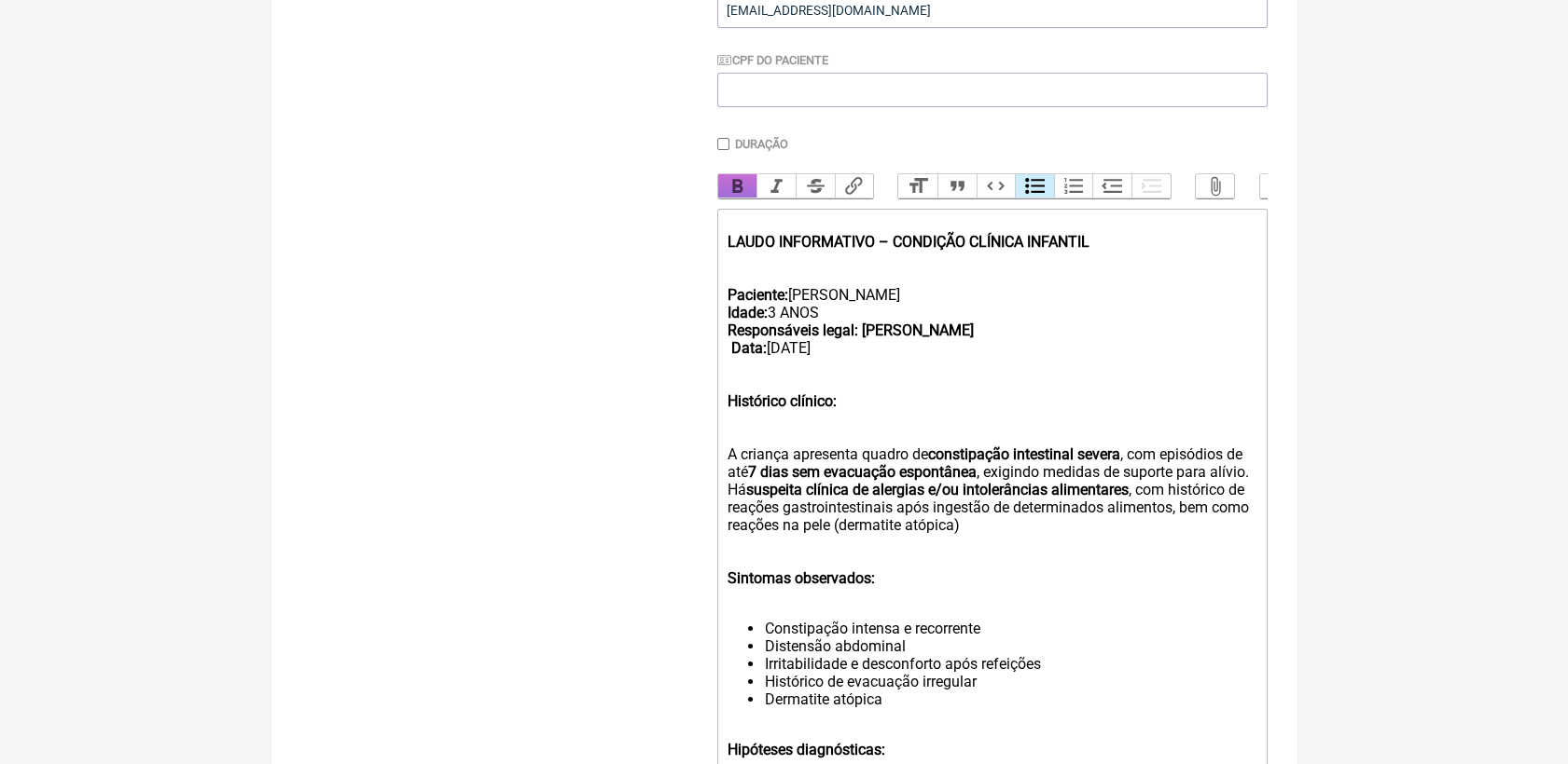
click at [741, 192] on button "Bold" at bounding box center [738, 186] width 39 height 24
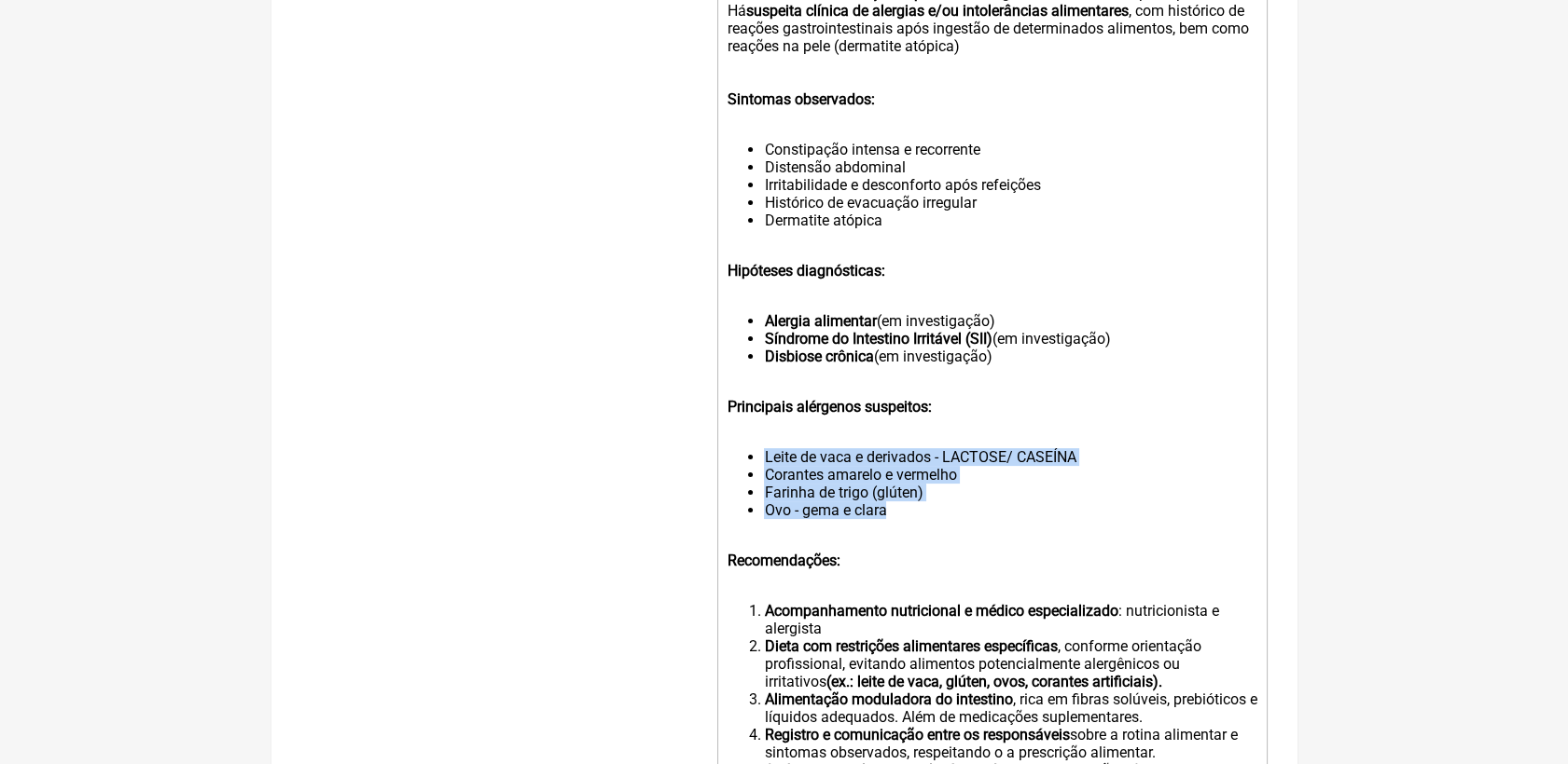
scroll to position [932, 0]
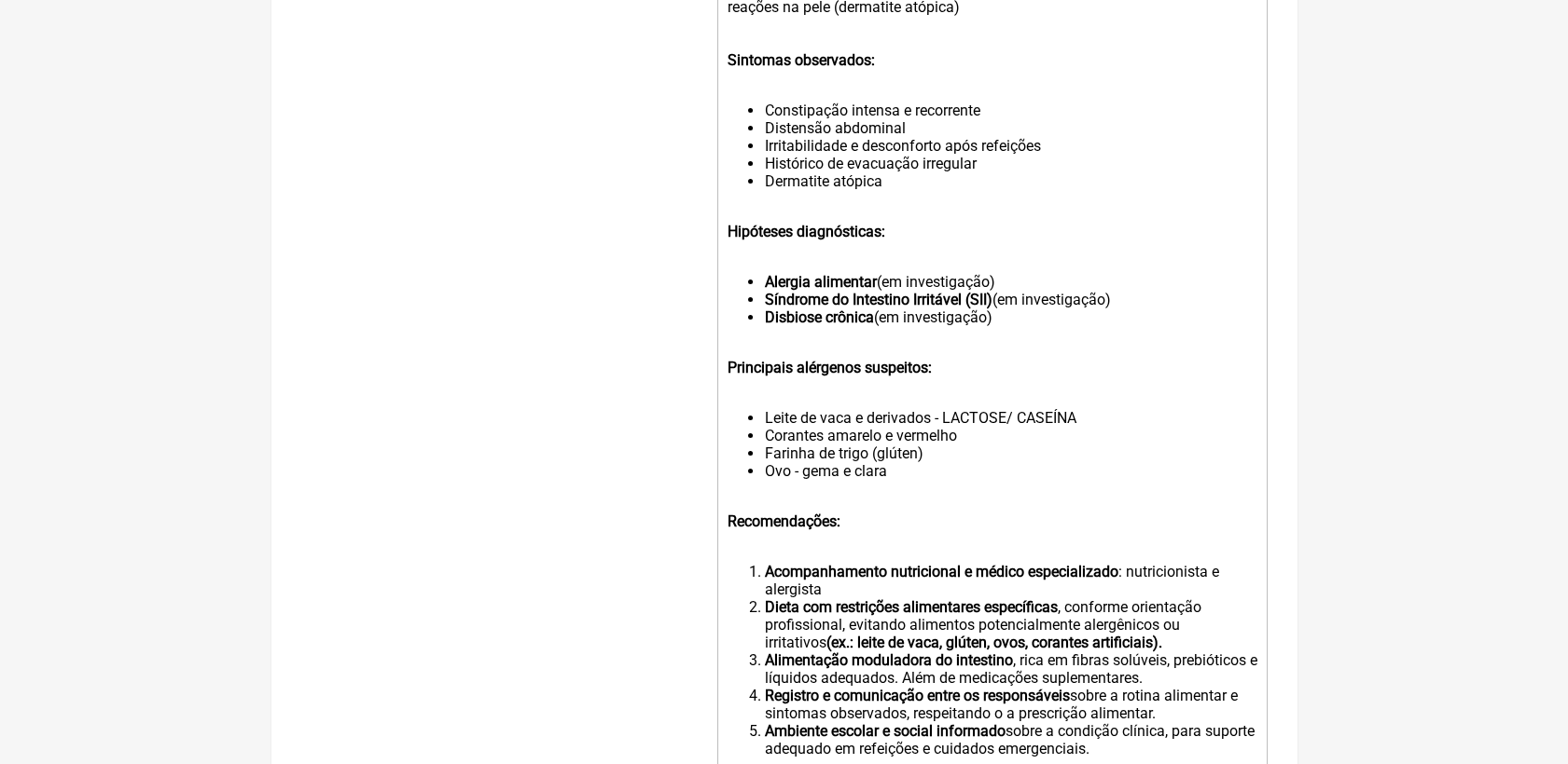
click at [937, 527] on trix-editor "LAUDO INFORMATIVO – CONDIÇÃO CLÍNICA INFANTIL Paciente: LARA BARBOZA GUIMARÃES …" at bounding box center [992, 315] width 550 height 1249
click at [909, 480] on li "Ovo - gema e clara" at bounding box center [1009, 471] width 493 height 18
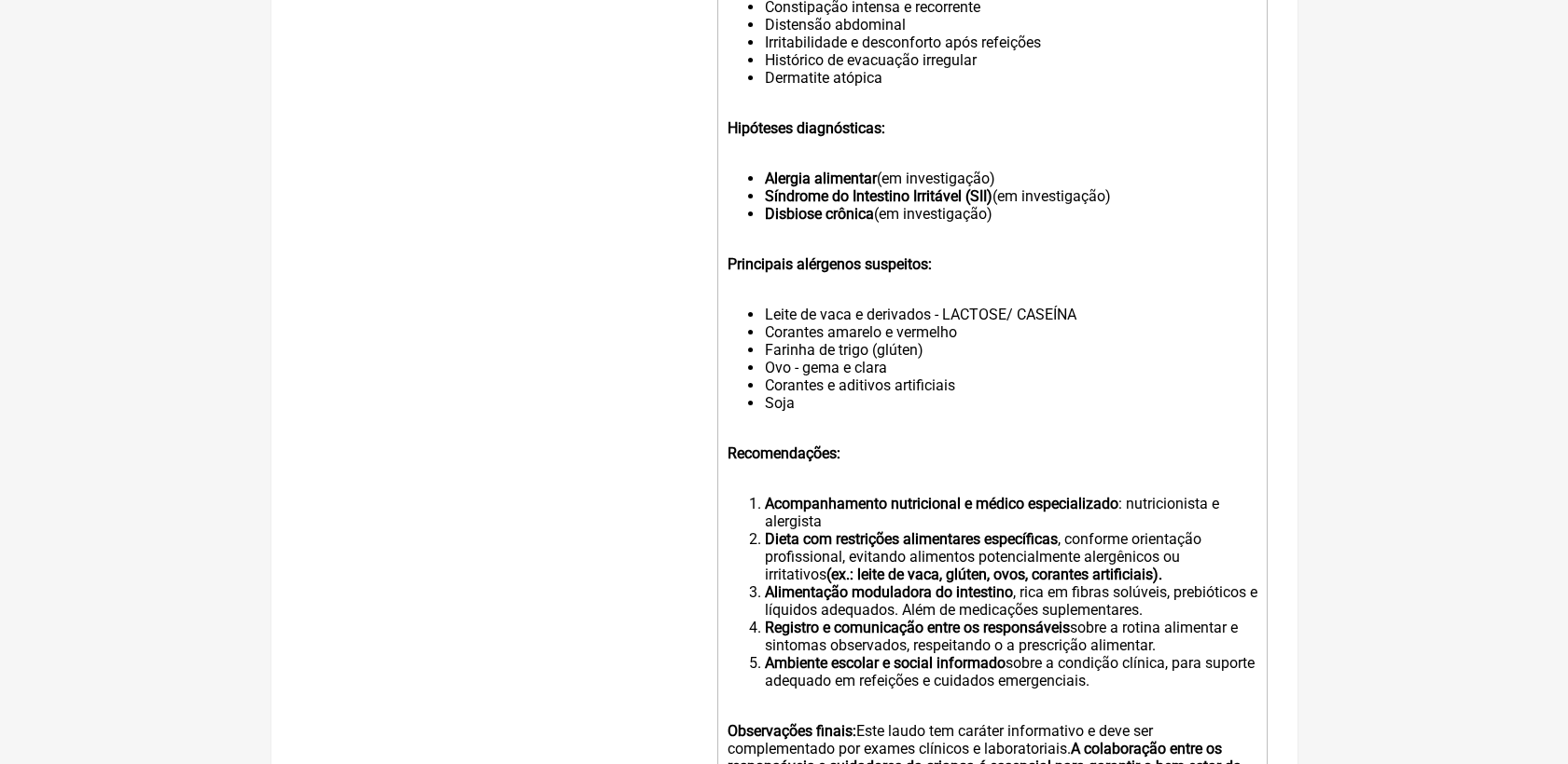
scroll to position [1139, 0]
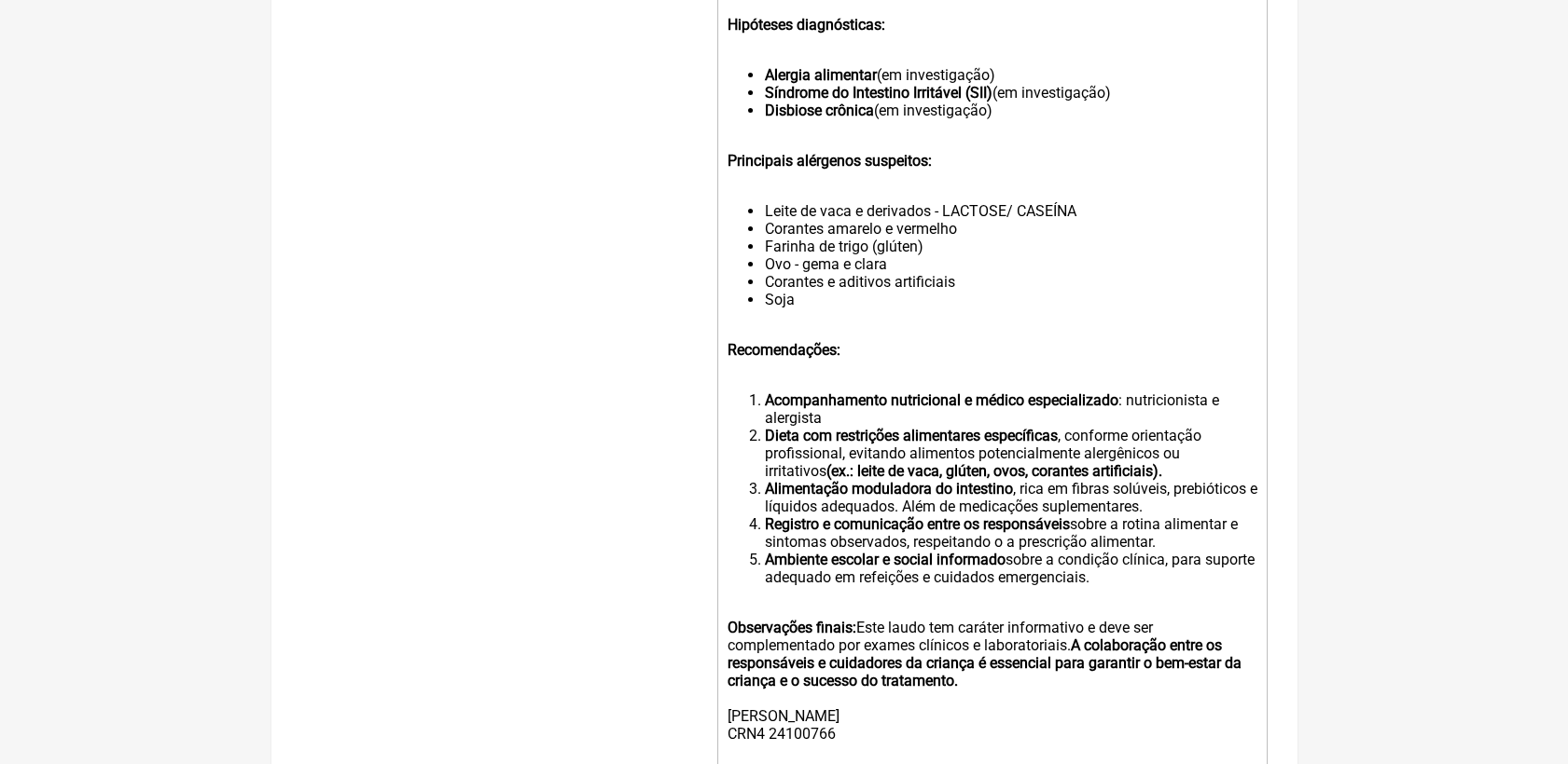
click at [1130, 480] on li "Dieta com restrições alimentares específicas , conforme orientação profissional…" at bounding box center [1009, 454] width 493 height 54
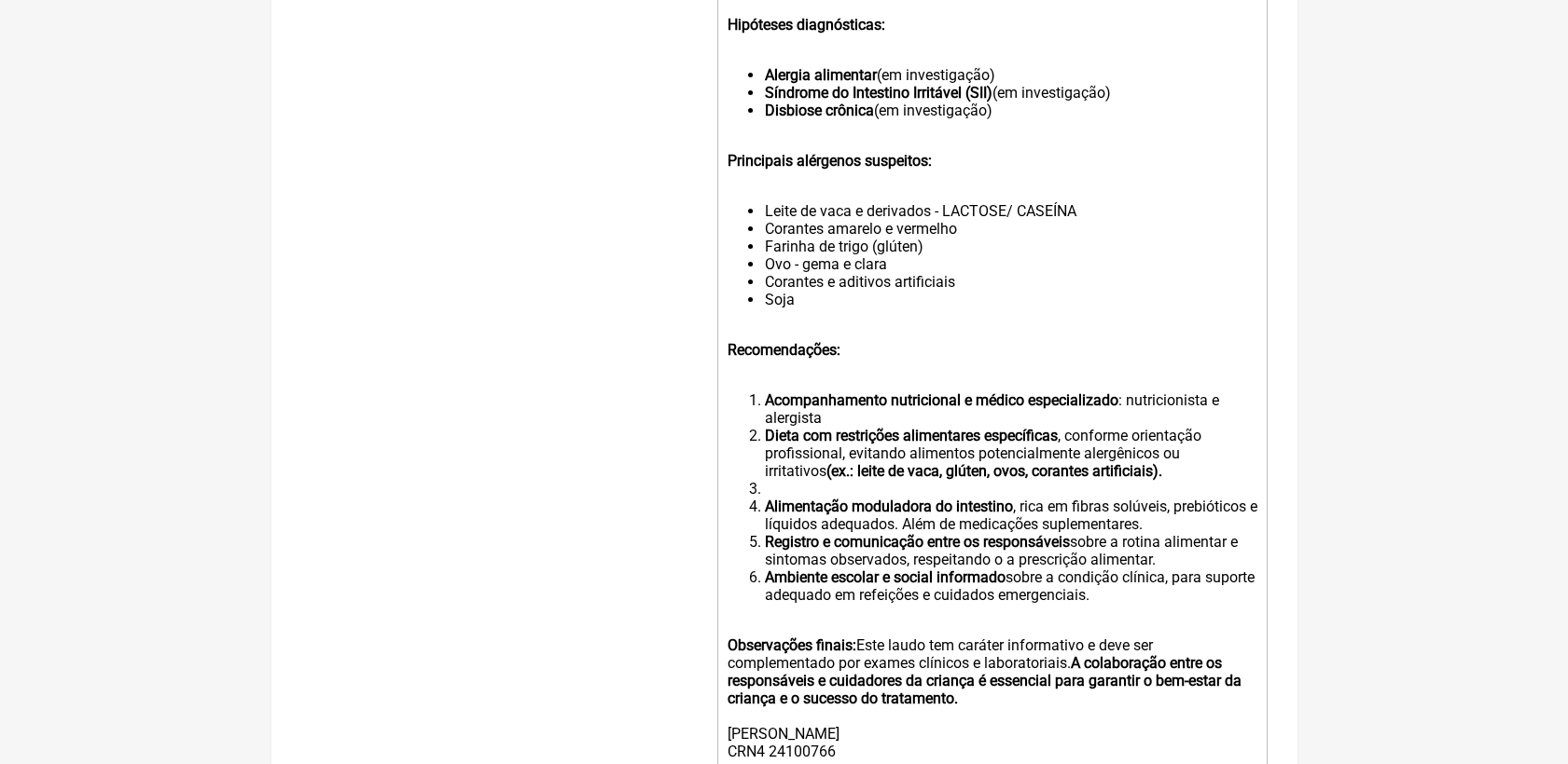
paste trix-editor "strong>Evitar alimentos industrializados</strong>, ultraprocessados, com corant…"
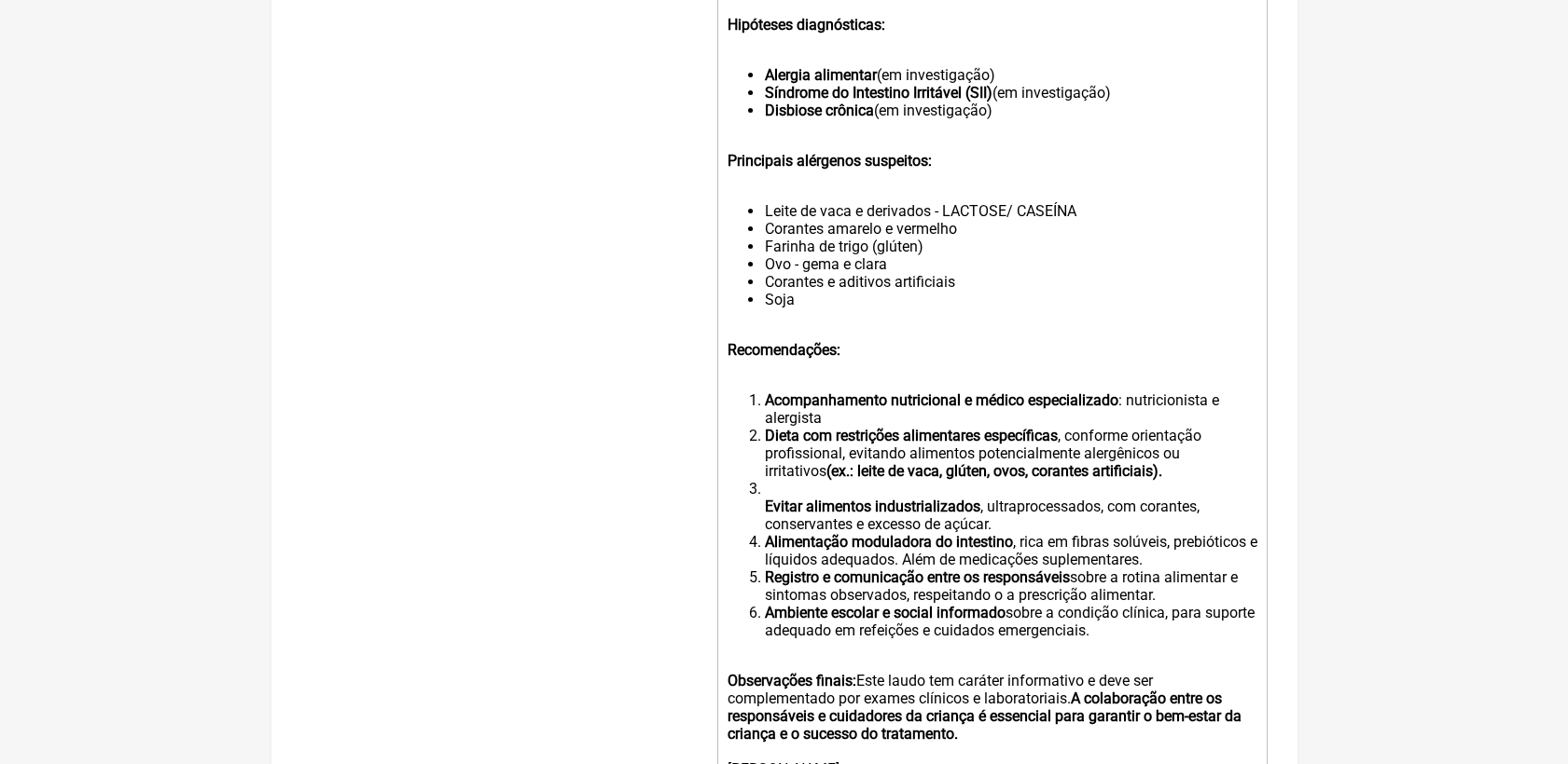
click at [764, 534] on li "Evitar alimentos industrializados , ultraprocessados, com corantes, conservante…" at bounding box center [1009, 507] width 493 height 54
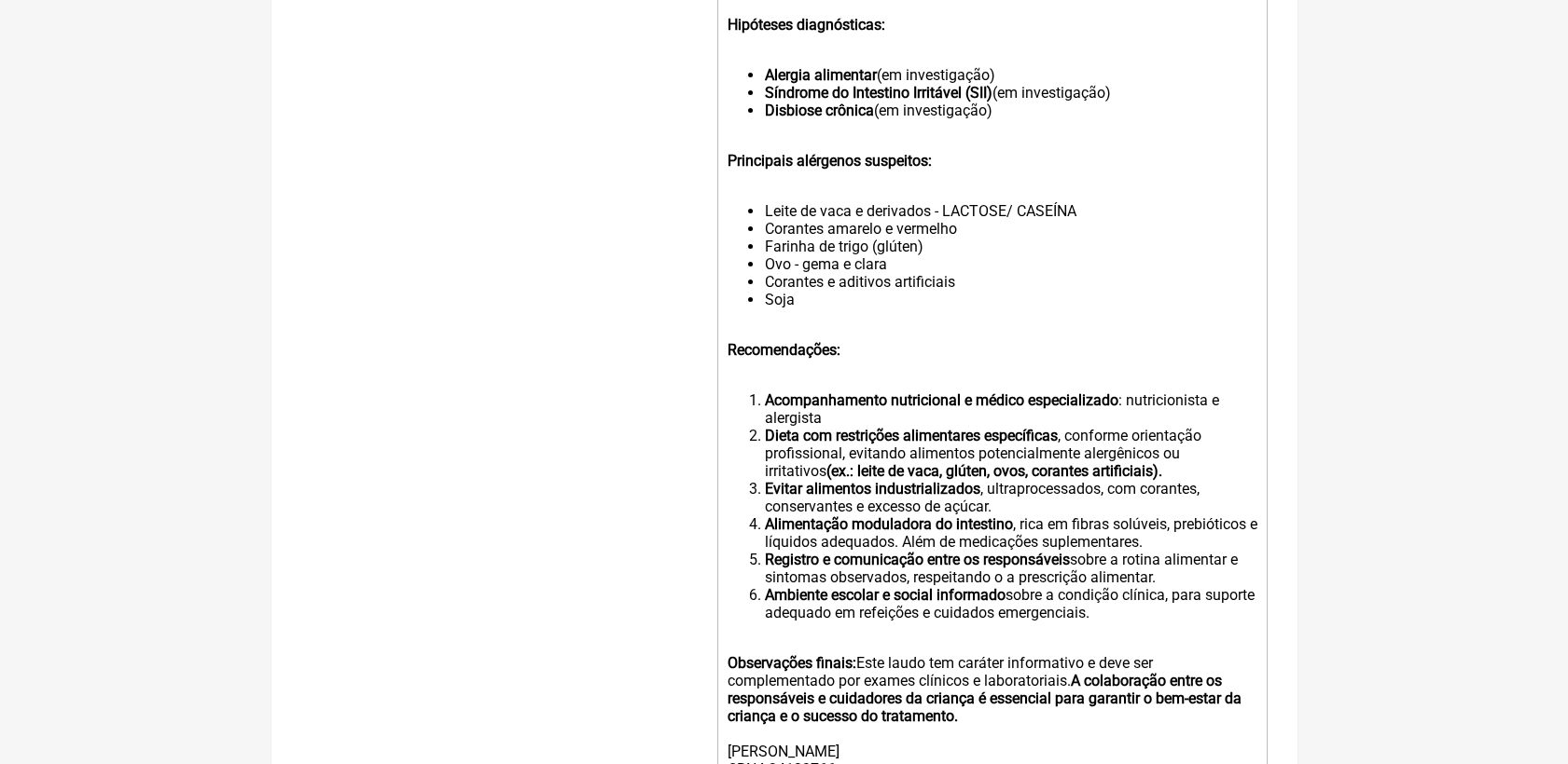
click at [1019, 551] on li "Alimentação moduladora do intestino , rica em fibras solúveis, prebióticos e lí…" at bounding box center [1009, 533] width 493 height 35
click at [1007, 515] on li "Evitar alimentos industrializados , ultraprocessados, com corantes, conservante…" at bounding box center [1009, 497] width 493 height 35
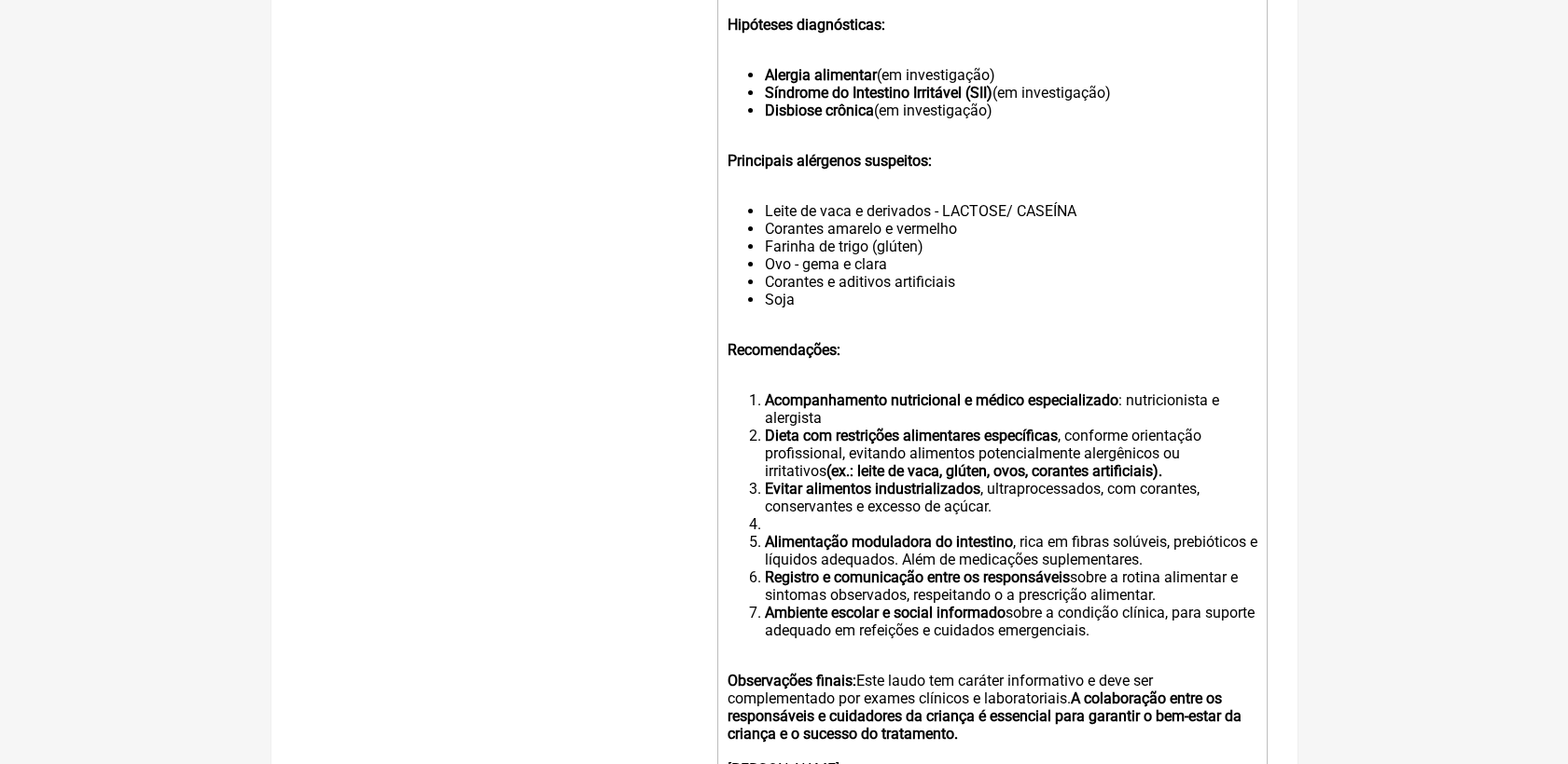
paste trix-editor "strong>Hidratação adequada</strong> e estímulo ao consumo de água ao longo do d…"
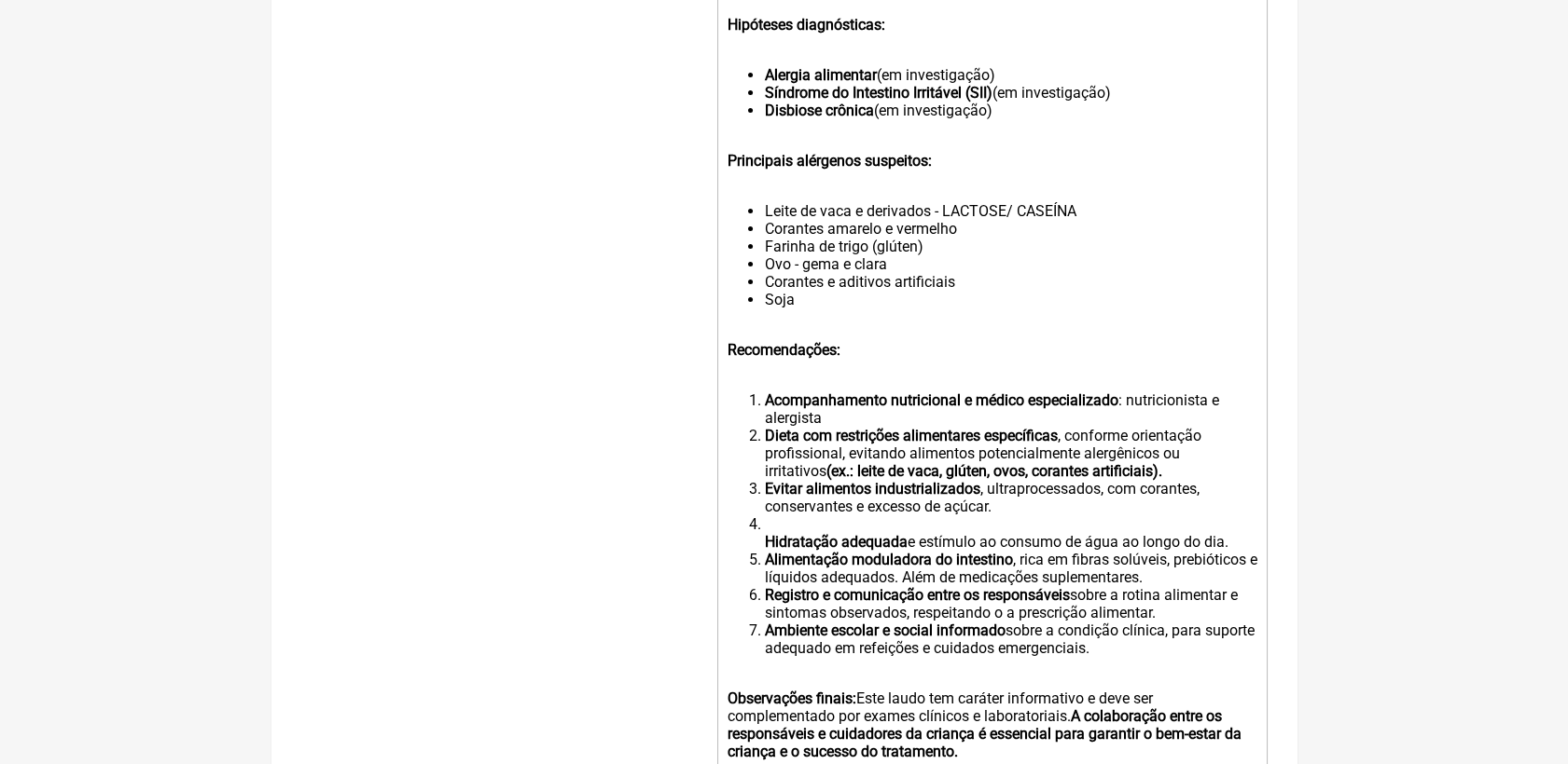
click at [895, 551] on li "Hidratação adequada e estímulo ao consumo de água ao longo do dia." at bounding box center [1009, 533] width 493 height 35
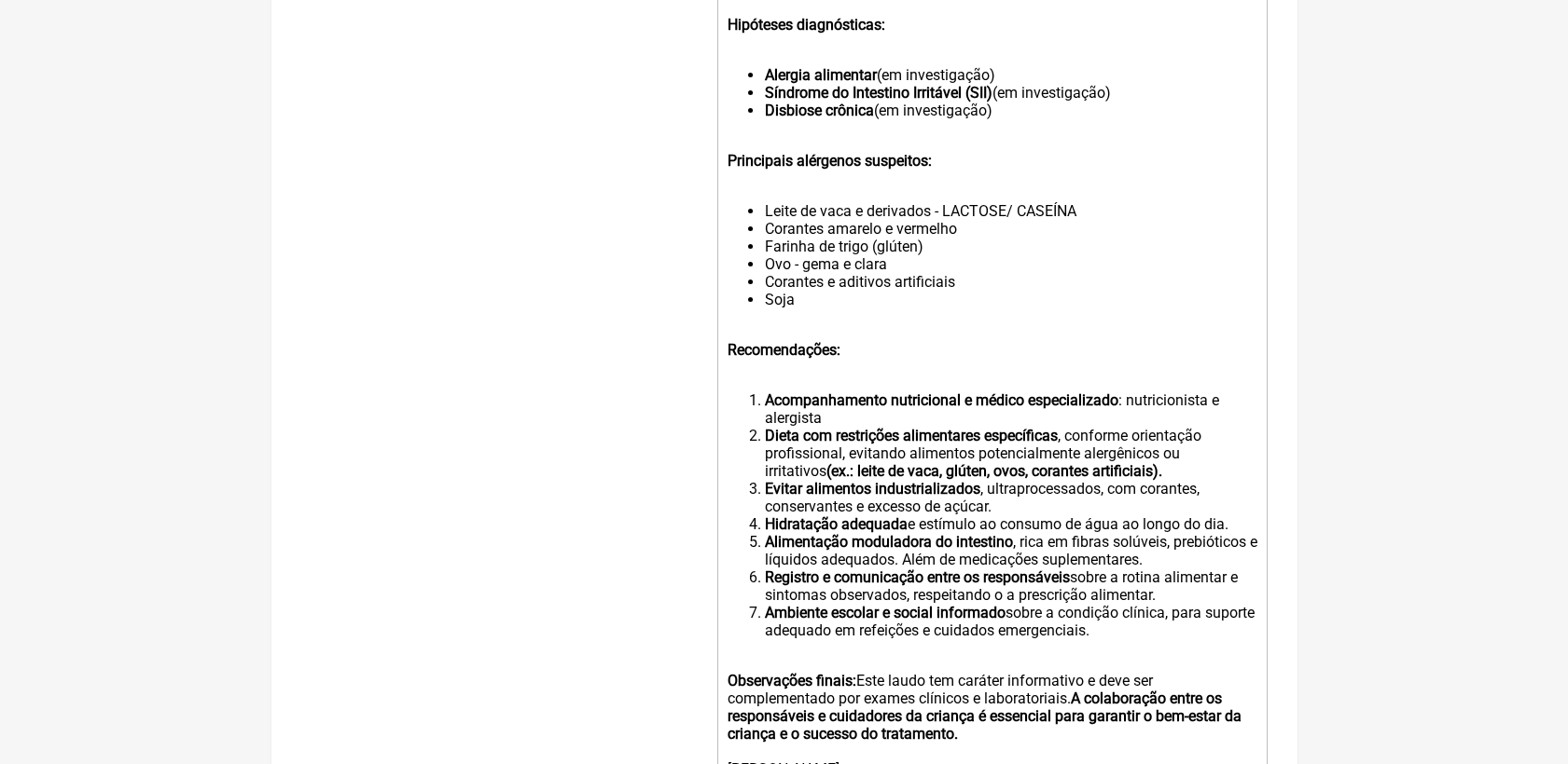
type trix-editor "<div><strong><br>LAUDO INFORMATIVO – CONDIÇÃO CLÍNICA INFANTIL<br></strong><br>…"
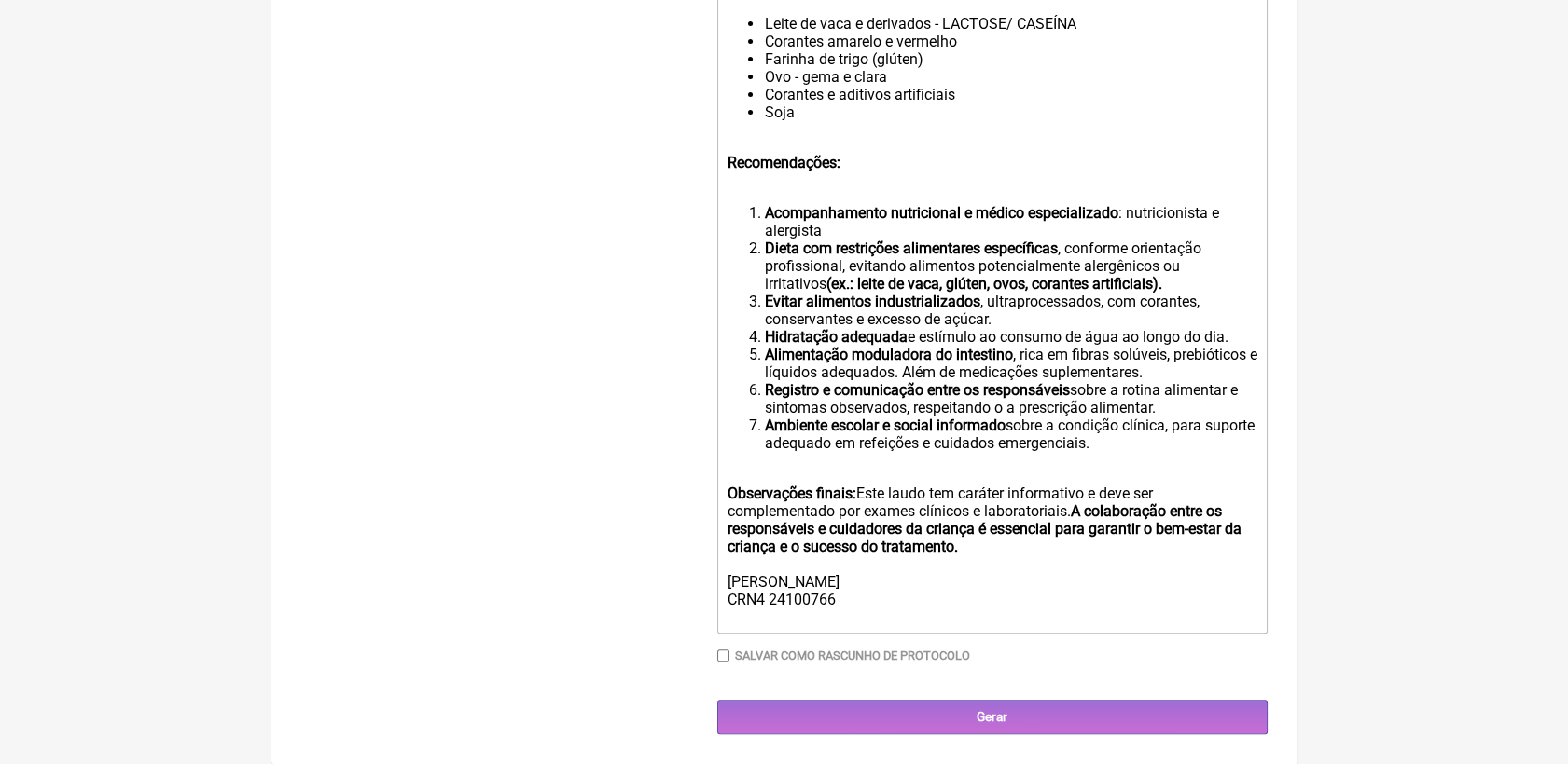
scroll to position [1383, 0]
click at [1013, 709] on input "Gerar" at bounding box center [992, 717] width 550 height 34
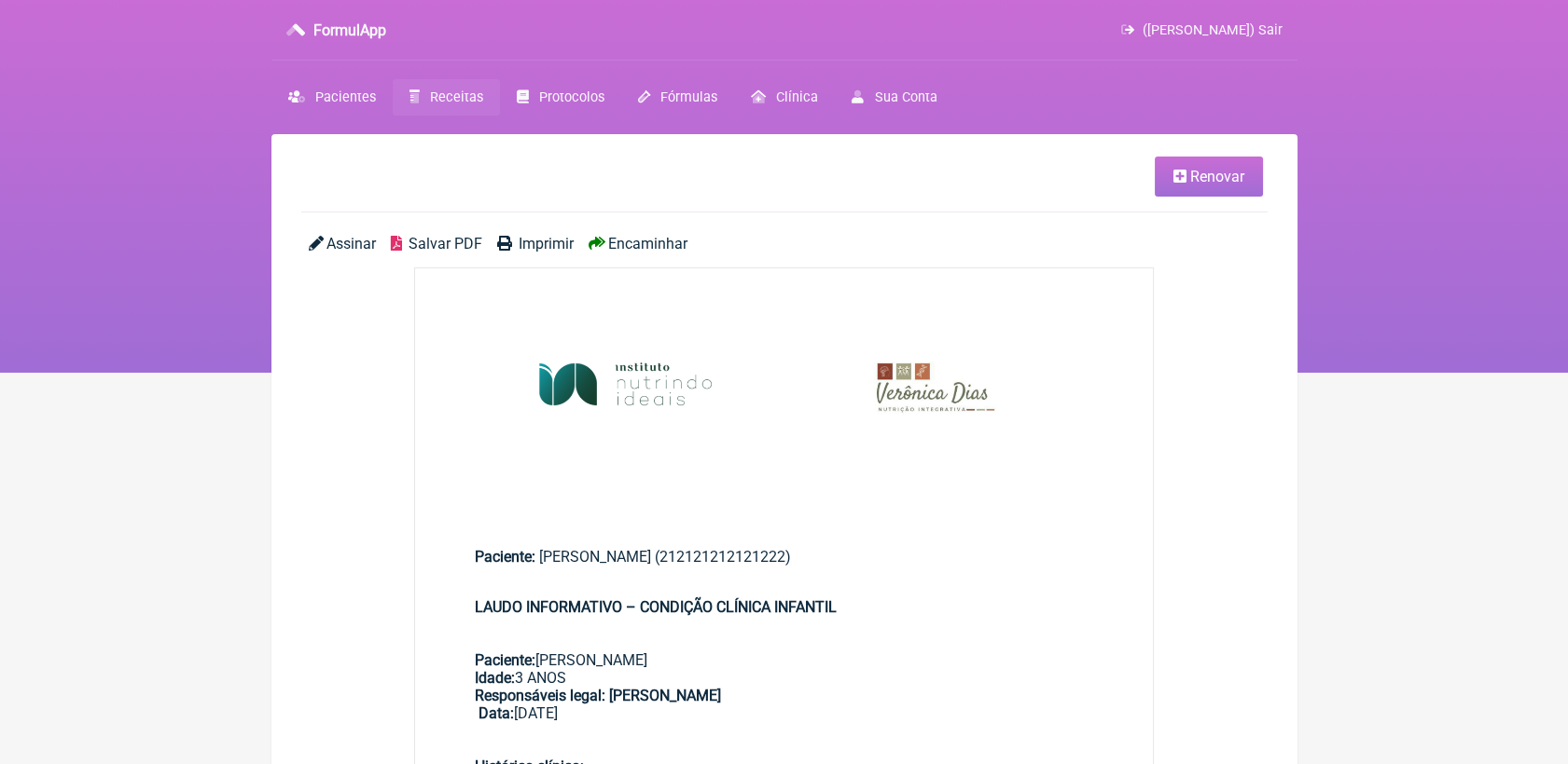
click at [458, 243] on span "Salvar PDF" at bounding box center [445, 244] width 74 height 18
click at [1231, 160] on link "Renovar" at bounding box center [1208, 177] width 108 height 40
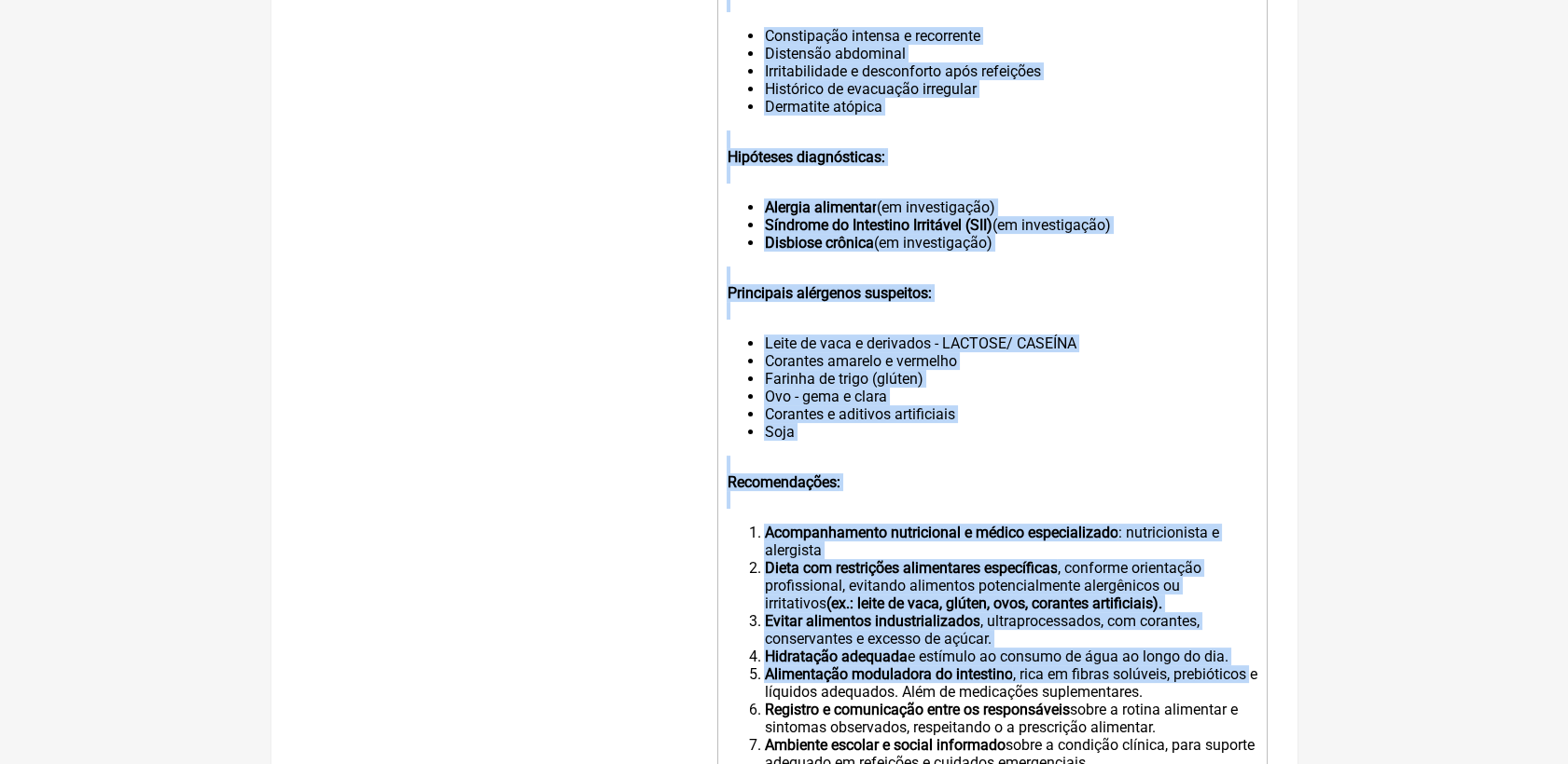
scroll to position [1383, 0]
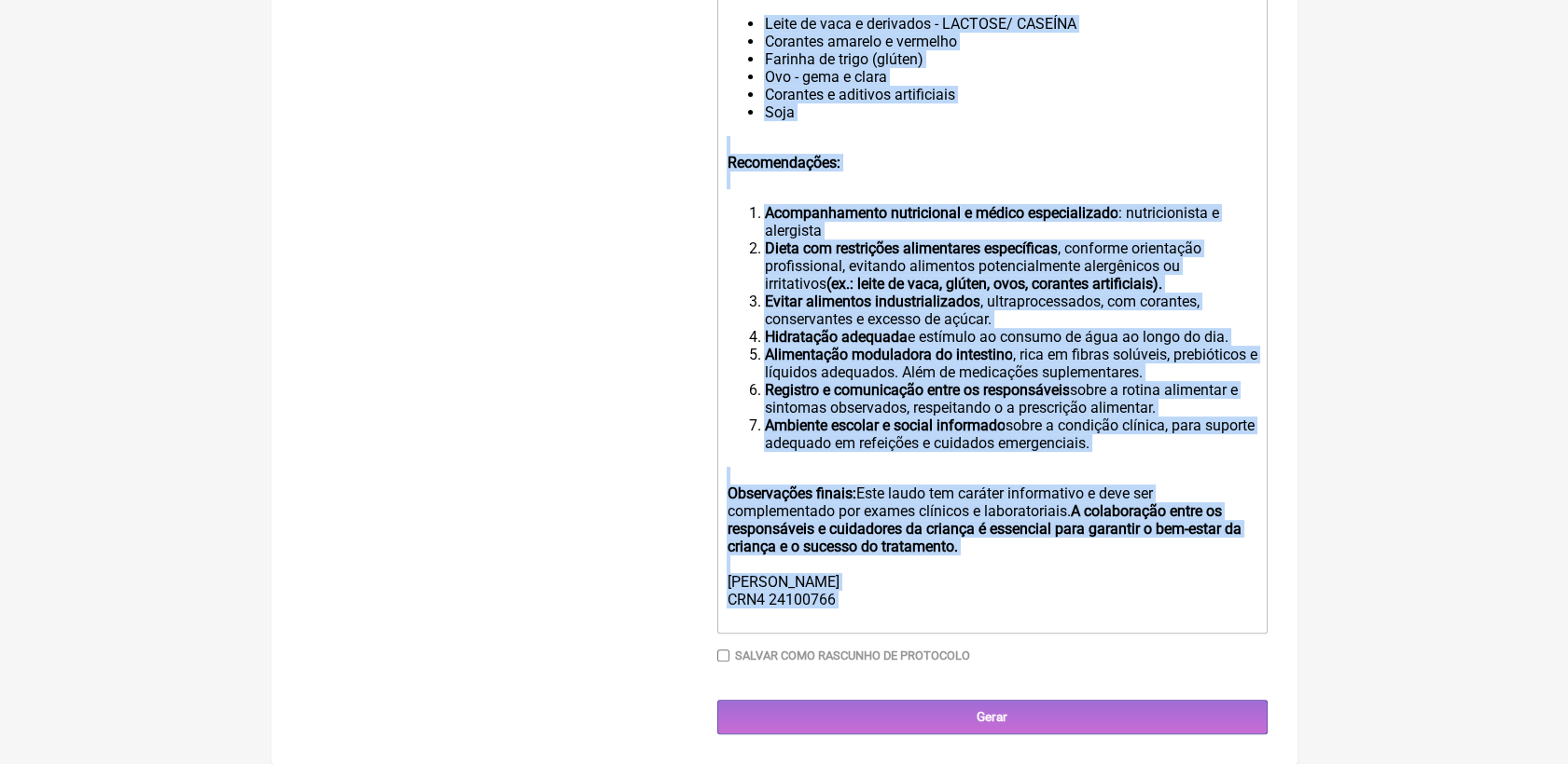
drag, startPoint x: 727, startPoint y: 473, endPoint x: 961, endPoint y: 817, distance: 416.0
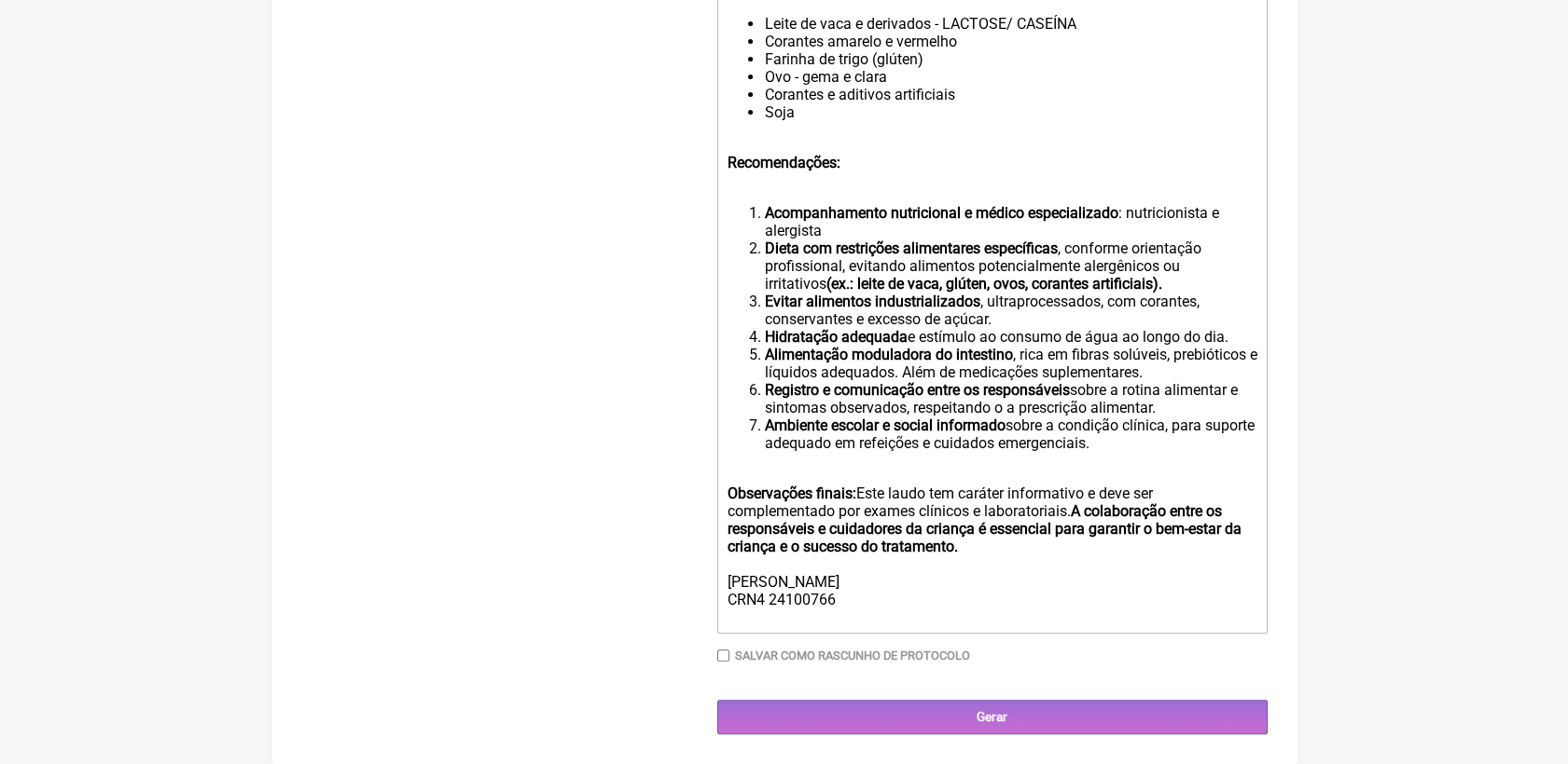
scroll to position [97, 0]
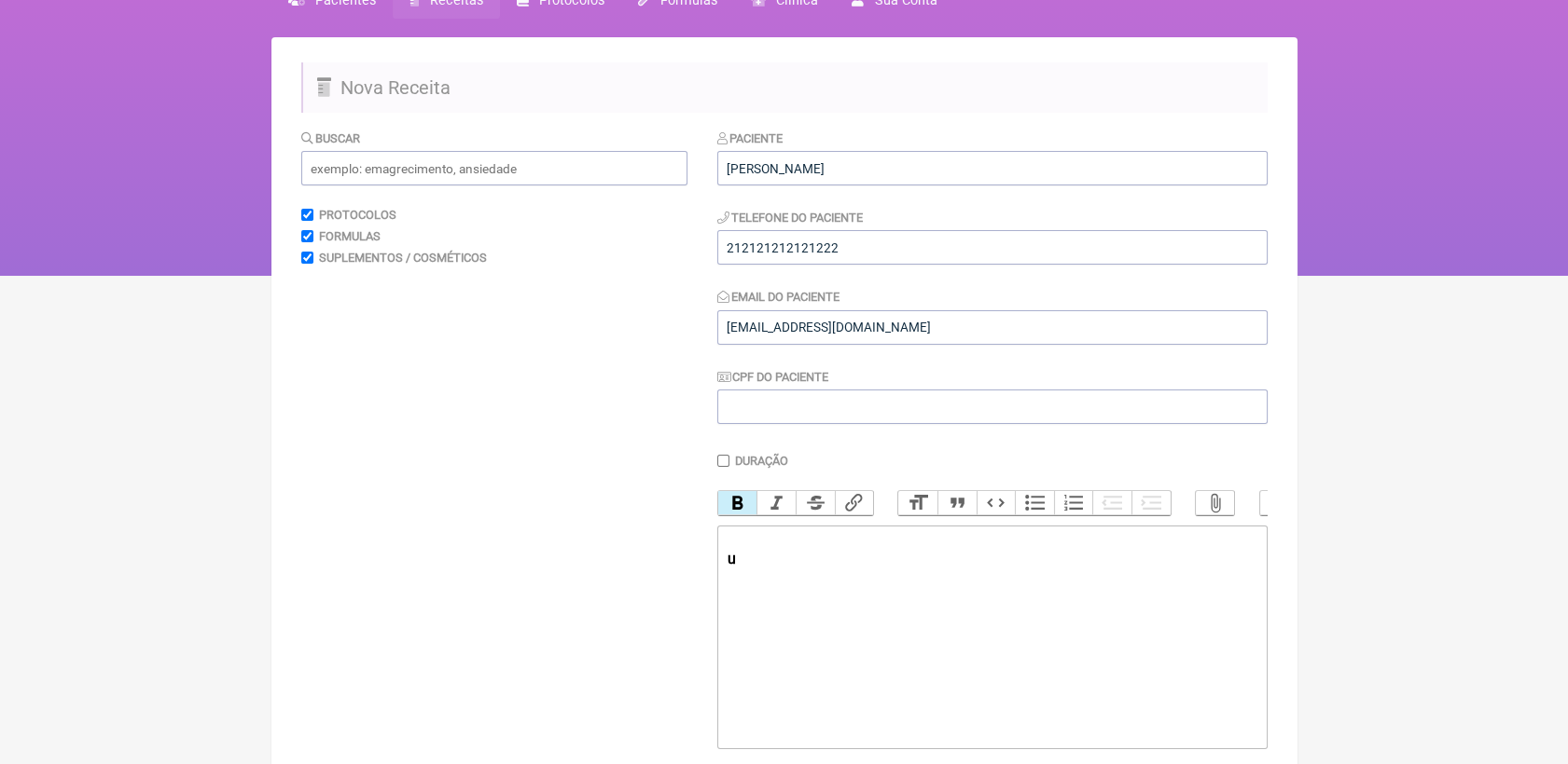
type trix-editor "<div><strong><br></strong><br></div>"
paste trix-editor "strong>5,5 mL</strong> da suspensão oral <strong>a cada 12 horas</strong>, por …"
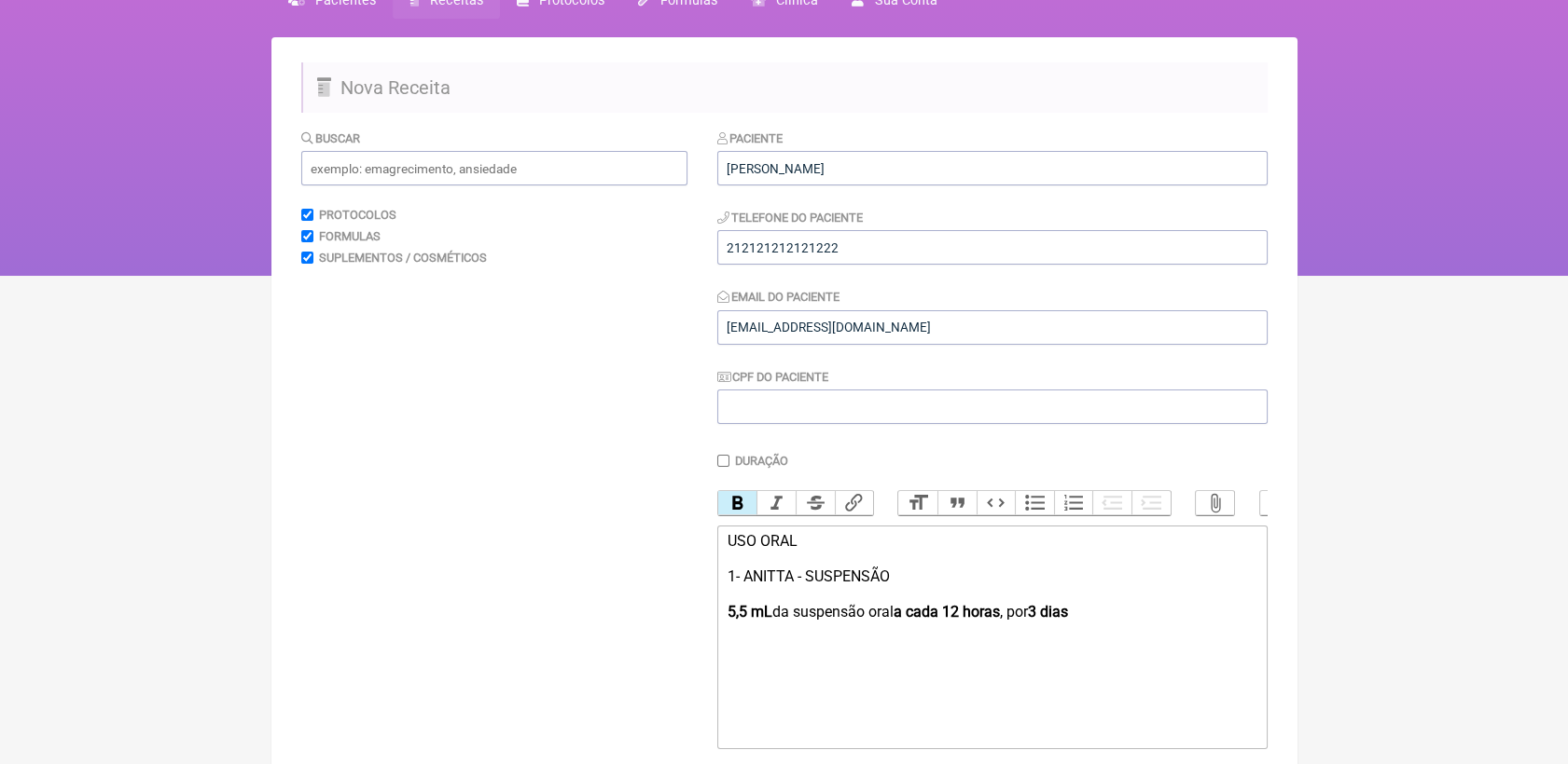
click at [726, 621] on strong "5,5 mL" at bounding box center [748, 612] width 45 height 18
click at [1171, 621] on div "USO ORAL 1- ANITTA - SUSPENSÃO Administrar 5,5 mL da suspensão oral a cada 12 h…" at bounding box center [991, 577] width 530 height 89
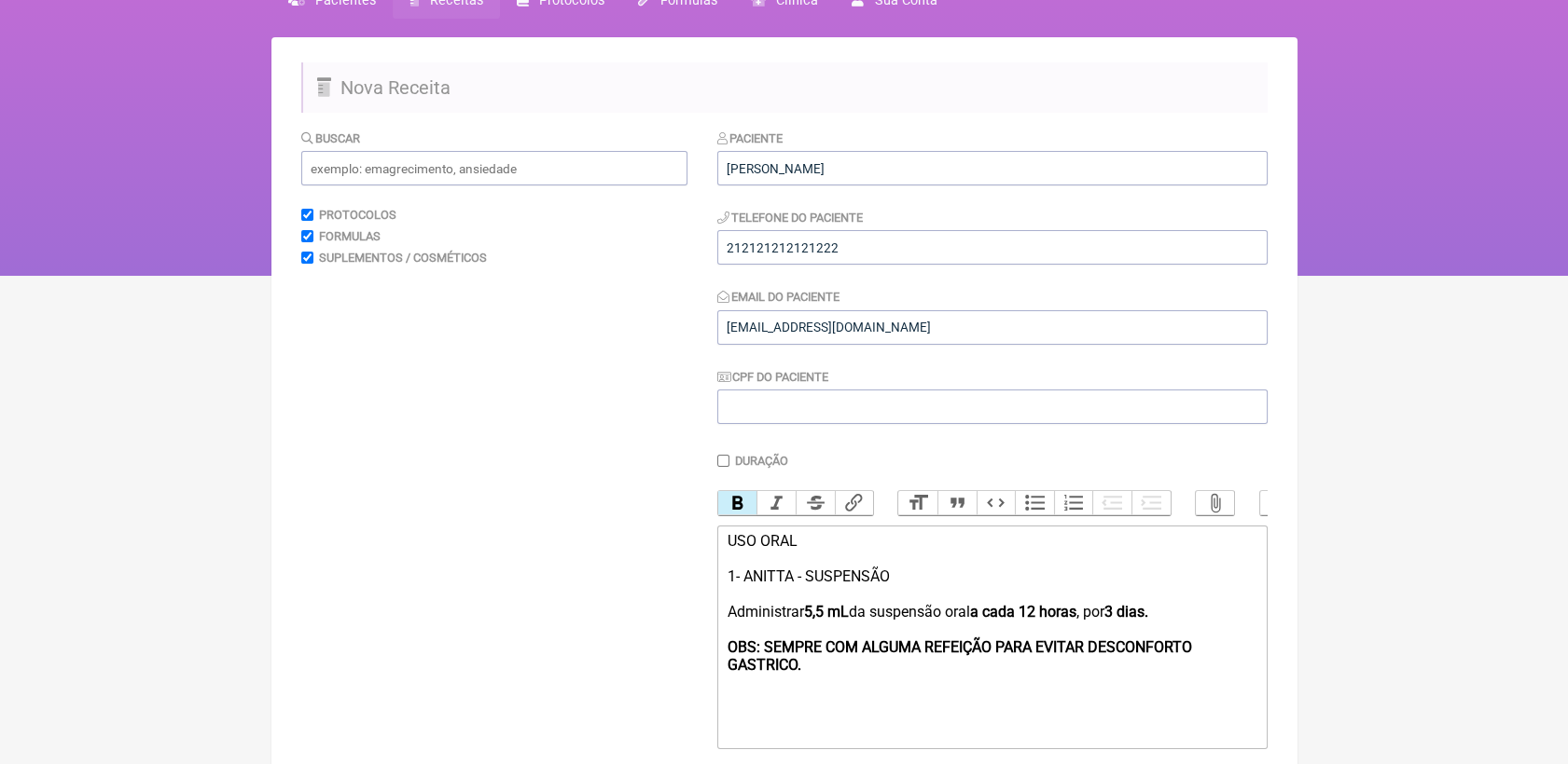
type trix-editor "<div>USO ORAL<br><br>1- ANITTA - SUSPENSÃO<br><br>Administrar <strong>5,5 mL</s…"
drag, startPoint x: 797, startPoint y: 695, endPoint x: 721, endPoint y: 662, distance: 82.9
click at [721, 662] on trix-editor "USO ORAL 1- ANITTA - SUSPENSÃO Administrar 5,5 mL da suspensão oral a cada 12 h…" at bounding box center [992, 638] width 550 height 224
click at [740, 505] on button "Bold" at bounding box center [738, 503] width 39 height 24
click at [850, 699] on trix-editor "USO ORAL 1- ANITTA - SUSPENSÃO Administrar 5,5 mL da suspensão oral a cada 12 h…" at bounding box center [992, 638] width 550 height 224
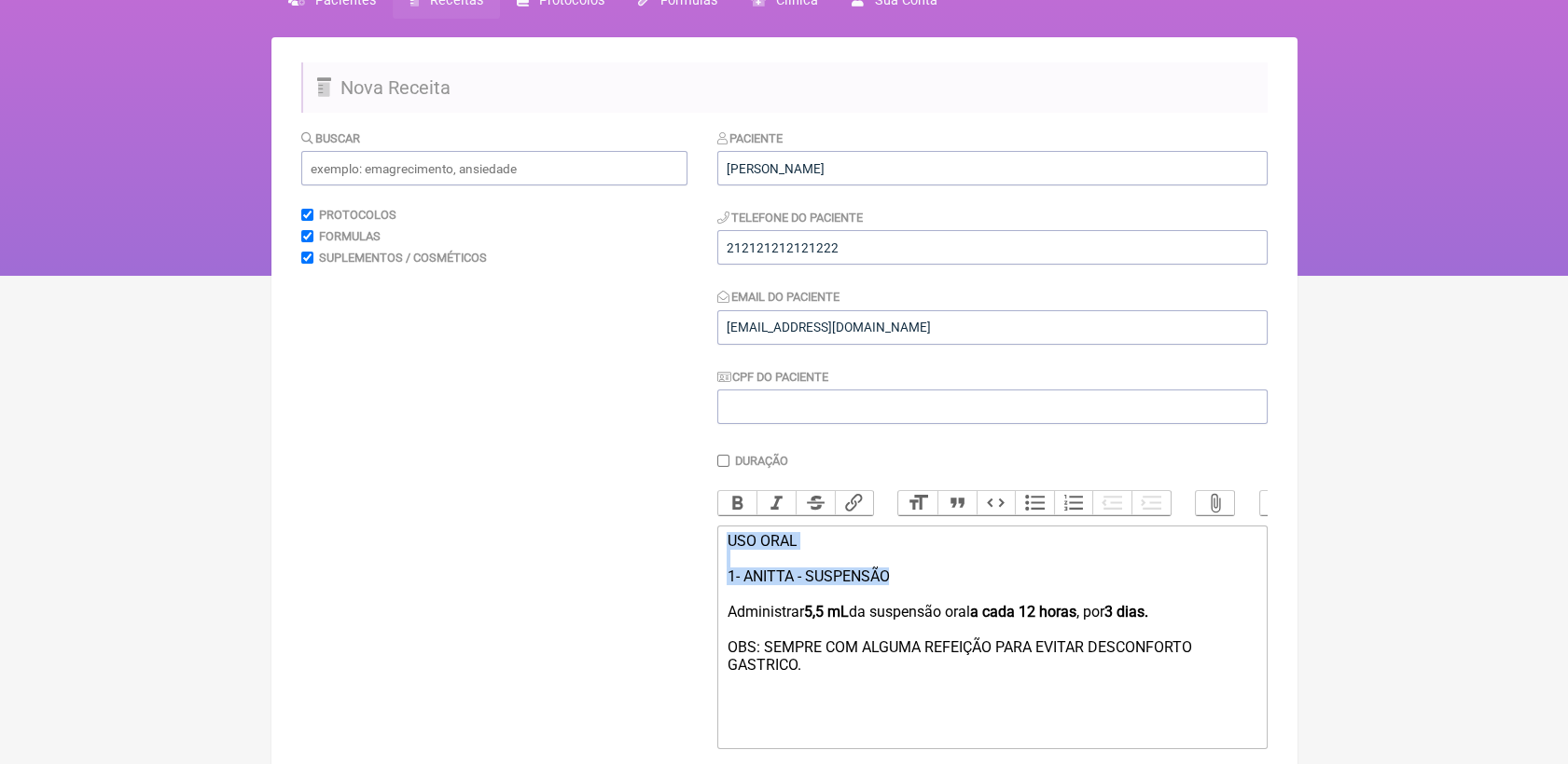
drag, startPoint x: 726, startPoint y: 557, endPoint x: 910, endPoint y: 603, distance: 189.7
click at [910, 603] on div "USO ORAL 1- ANITTA - SUSPENSÃO Administrar 5,5 mL da suspensão oral a cada 12 h…" at bounding box center [991, 603] width 530 height 142
click at [745, 507] on button "Bold" at bounding box center [738, 503] width 39 height 24
click at [907, 713] on trix-editor "USO ORAL 1- ANITTA - SUSPENSÃO Administrar 5,5 mL da suspensão oral a cada 12 h…" at bounding box center [992, 638] width 550 height 224
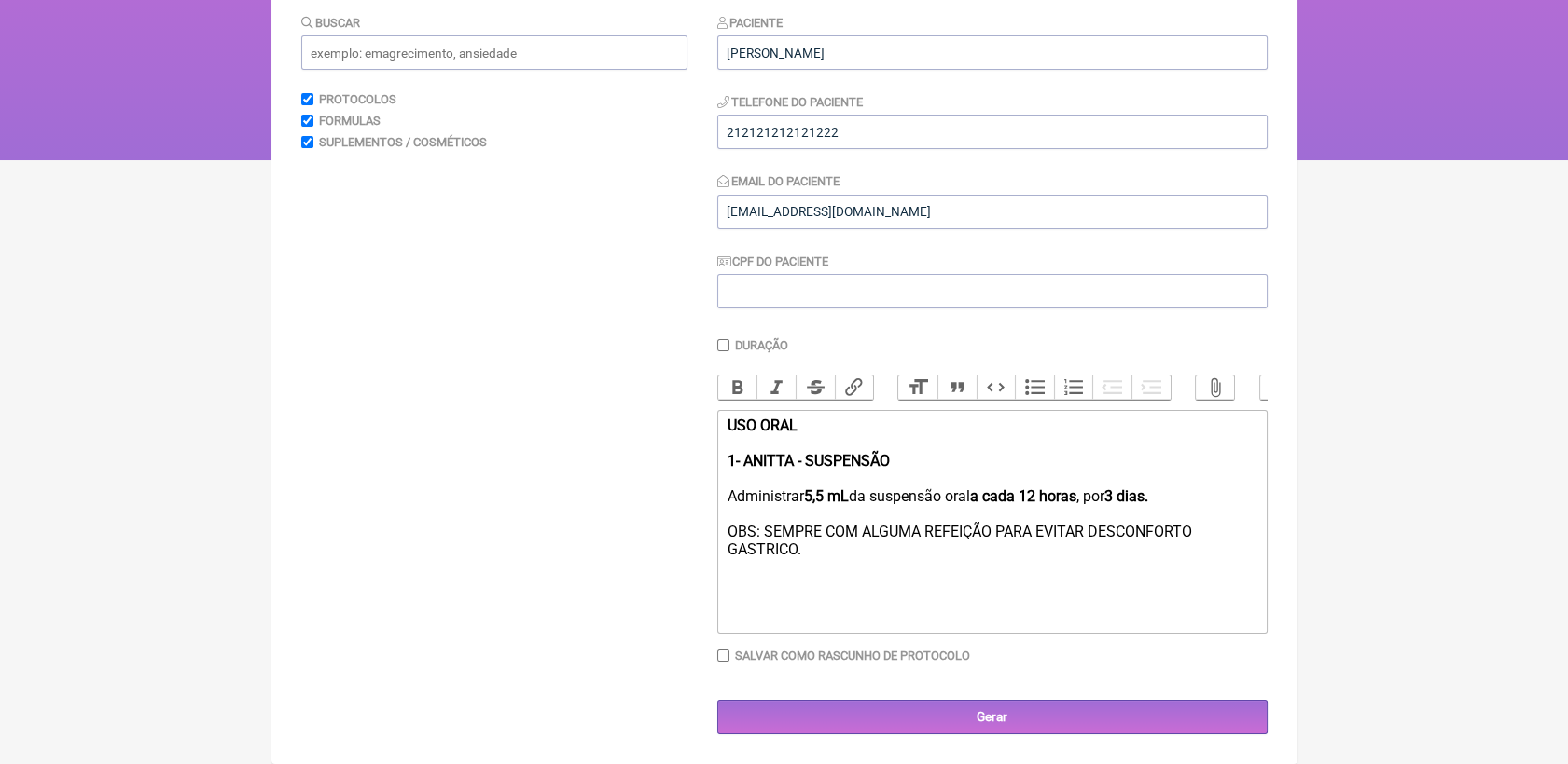
scroll to position [234, 0]
click at [935, 705] on input "Gerar" at bounding box center [992, 717] width 550 height 34
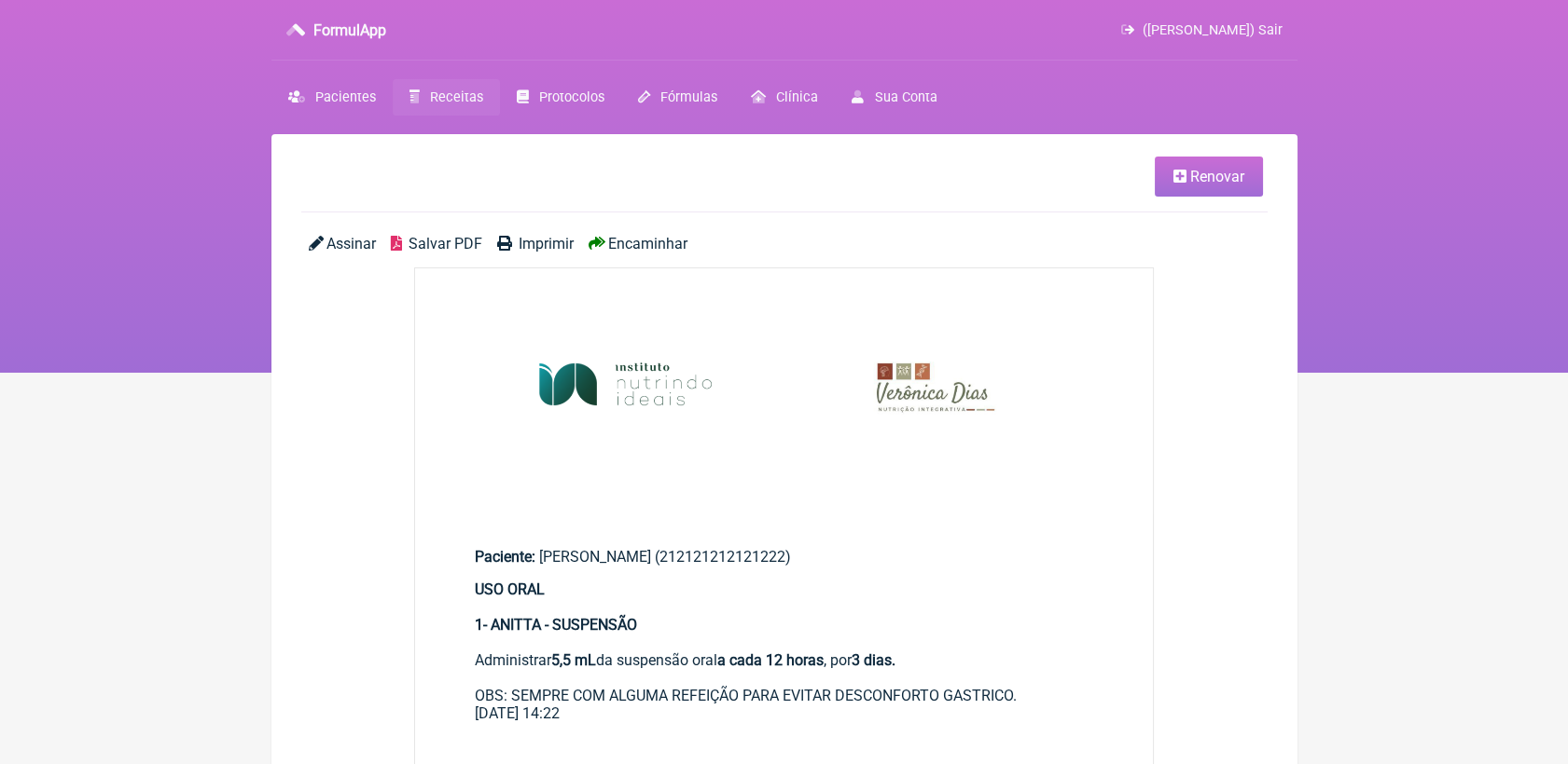
click at [456, 237] on span "Salvar PDF" at bounding box center [445, 244] width 74 height 18
